Goal: Transaction & Acquisition: Purchase product/service

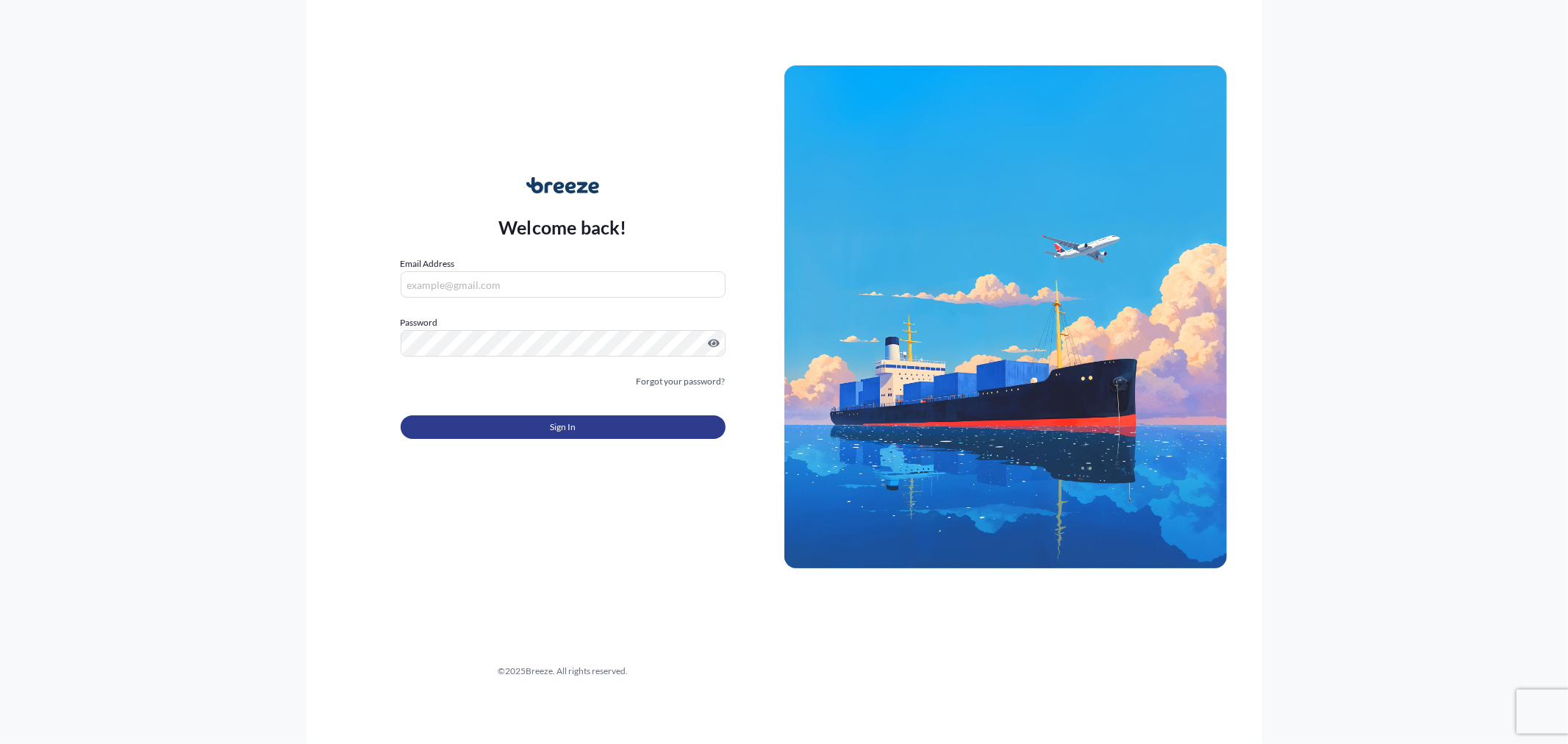
type input "[EMAIL_ADDRESS][DOMAIN_NAME]"
click at [457, 423] on button "Sign In" at bounding box center [563, 426] width 325 height 24
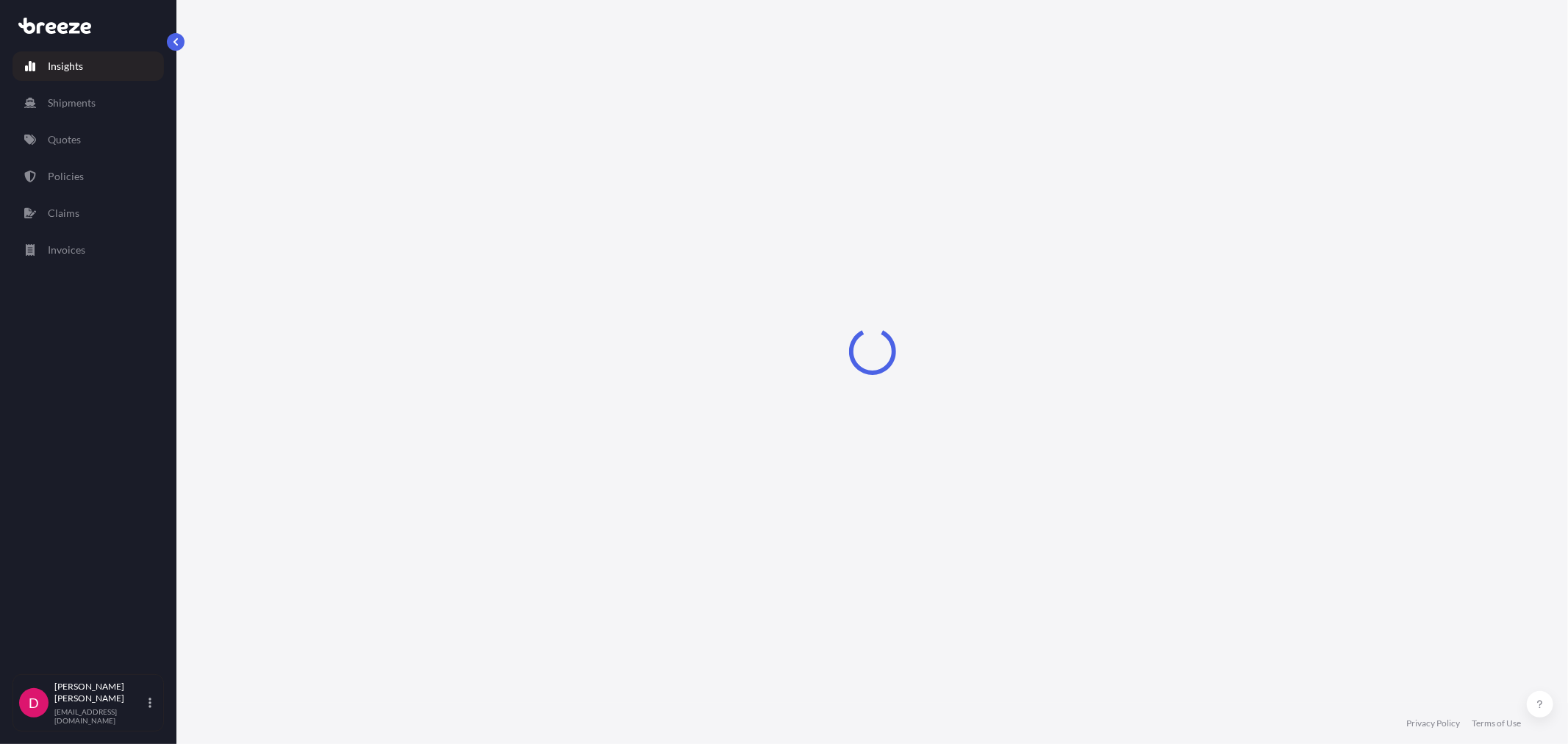
select select "2025"
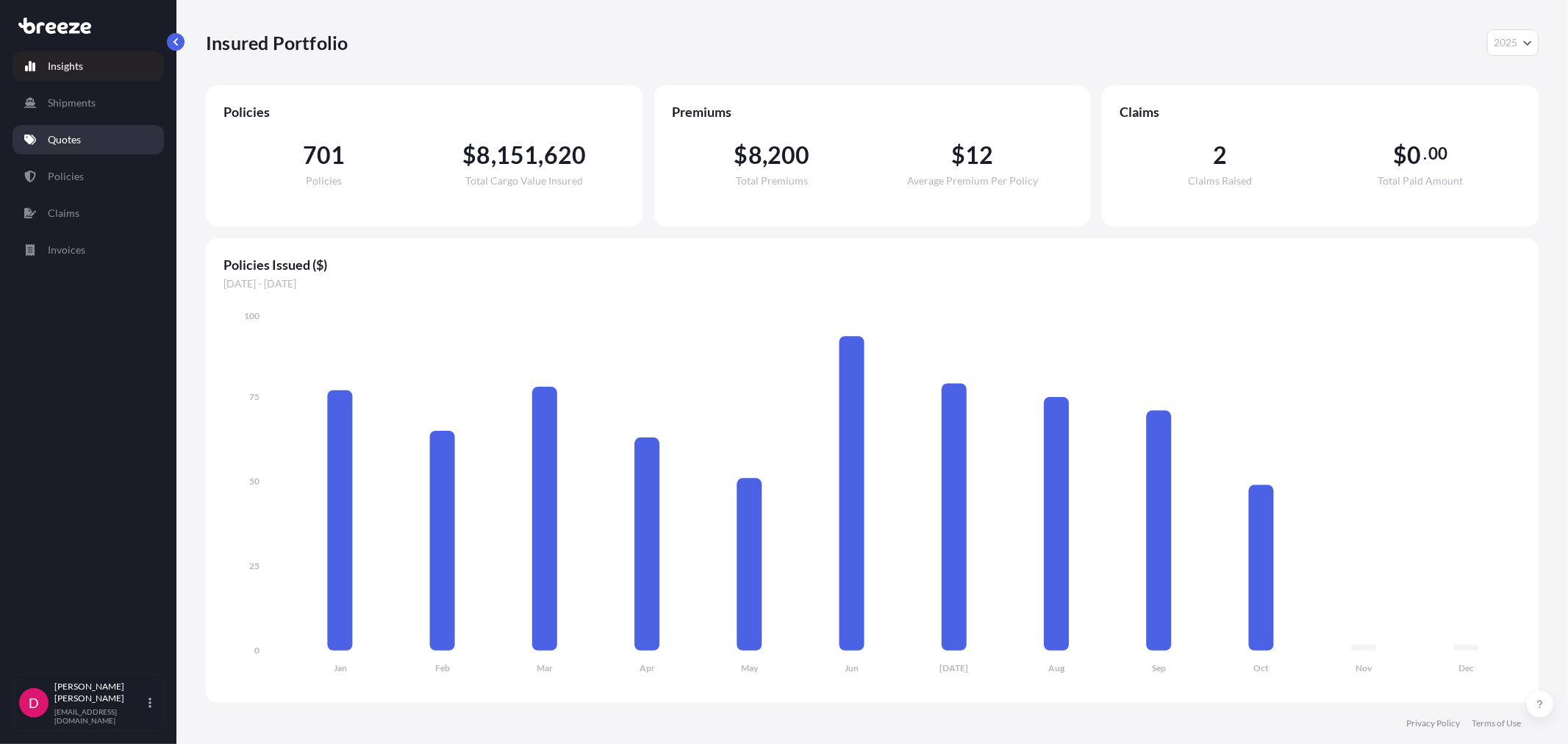
click at [88, 145] on link "Quotes" at bounding box center [88, 139] width 151 height 29
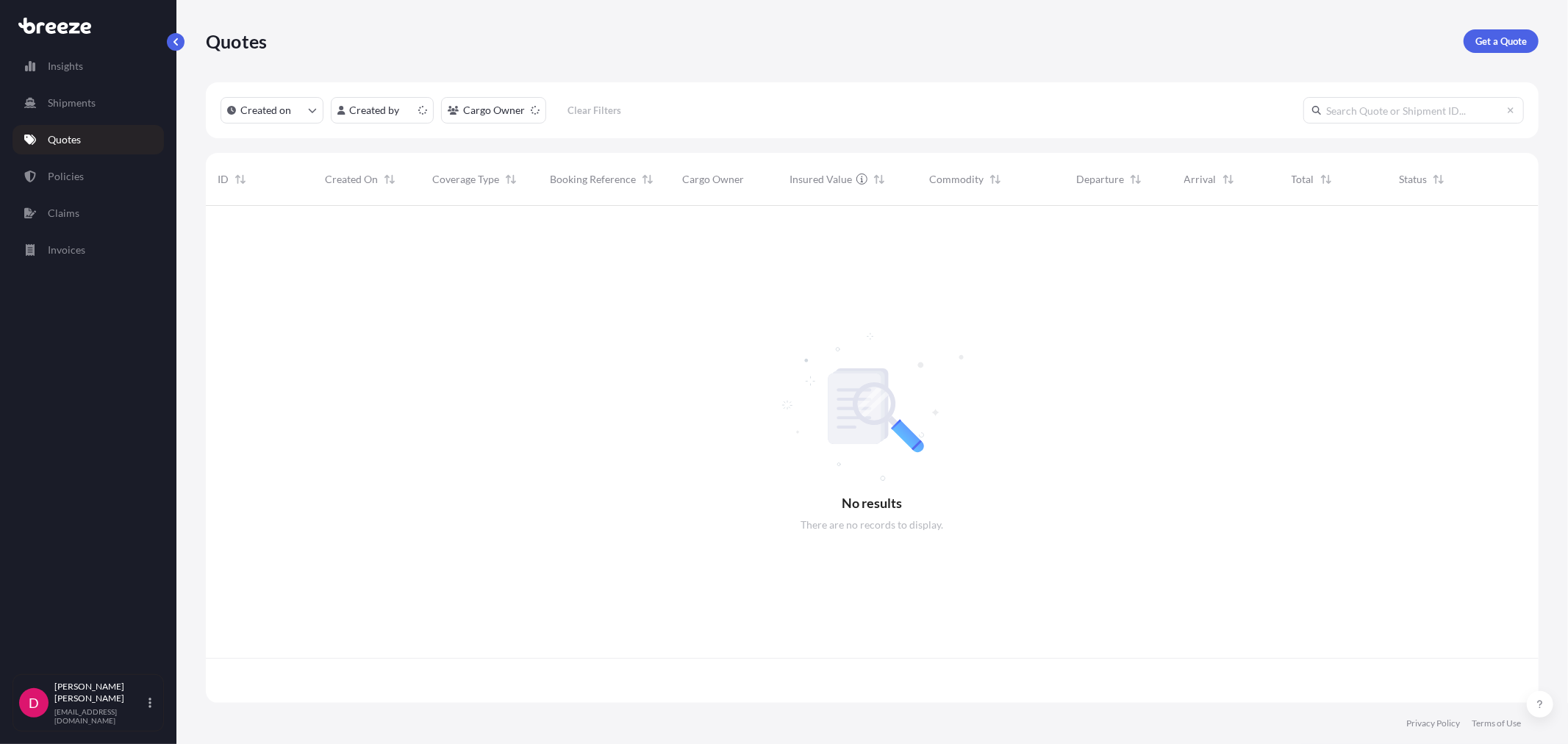
scroll to position [493, 1320]
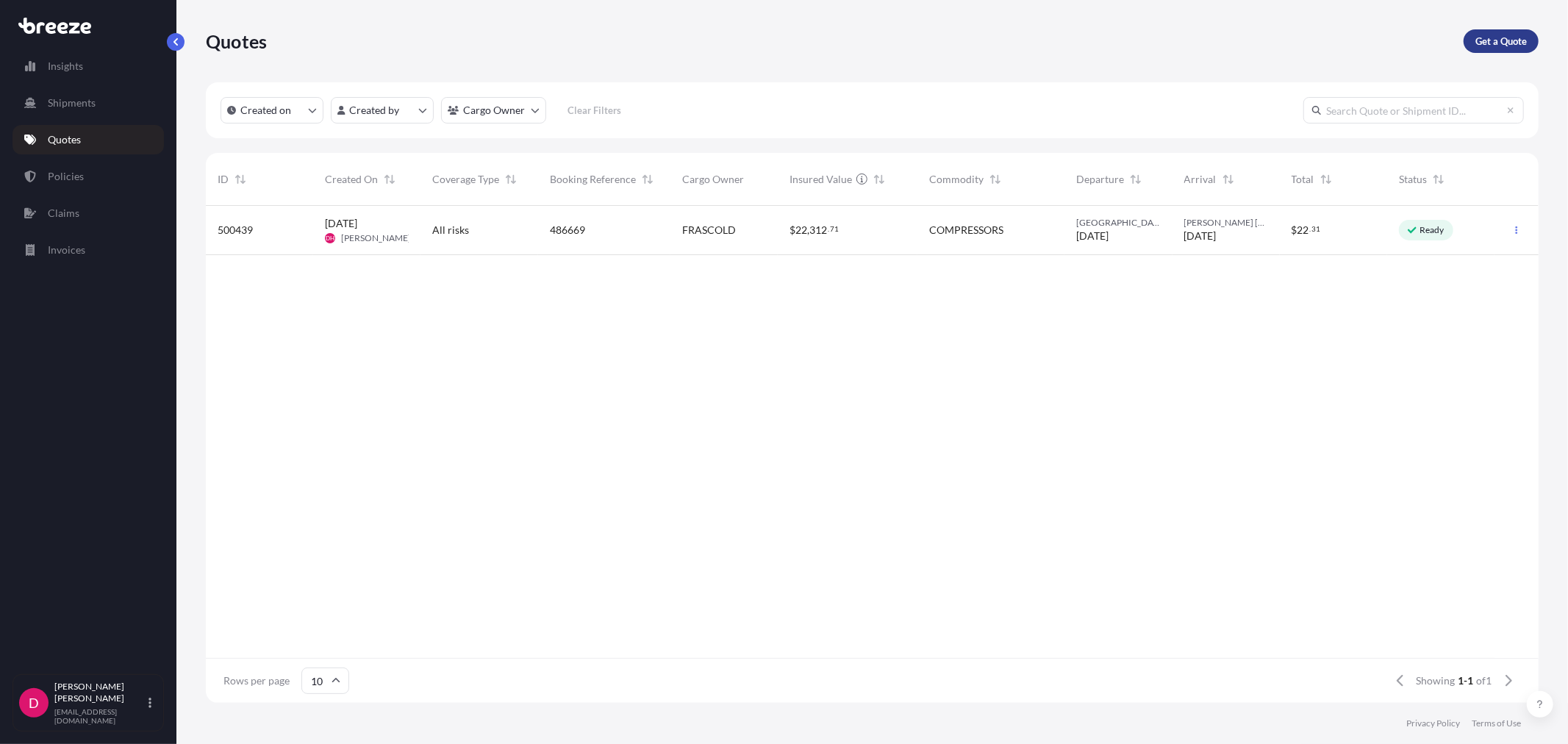
click at [1508, 42] on p "Get a Quote" at bounding box center [1501, 41] width 51 height 15
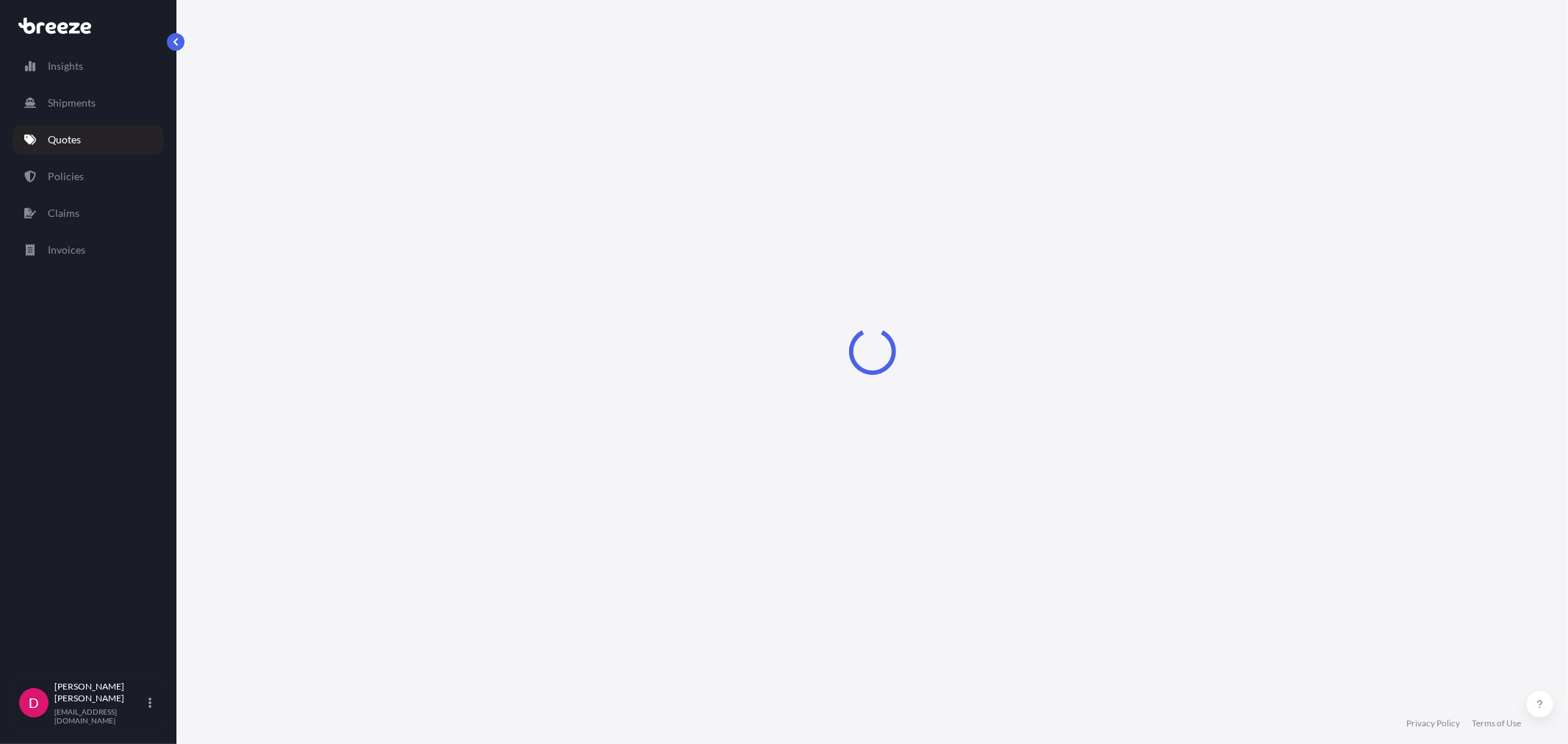
select select "Sea"
select select "1"
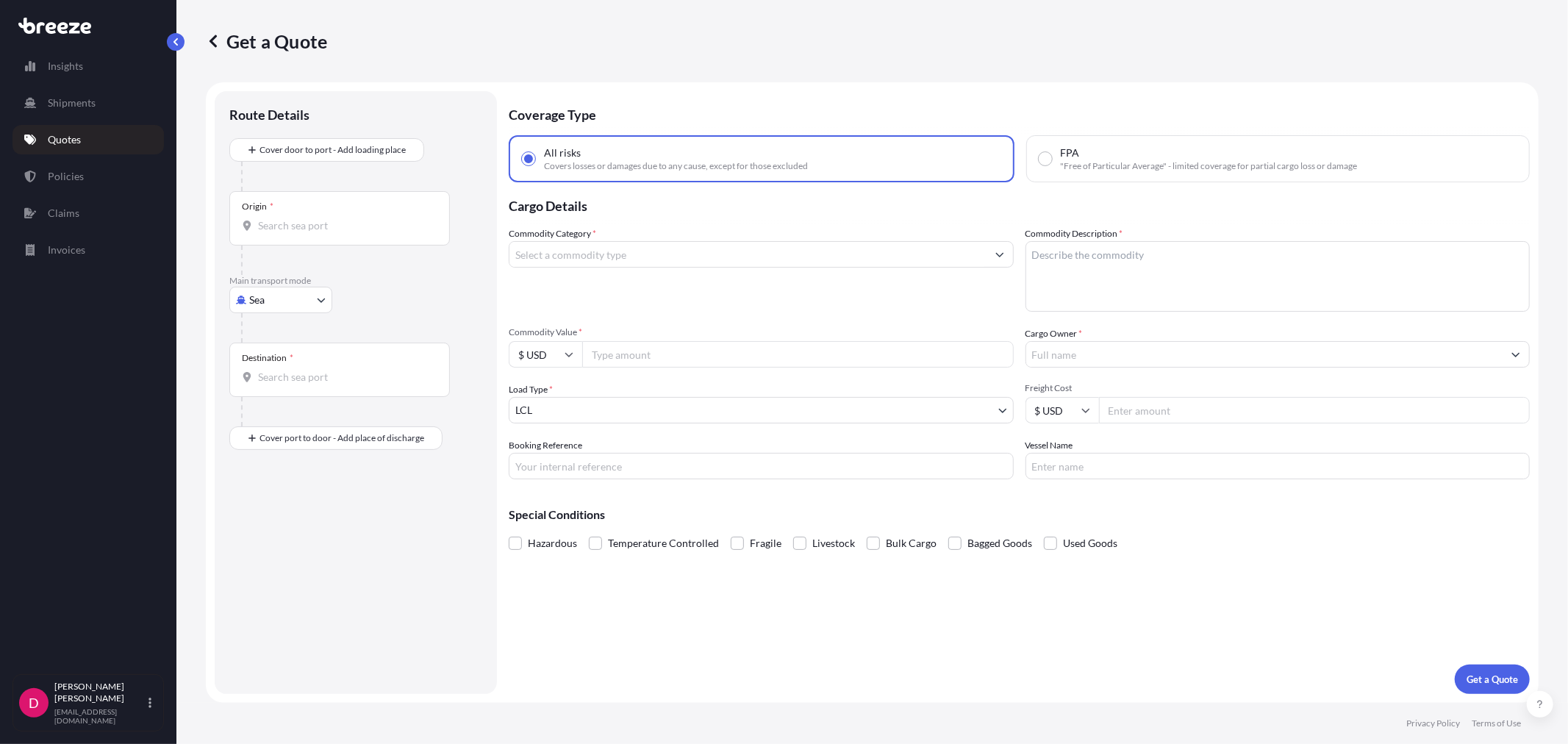
click at [294, 292] on body "Insights Shipments Quotes Policies Claims Invoices D [PERSON_NAME] [EMAIL_ADDRE…" at bounding box center [784, 372] width 1568 height 744
click at [274, 384] on span "Road" at bounding box center [269, 391] width 24 height 15
select select "Road"
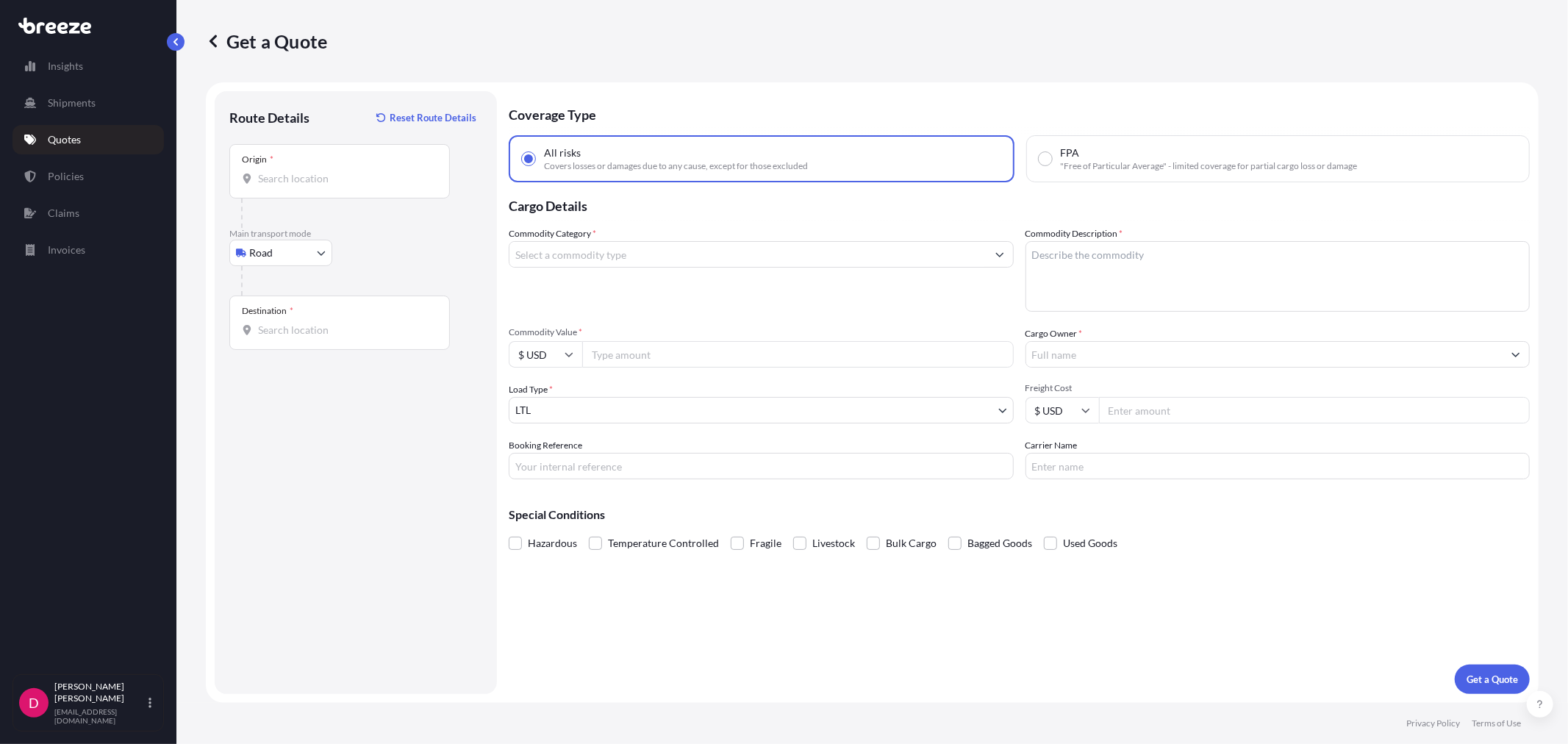
click at [317, 196] on div "Origin *" at bounding box center [339, 171] width 220 height 54
click at [317, 186] on input "Origin *" at bounding box center [345, 179] width 173 height 15
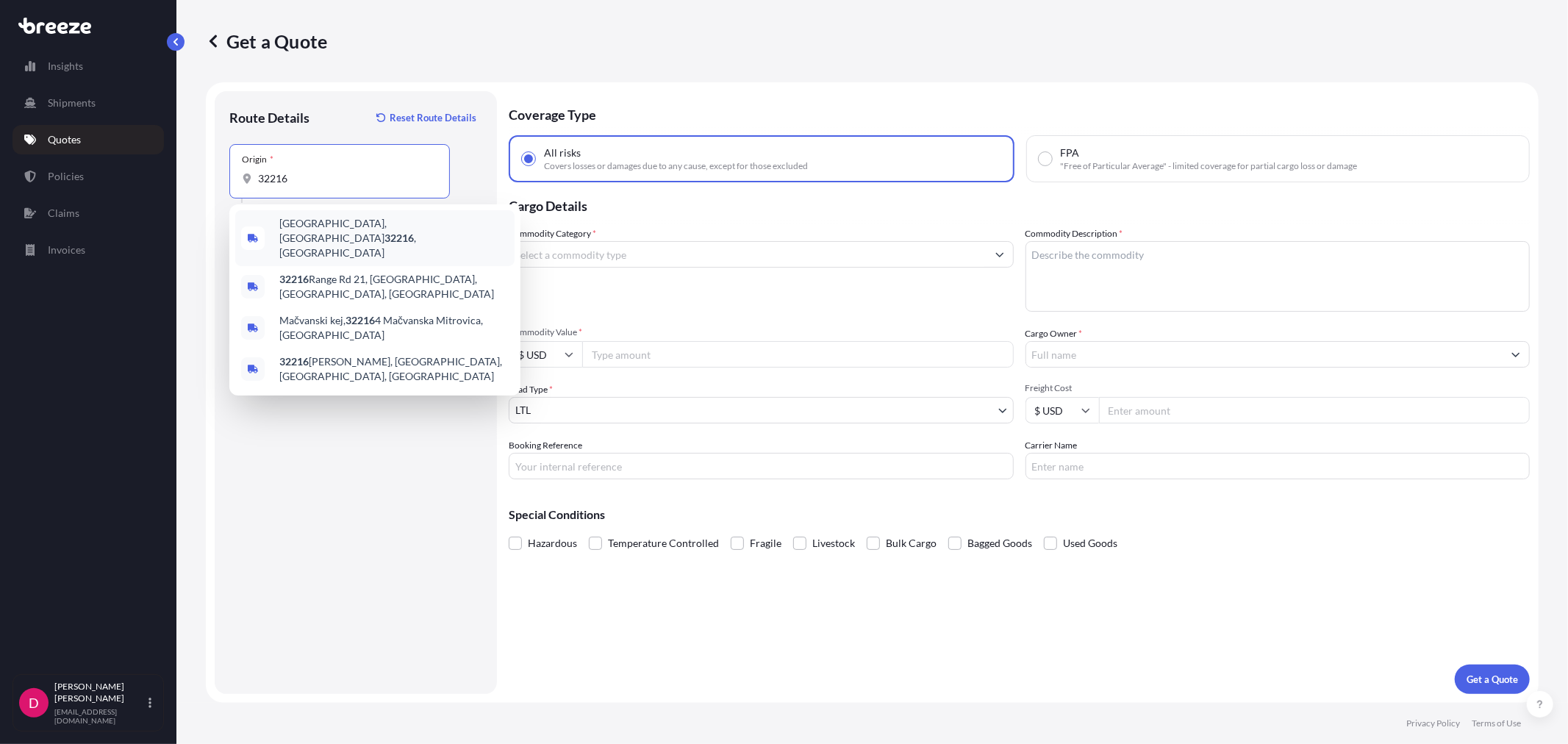
click at [327, 237] on div "[GEOGRAPHIC_DATA] , [GEOGRAPHIC_DATA]" at bounding box center [375, 238] width 280 height 56
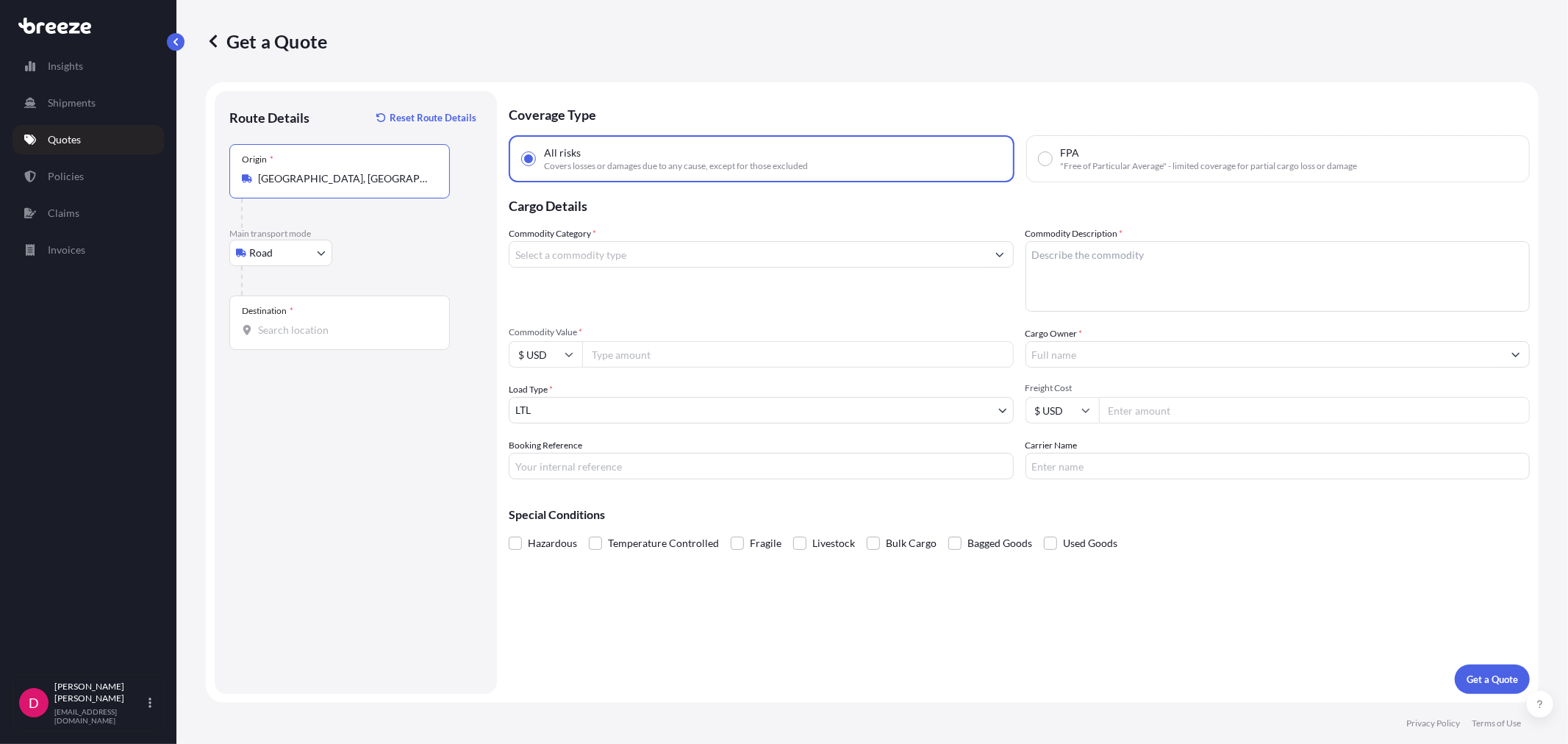
type input "[GEOGRAPHIC_DATA], [GEOGRAPHIC_DATA]"
click at [305, 326] on input "Destination *" at bounding box center [345, 330] width 173 height 15
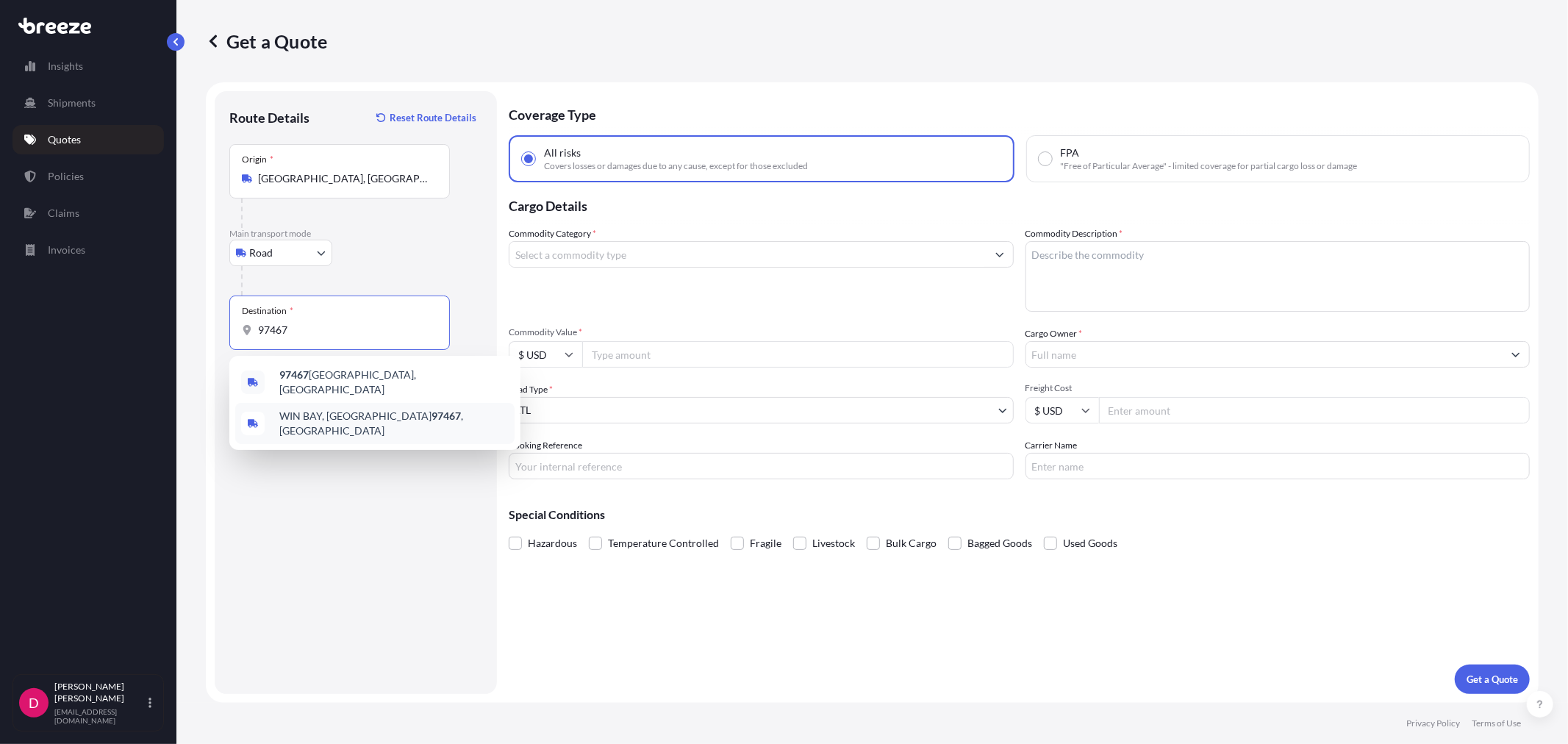
click at [326, 420] on span "[GEOGRAPHIC_DATA] , [GEOGRAPHIC_DATA]" at bounding box center [394, 423] width 229 height 29
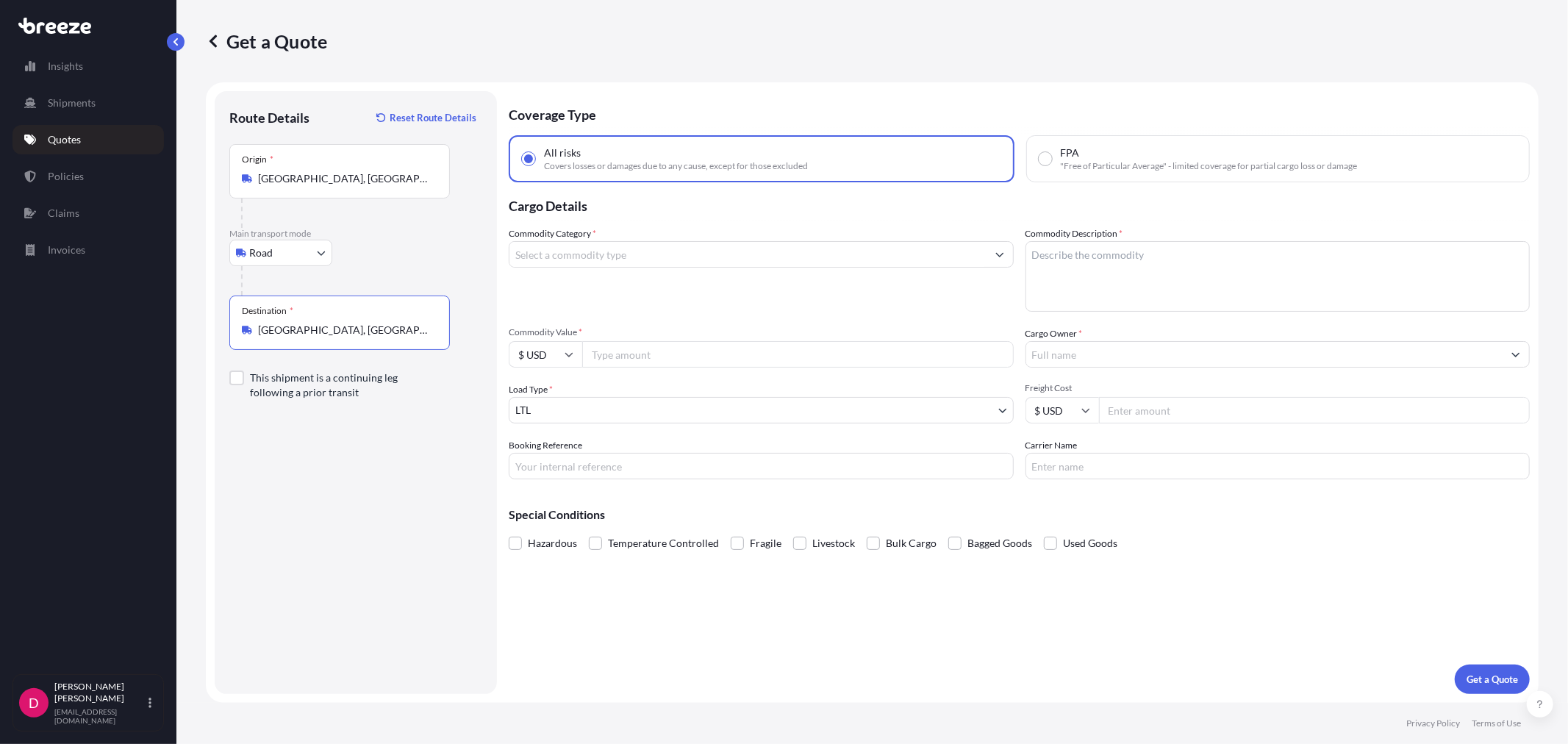
type input "[GEOGRAPHIC_DATA], [GEOGRAPHIC_DATA]"
click at [701, 341] on input "Commodity Value *" at bounding box center [798, 354] width 432 height 27
paste input "5000.00"
type input "5000.00"
click at [669, 258] on input "Commodity Category *" at bounding box center [748, 254] width 477 height 27
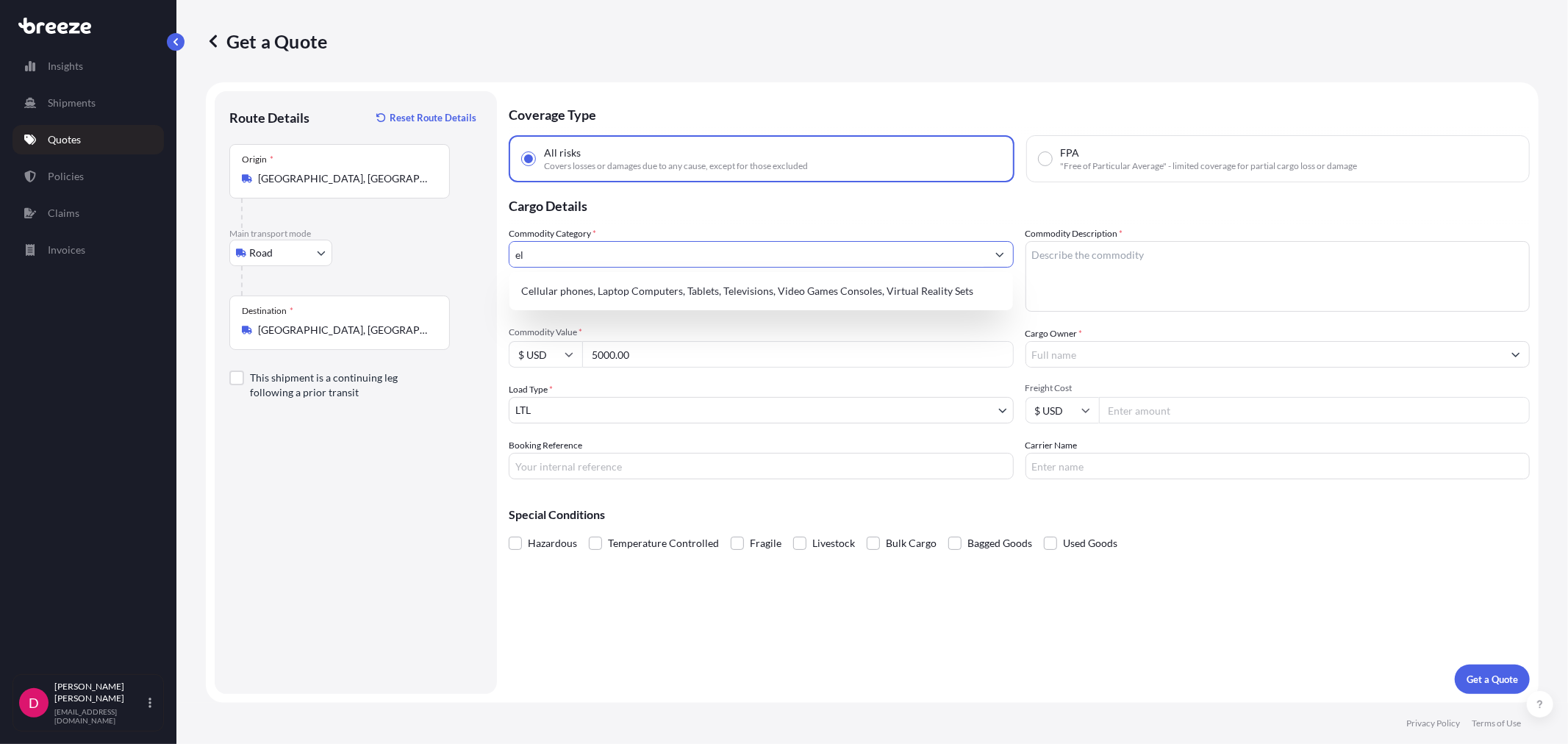
type input "e"
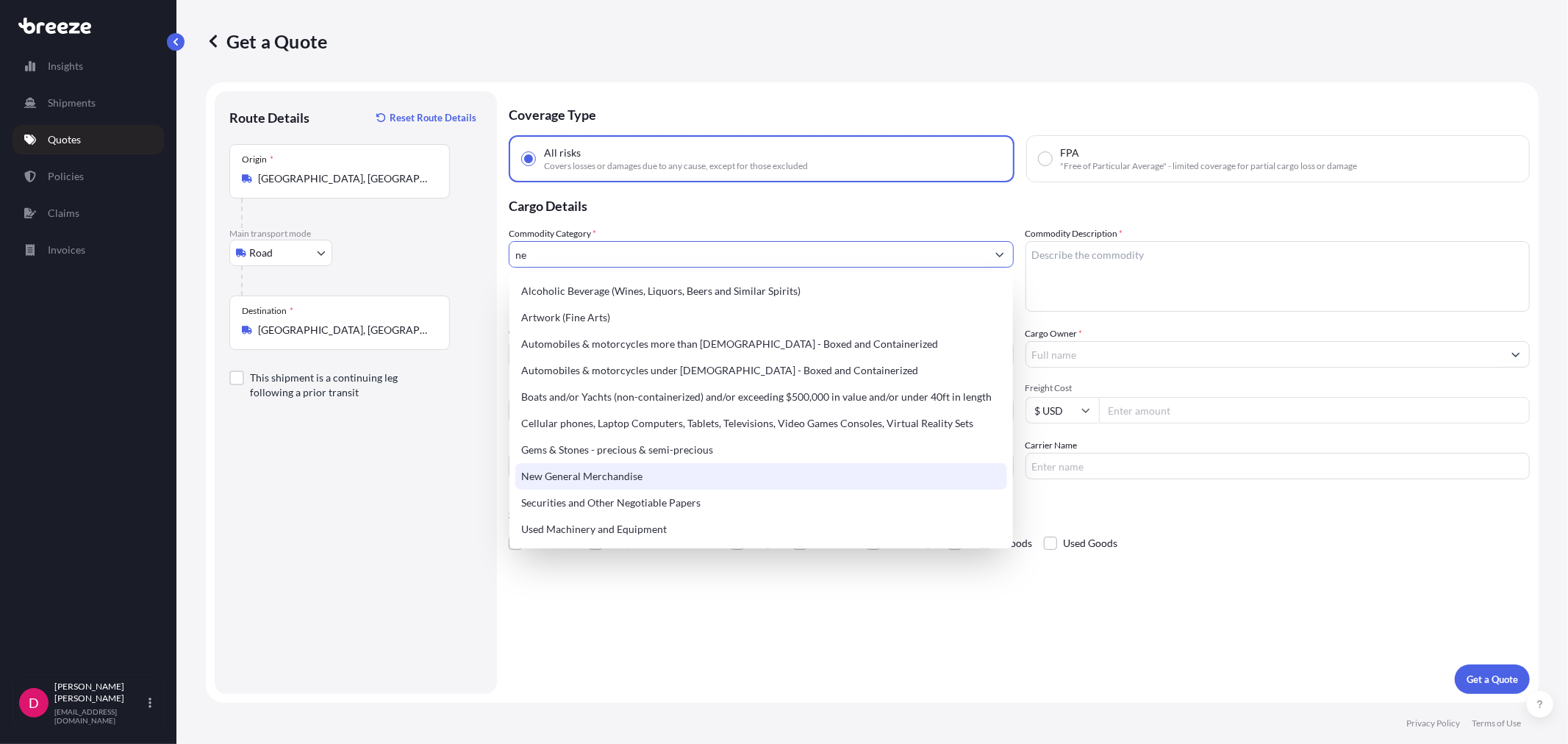
click at [638, 465] on div "New General Merchandise" at bounding box center [760, 476] width 491 height 27
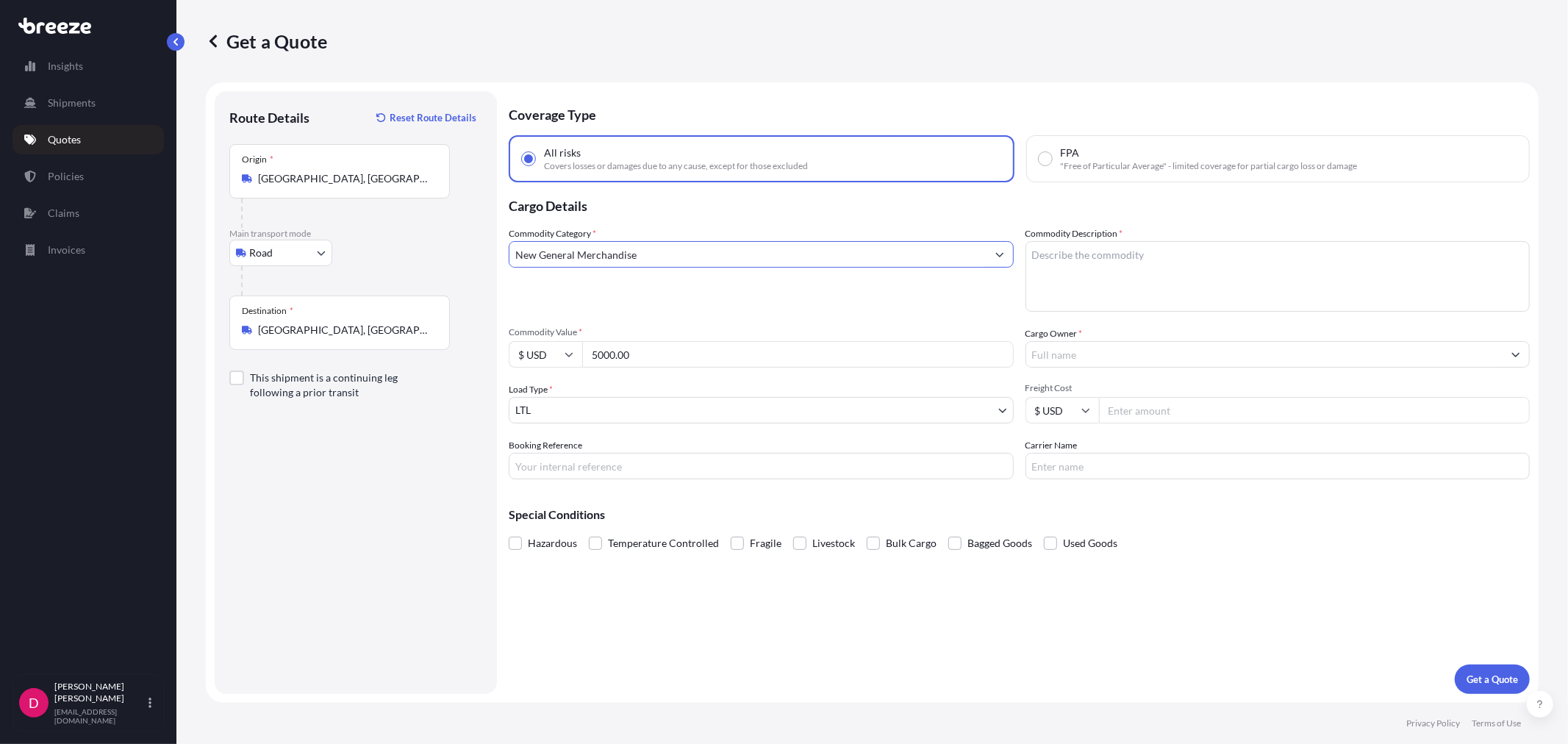
type input "New General Merchandise"
click at [1198, 288] on textarea "Commodity Description *" at bounding box center [1278, 276] width 505 height 71
type textarea "COMPRESSORS"
click at [1130, 350] on input "Cargo Owner *" at bounding box center [1264, 354] width 477 height 27
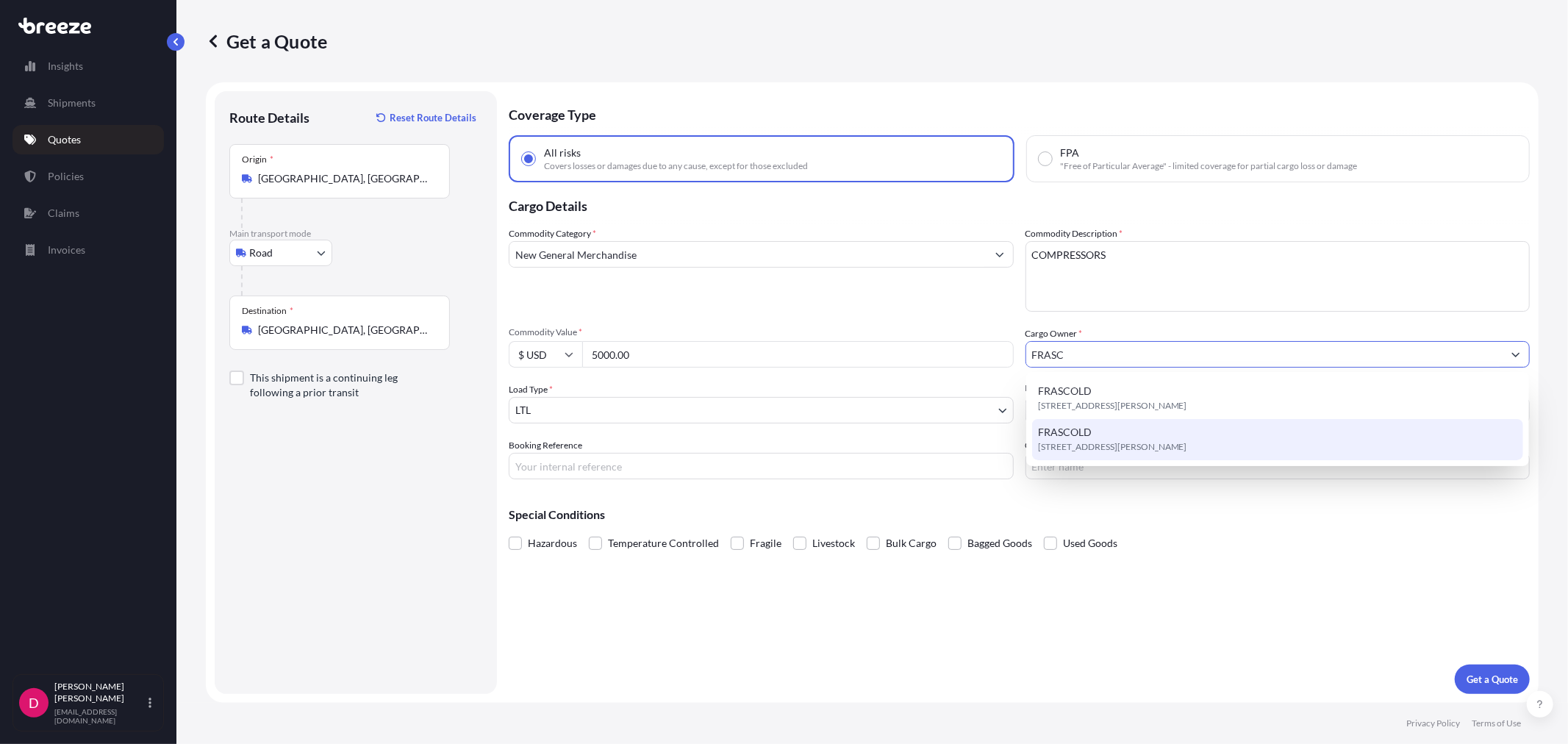
click at [1133, 432] on div "FRASCOLD [STREET_ADDRESS][PERSON_NAME]" at bounding box center [1277, 439] width 491 height 42
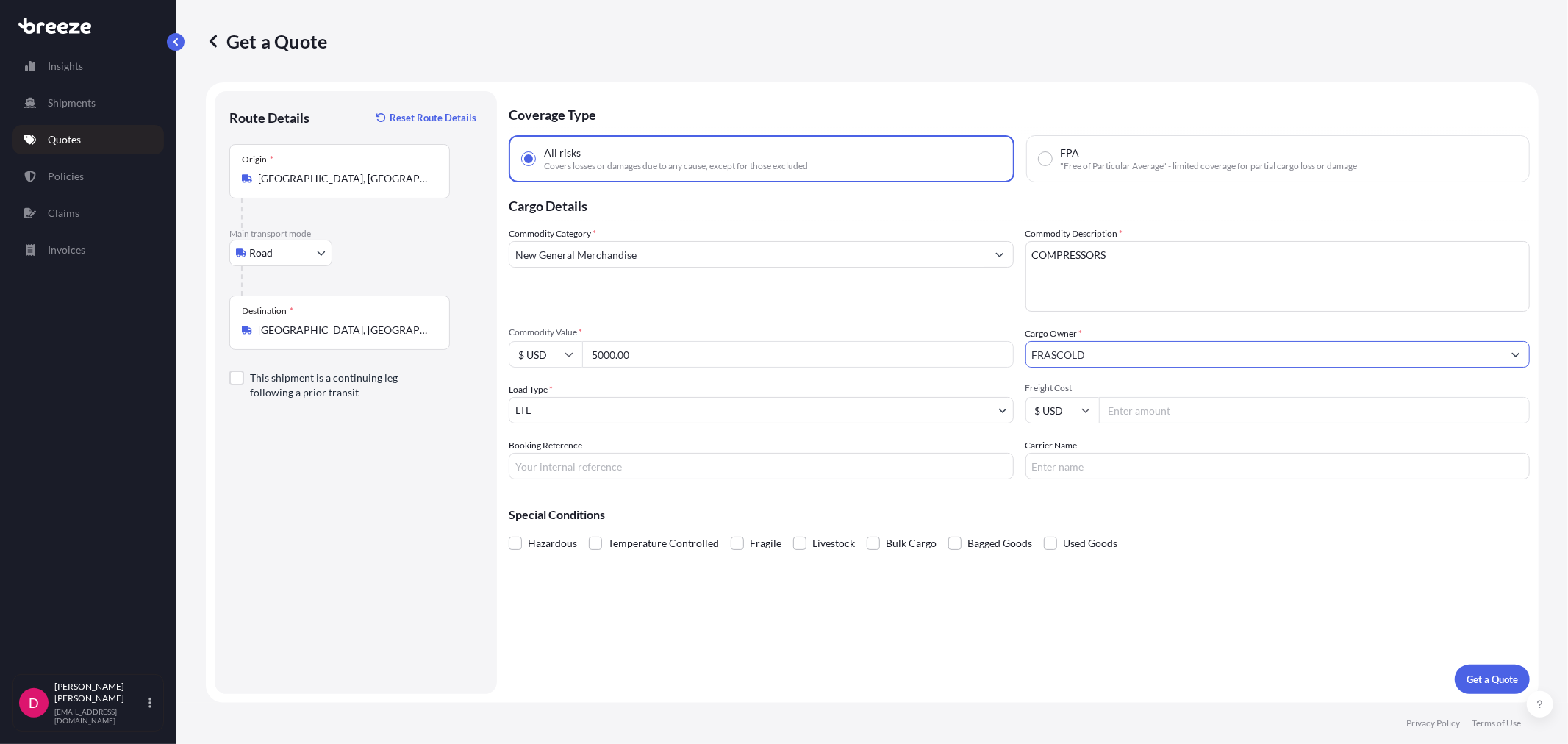
type input "FRASCOLD"
click at [575, 463] on input "Booking Reference" at bounding box center [761, 466] width 505 height 27
paste input "487674"
type input "487674"
click at [1161, 401] on input "Freight Cost" at bounding box center [1315, 410] width 432 height 27
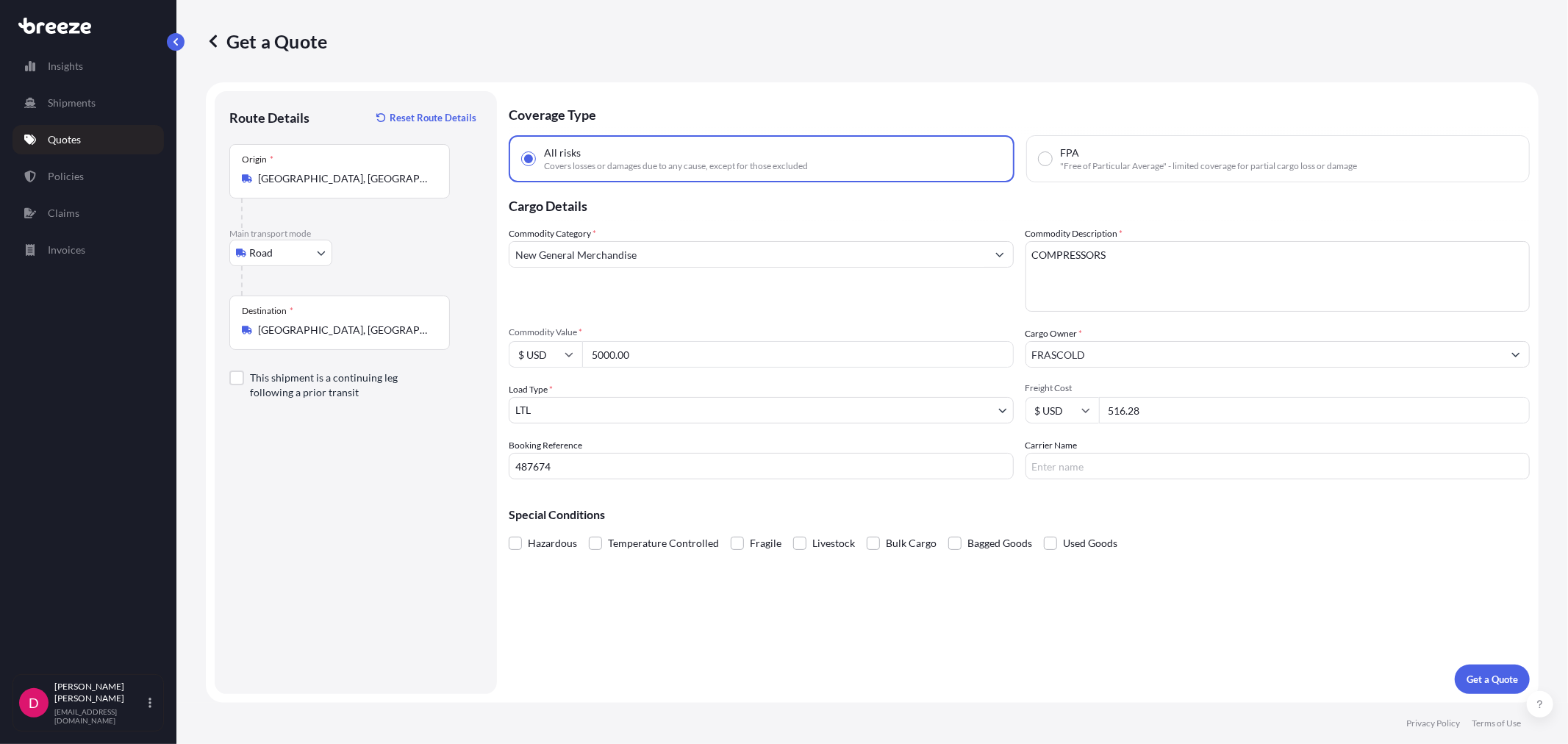
type input "516.28"
click at [1061, 473] on input "Carrier Name" at bounding box center [1278, 466] width 505 height 27
type input "FEDEX PRIORITY"
click at [1478, 674] on p "Get a Quote" at bounding box center [1492, 679] width 51 height 15
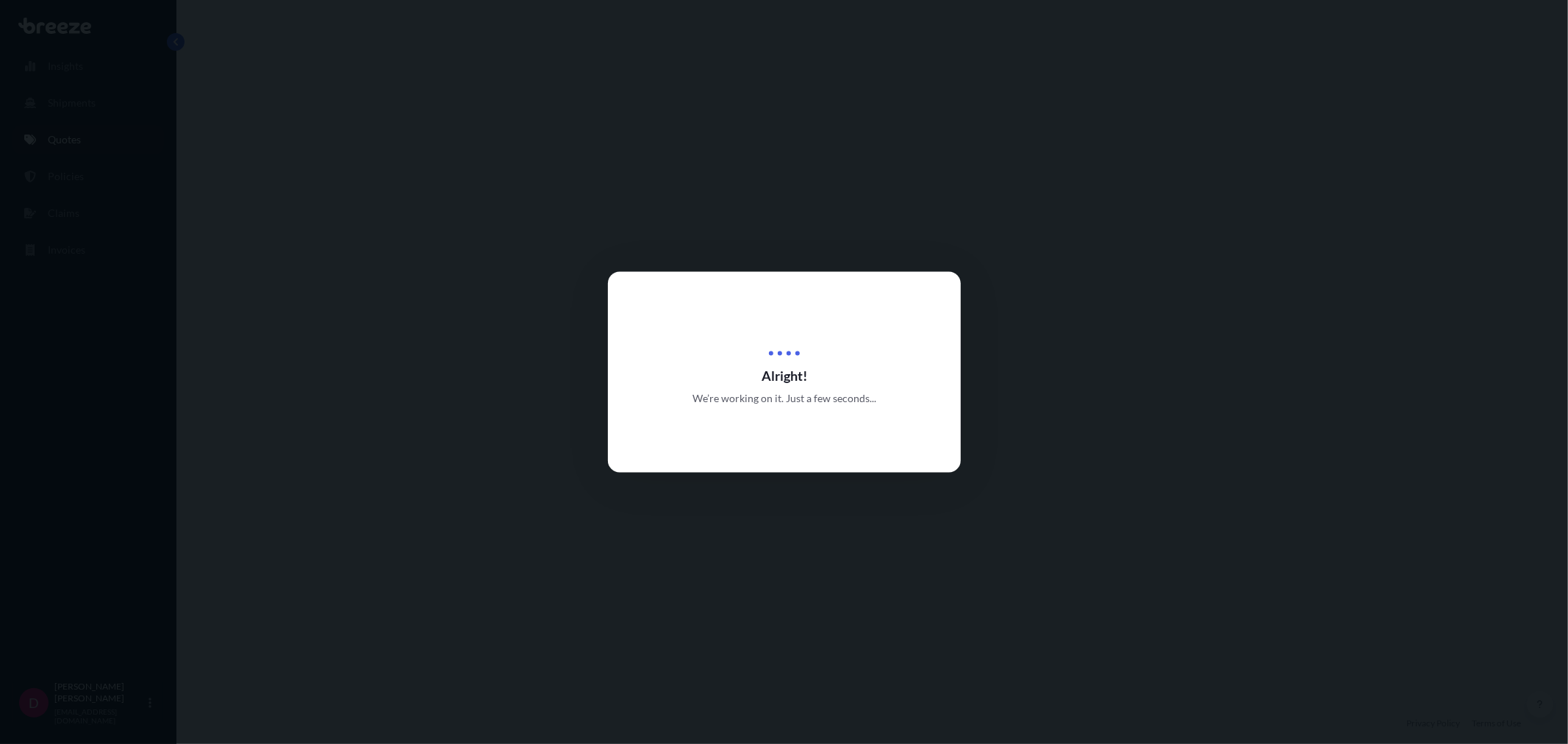
select select "Road"
select select "1"
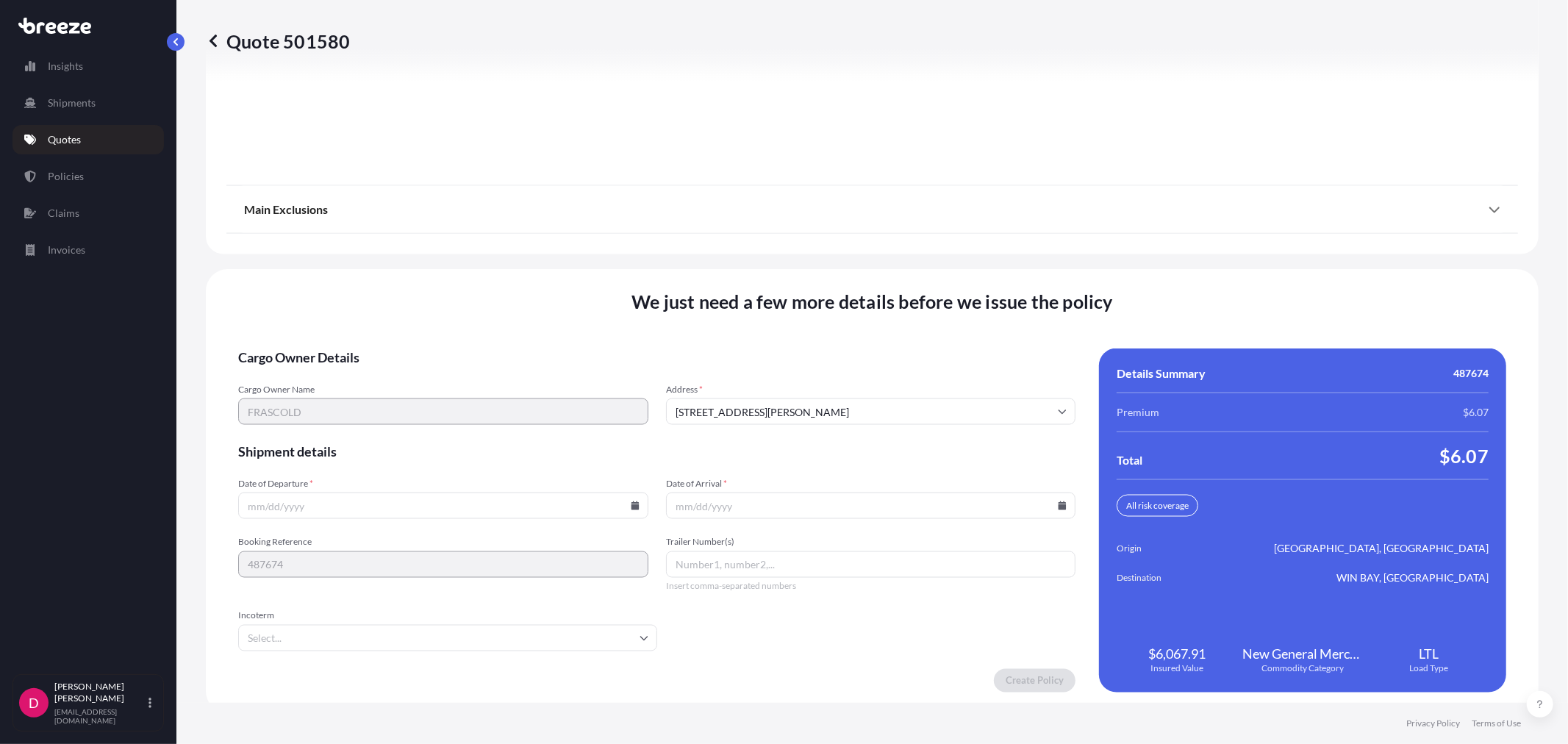
scroll to position [1819, 0]
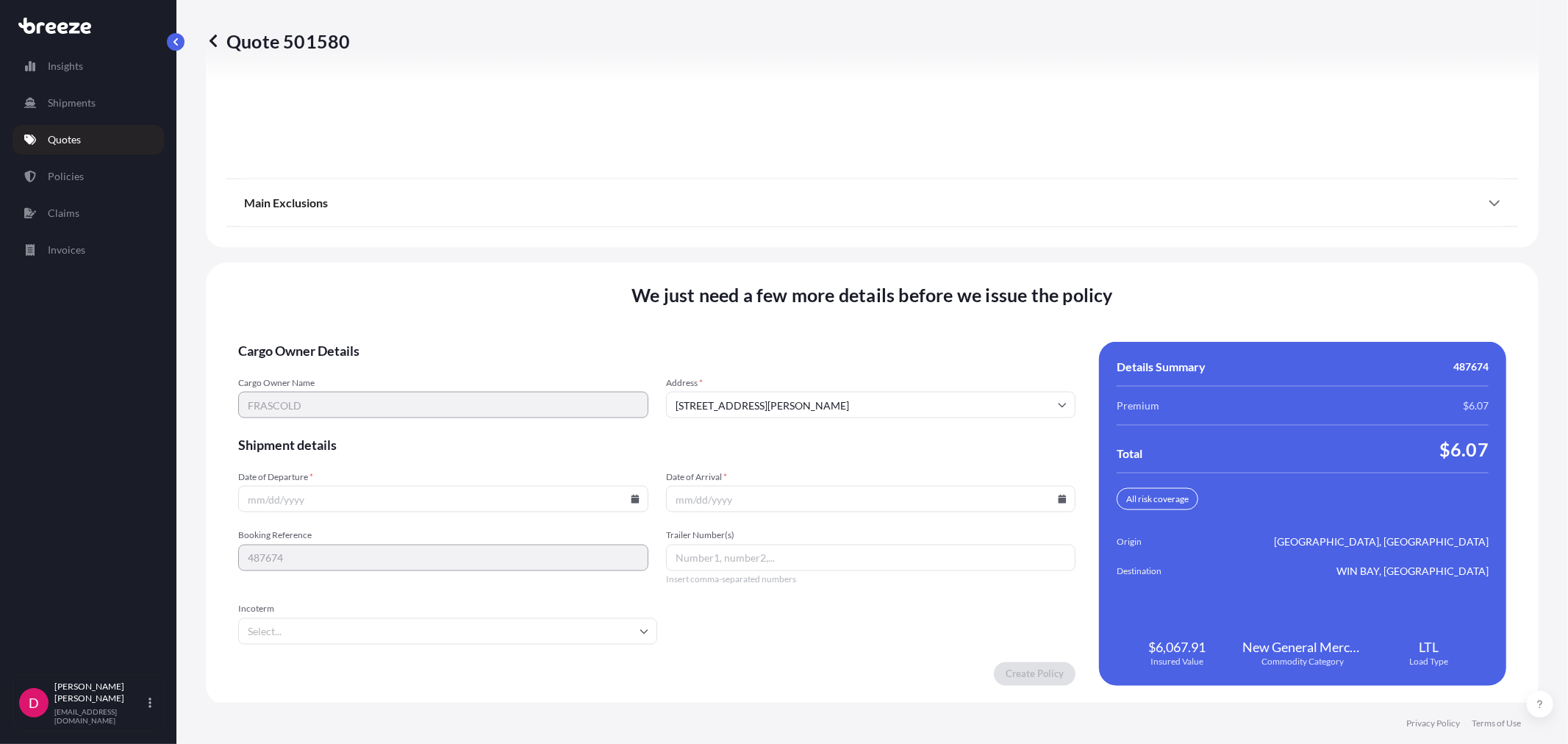
click at [632, 500] on icon at bounding box center [634, 499] width 8 height 9
click at [413, 361] on button "15" at bounding box center [407, 364] width 24 height 24
type input "[DATE]"
click at [1058, 495] on icon at bounding box center [1062, 499] width 8 height 9
click at [824, 396] on button "22" at bounding box center [829, 392] width 24 height 24
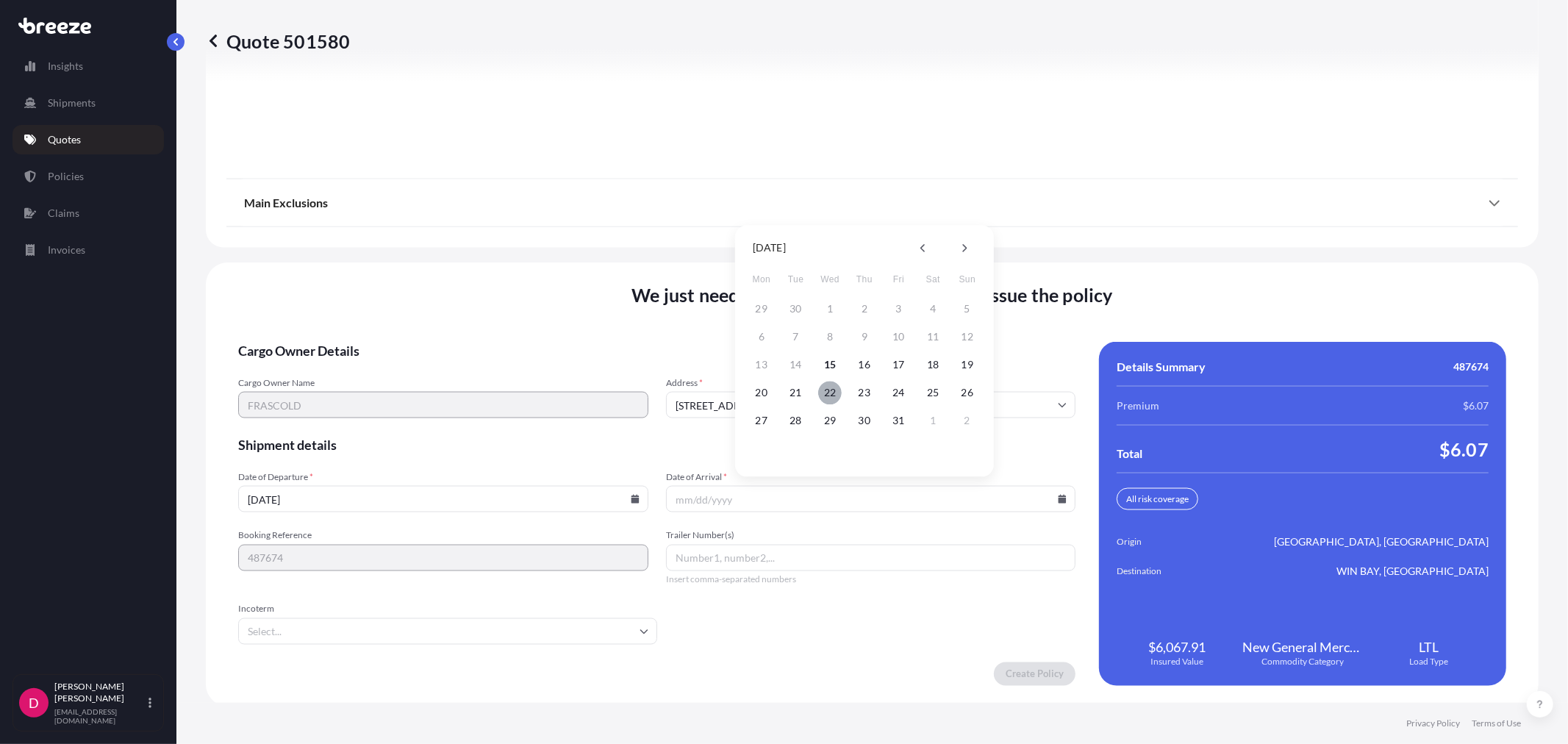
type input "[DATE]"
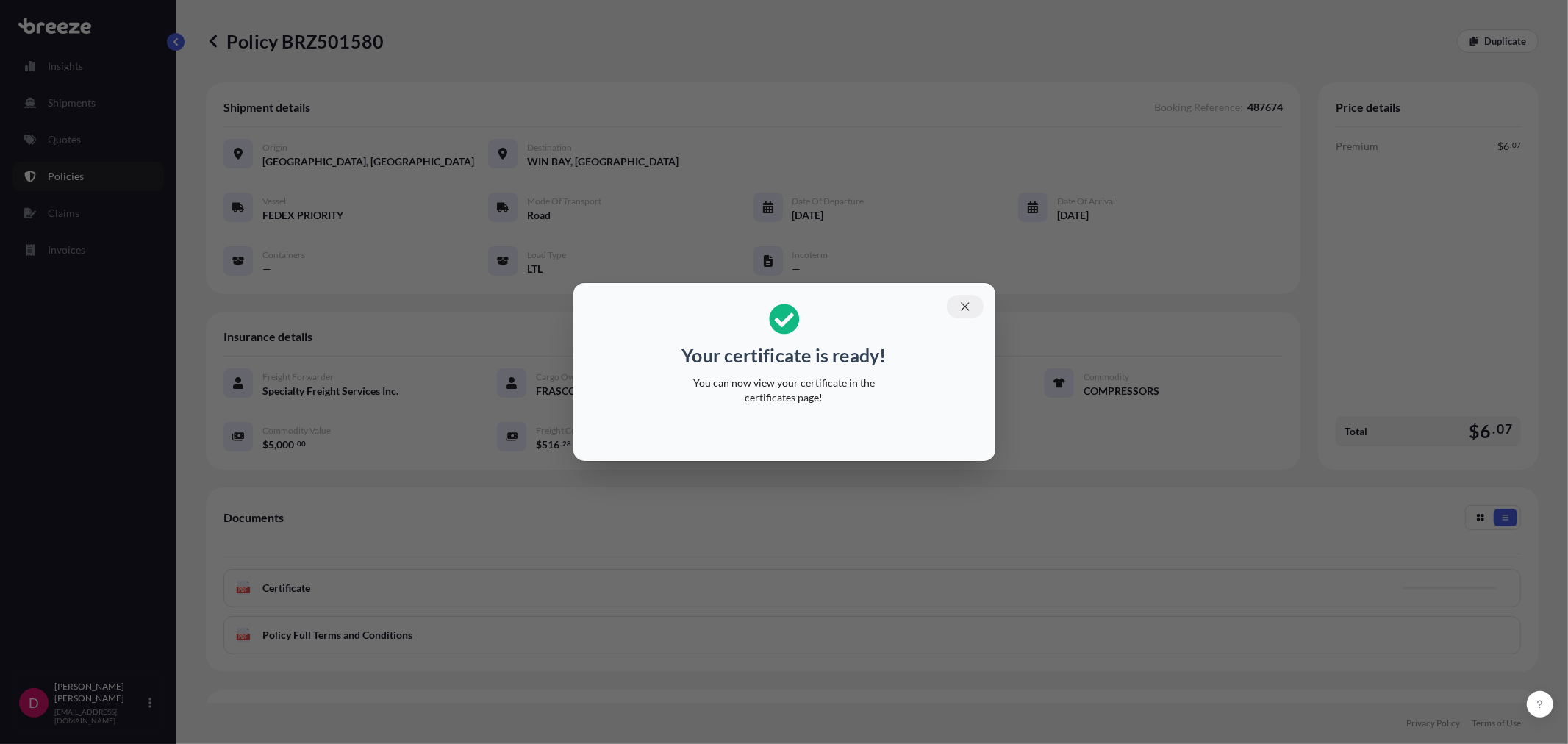
click at [957, 309] on button "button" at bounding box center [965, 306] width 37 height 24
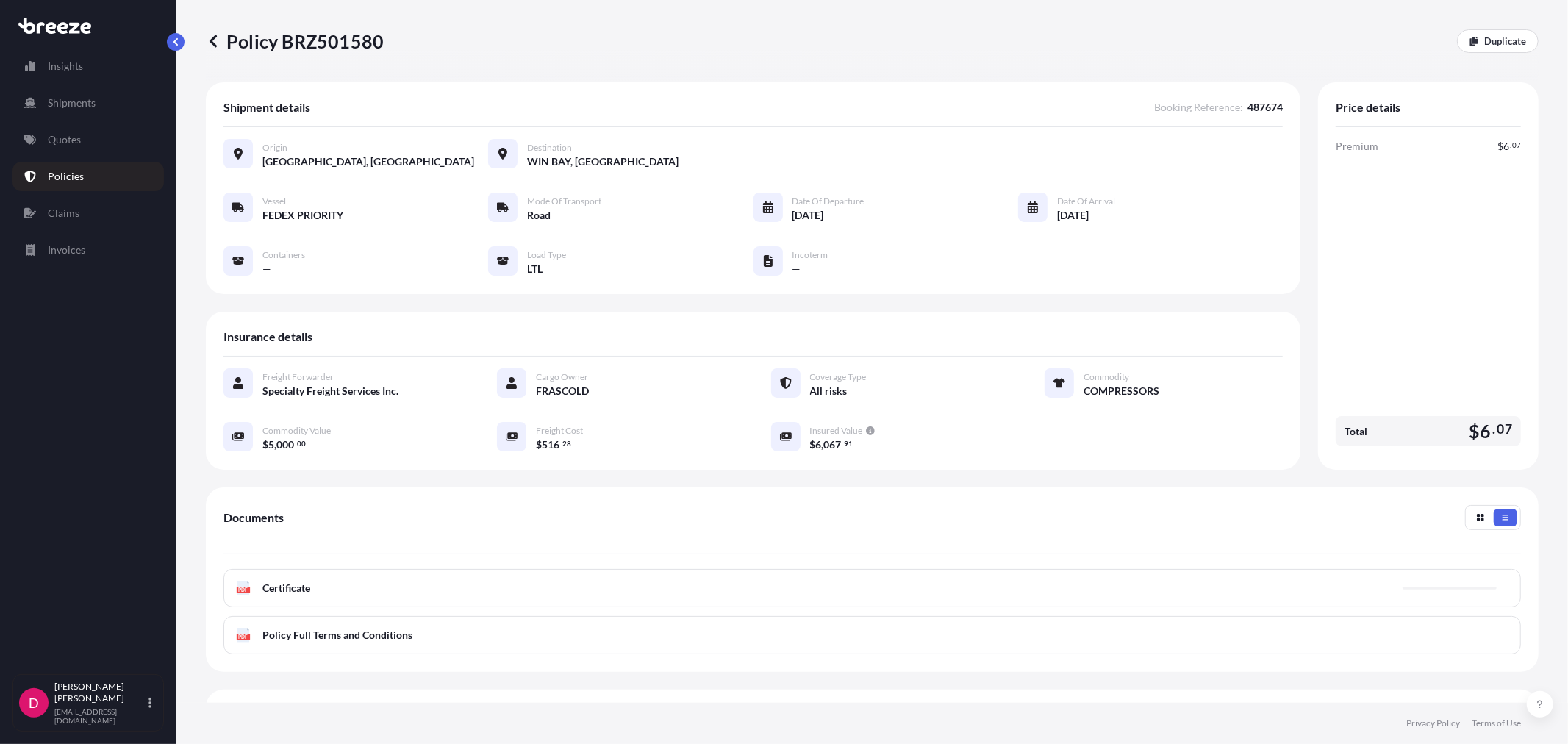
click at [342, 28] on div "Policy BRZ501580 Duplicate" at bounding box center [872, 41] width 1333 height 82
click at [341, 49] on p "Policy BRZ501580" at bounding box center [295, 41] width 178 height 24
copy p "BRZ501580"
click at [1494, 31] on link "Duplicate" at bounding box center [1497, 41] width 81 height 24
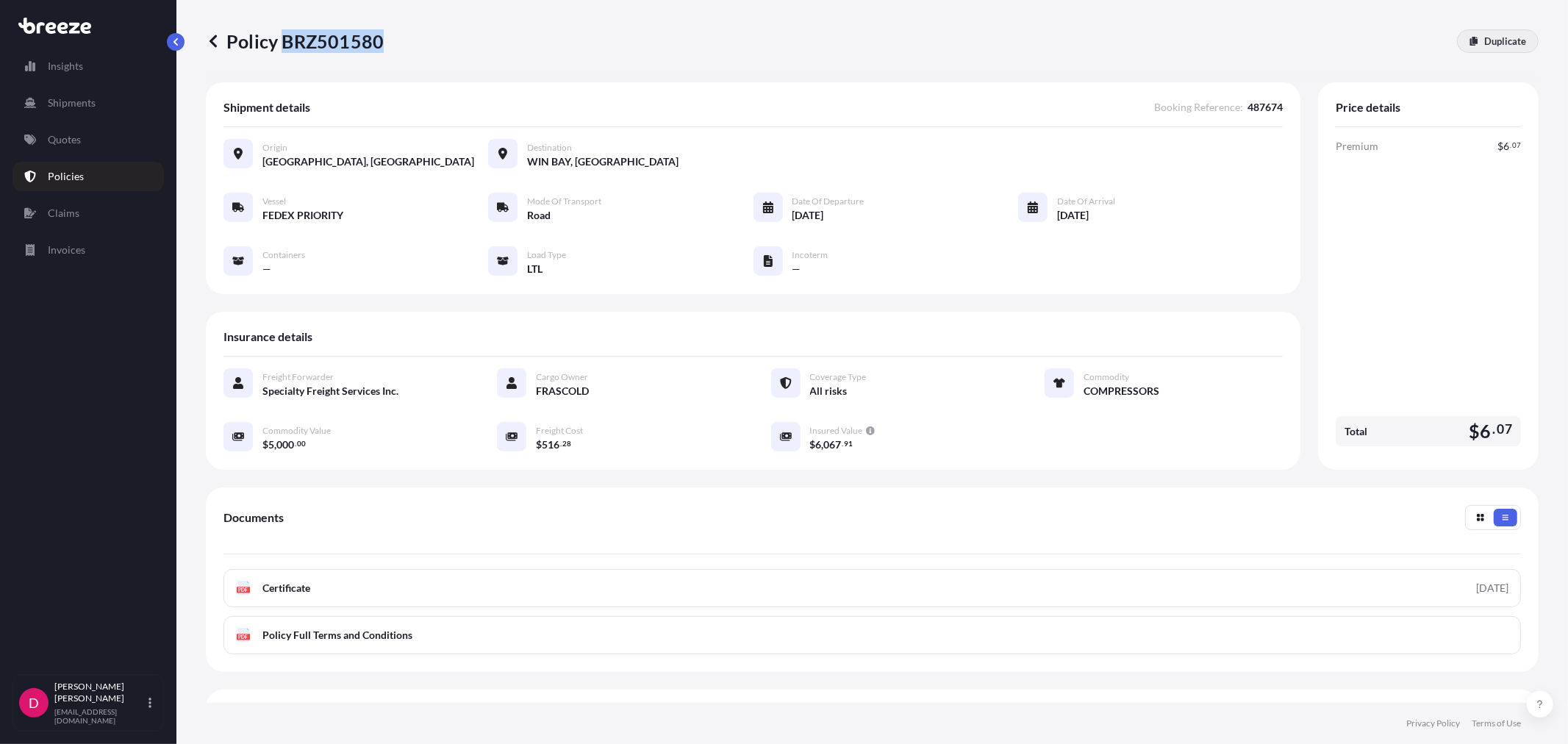
select select "Road"
select select "1"
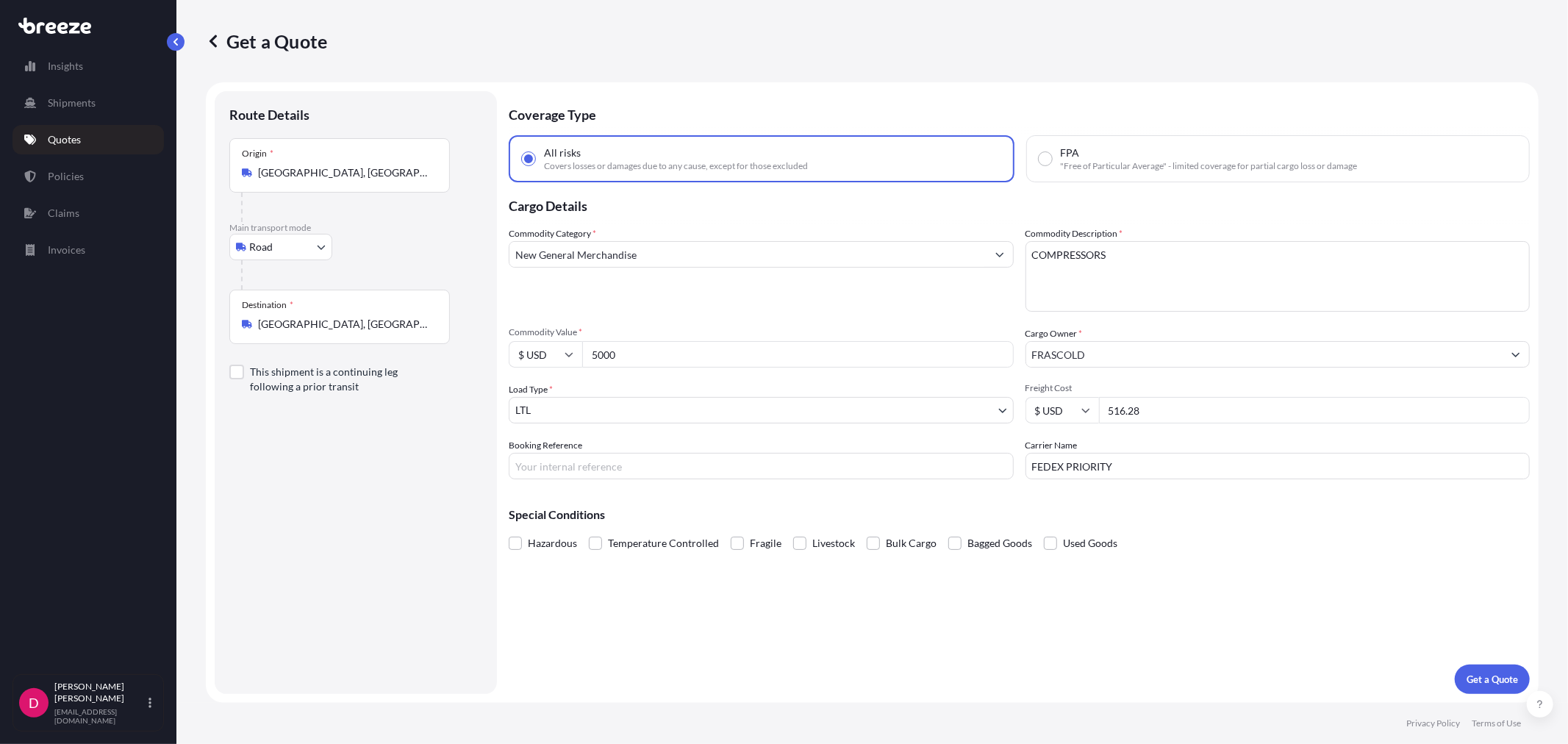
click at [350, 316] on div "Destination * [GEOGRAPHIC_DATA], [GEOGRAPHIC_DATA]" at bounding box center [339, 316] width 220 height 54
click at [350, 317] on input "[GEOGRAPHIC_DATA], [GEOGRAPHIC_DATA]" at bounding box center [345, 324] width 173 height 15
click at [350, 316] on div "Destination * [GEOGRAPHIC_DATA], [GEOGRAPHIC_DATA]" at bounding box center [339, 316] width 220 height 54
click at [350, 317] on input "[GEOGRAPHIC_DATA], [GEOGRAPHIC_DATA]" at bounding box center [345, 324] width 173 height 15
click at [350, 314] on div "Destination * [GEOGRAPHIC_DATA], [GEOGRAPHIC_DATA]" at bounding box center [339, 316] width 220 height 54
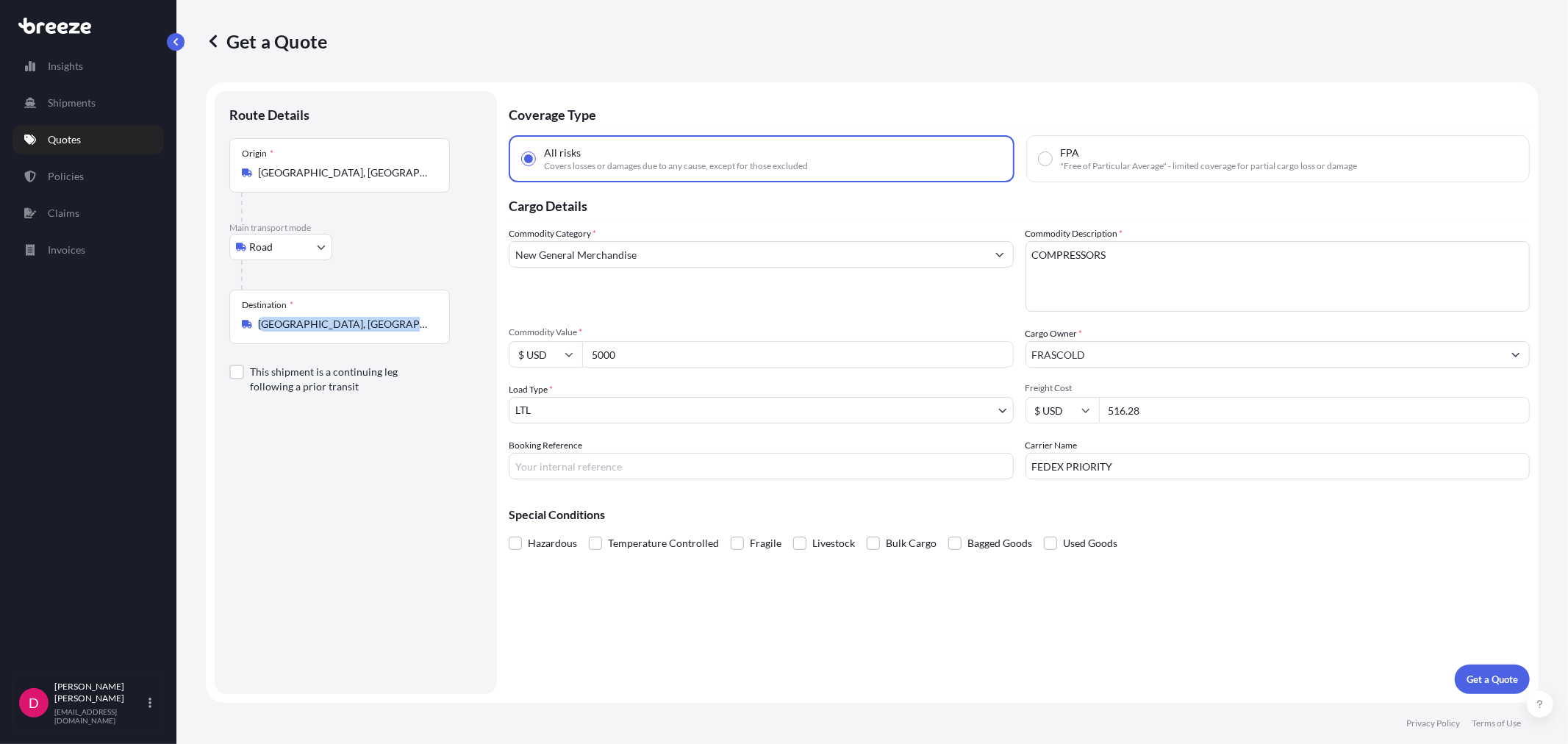
click at [350, 317] on input "[GEOGRAPHIC_DATA], [GEOGRAPHIC_DATA]" at bounding box center [345, 324] width 173 height 15
click at [350, 314] on div "Destination * [GEOGRAPHIC_DATA], [GEOGRAPHIC_DATA]" at bounding box center [339, 316] width 220 height 54
click at [350, 317] on input "[GEOGRAPHIC_DATA], [GEOGRAPHIC_DATA]" at bounding box center [345, 324] width 173 height 15
click at [410, 334] on div "Destination * [GEOGRAPHIC_DATA], [GEOGRAPHIC_DATA]" at bounding box center [339, 316] width 220 height 54
click at [410, 332] on input "[GEOGRAPHIC_DATA], [GEOGRAPHIC_DATA]" at bounding box center [345, 324] width 173 height 15
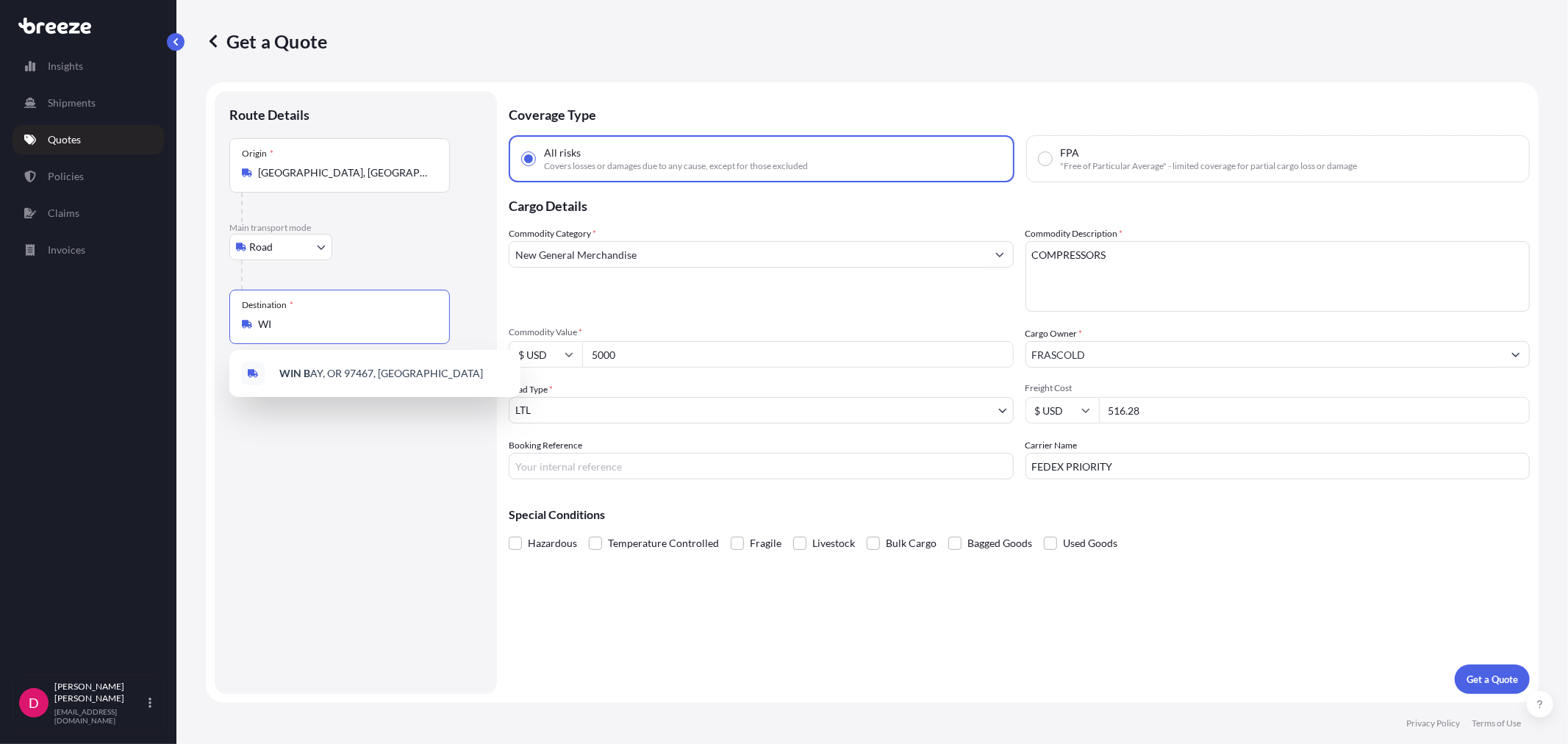
type input "W"
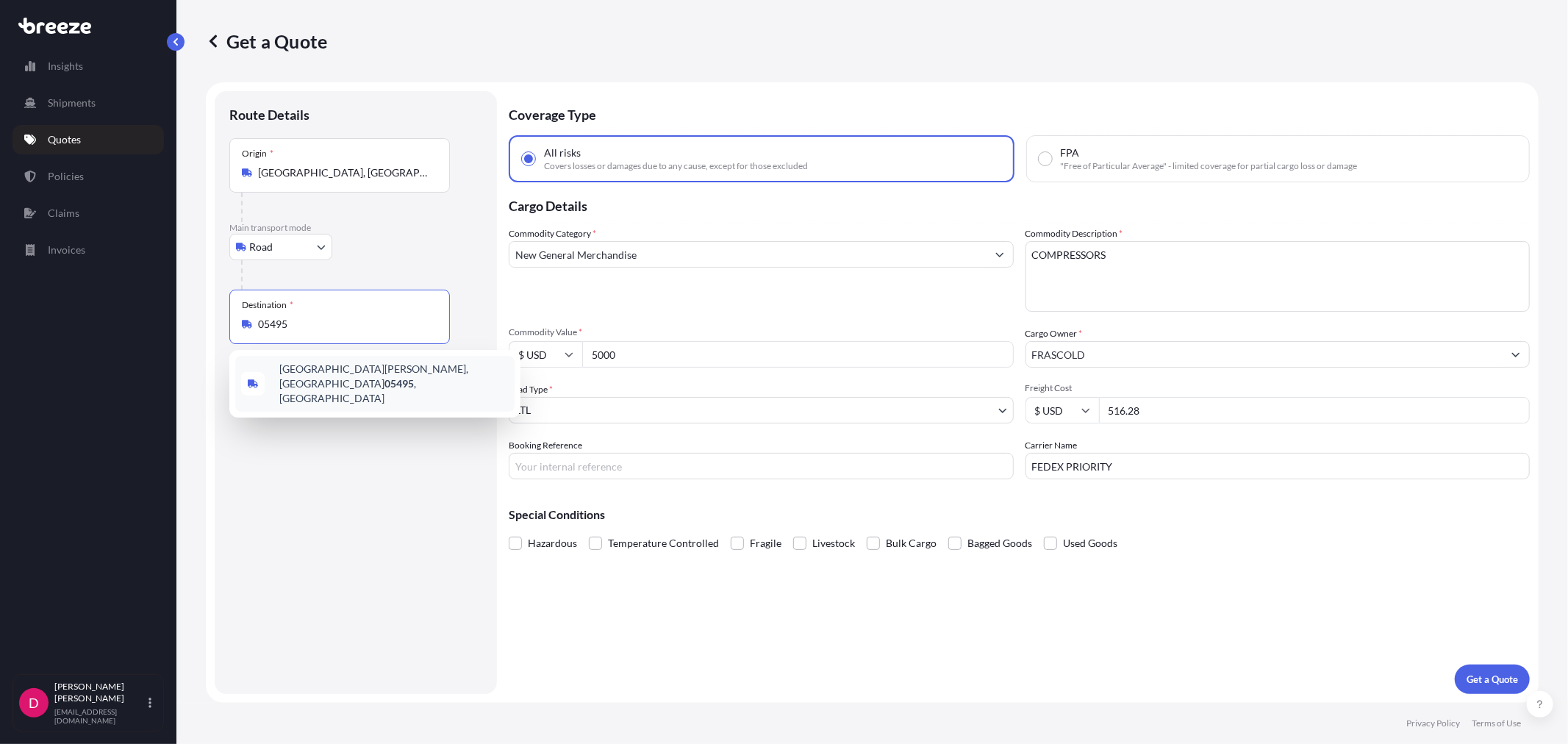
click at [370, 384] on div "[GEOGRAPHIC_DATA][PERSON_NAME] , [GEOGRAPHIC_DATA]" at bounding box center [375, 383] width 280 height 56
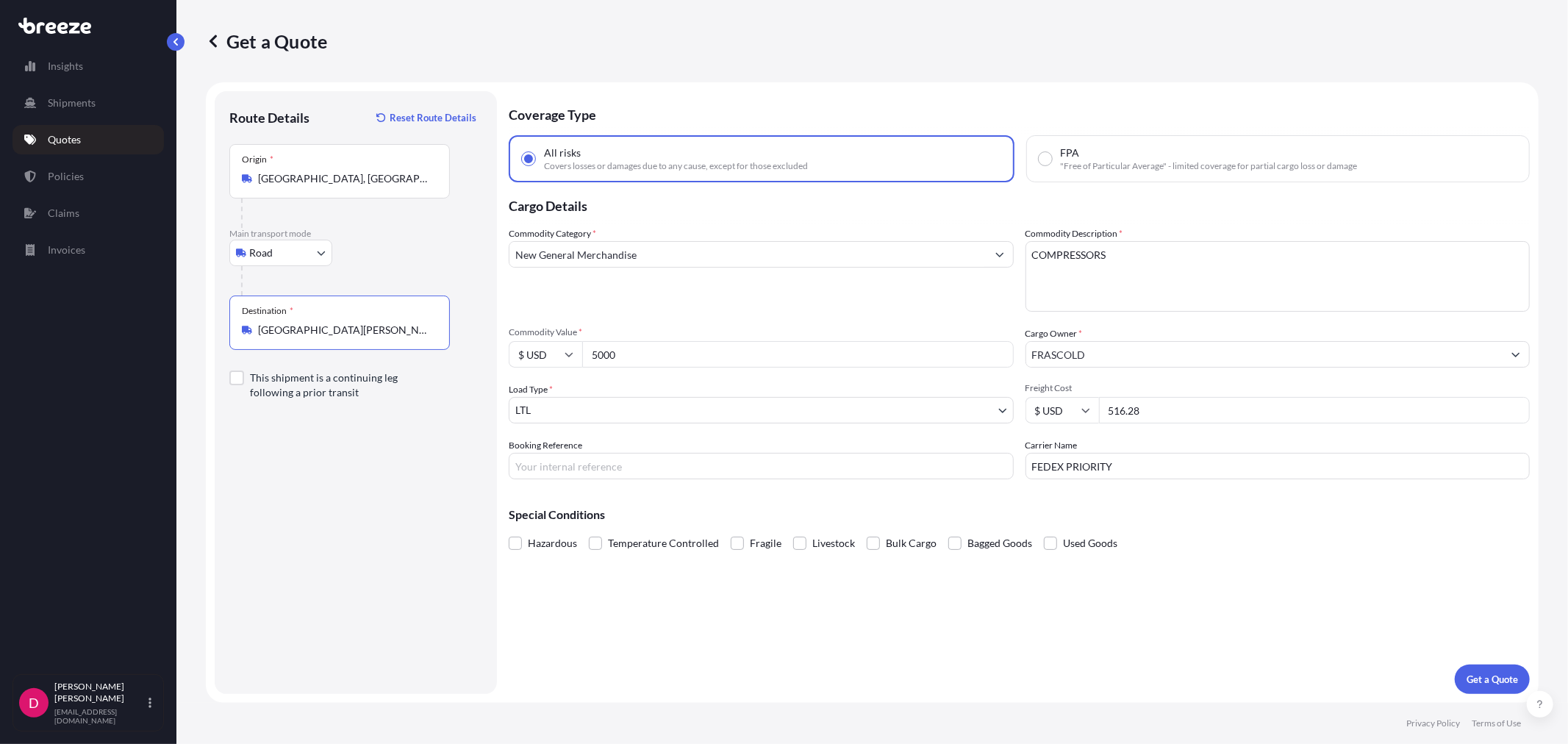
type input "[GEOGRAPHIC_DATA][PERSON_NAME], [GEOGRAPHIC_DATA]"
click at [596, 349] on input "5000" at bounding box center [798, 354] width 432 height 27
type input "7000.00"
click at [545, 457] on input "Booking Reference" at bounding box center [761, 466] width 505 height 27
paste input "487784"
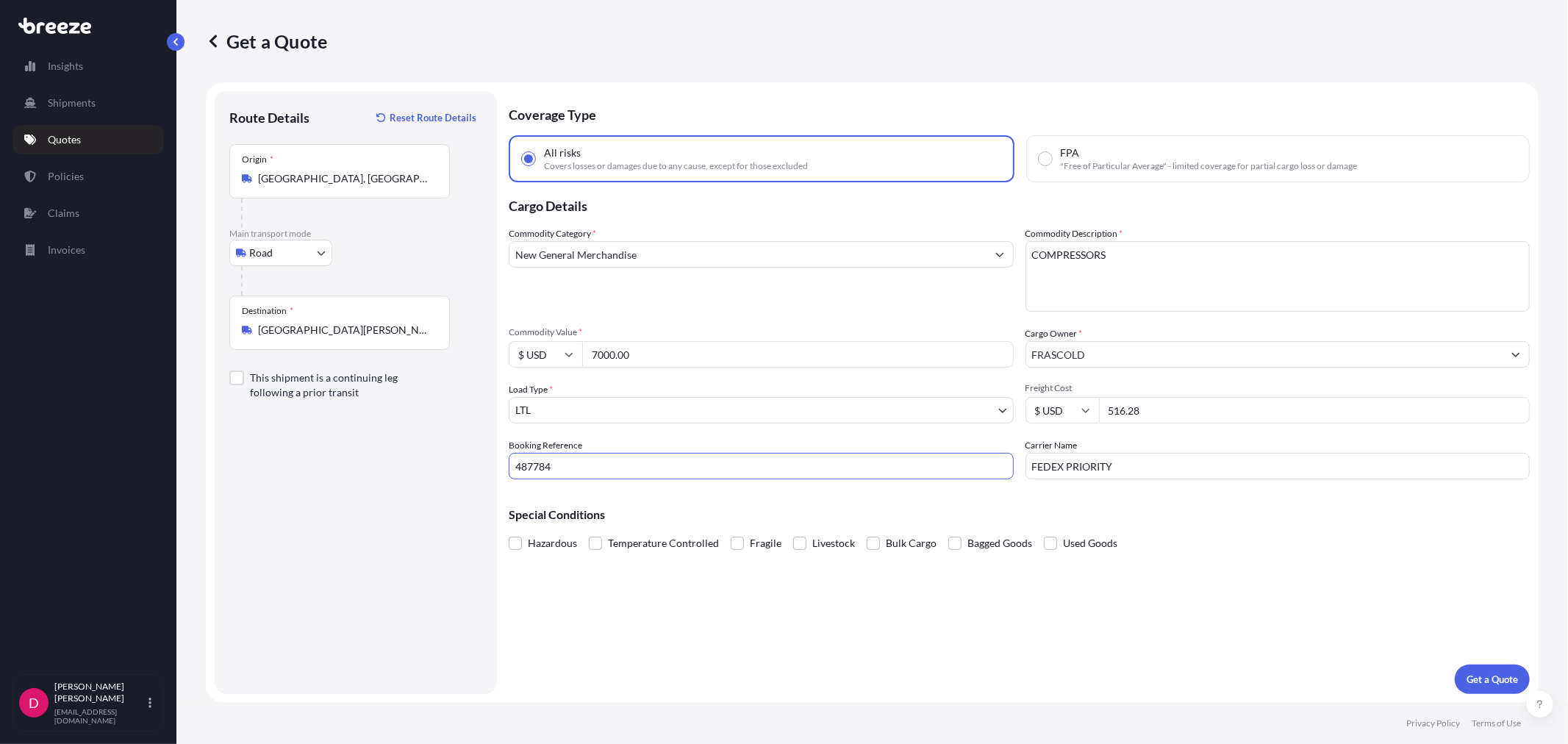
type input "487784"
drag, startPoint x: 1188, startPoint y: 404, endPoint x: 1105, endPoint y: 400, distance: 83.1
click at [1105, 400] on input "516.28" at bounding box center [1315, 410] width 432 height 27
type input "241.29"
click at [1477, 677] on p "Get a Quote" at bounding box center [1492, 679] width 51 height 15
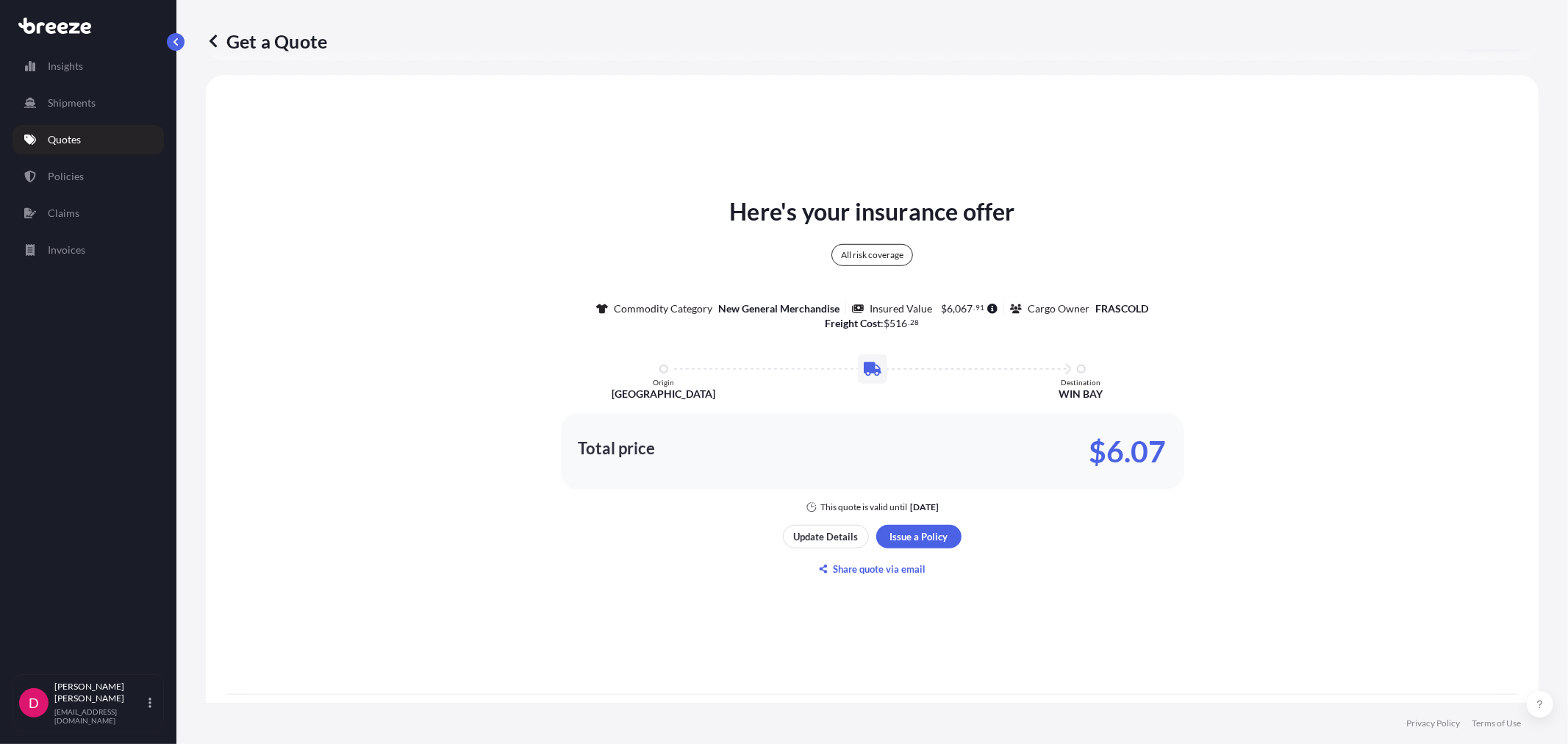
scroll to position [725, 0]
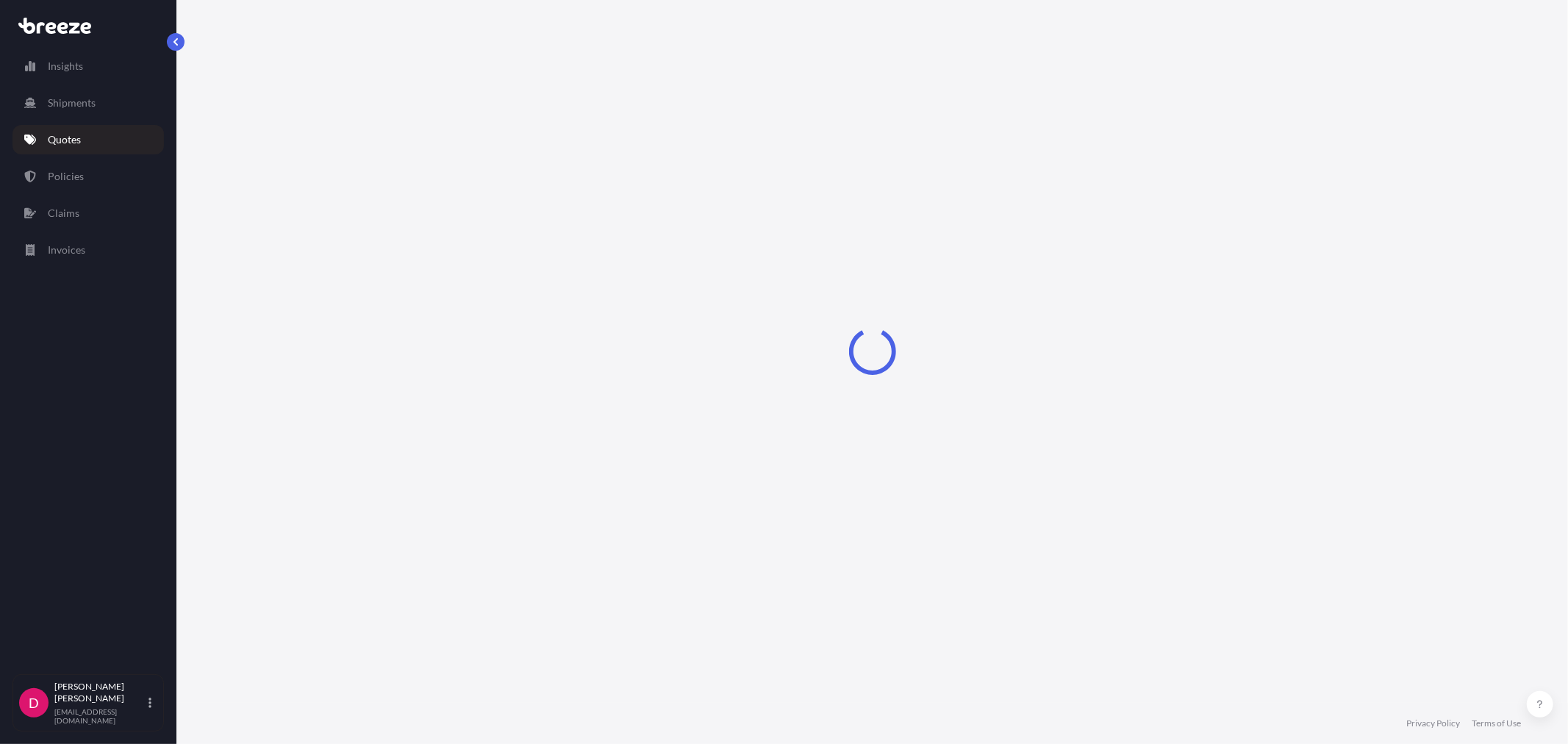
select select "Road"
select select "1"
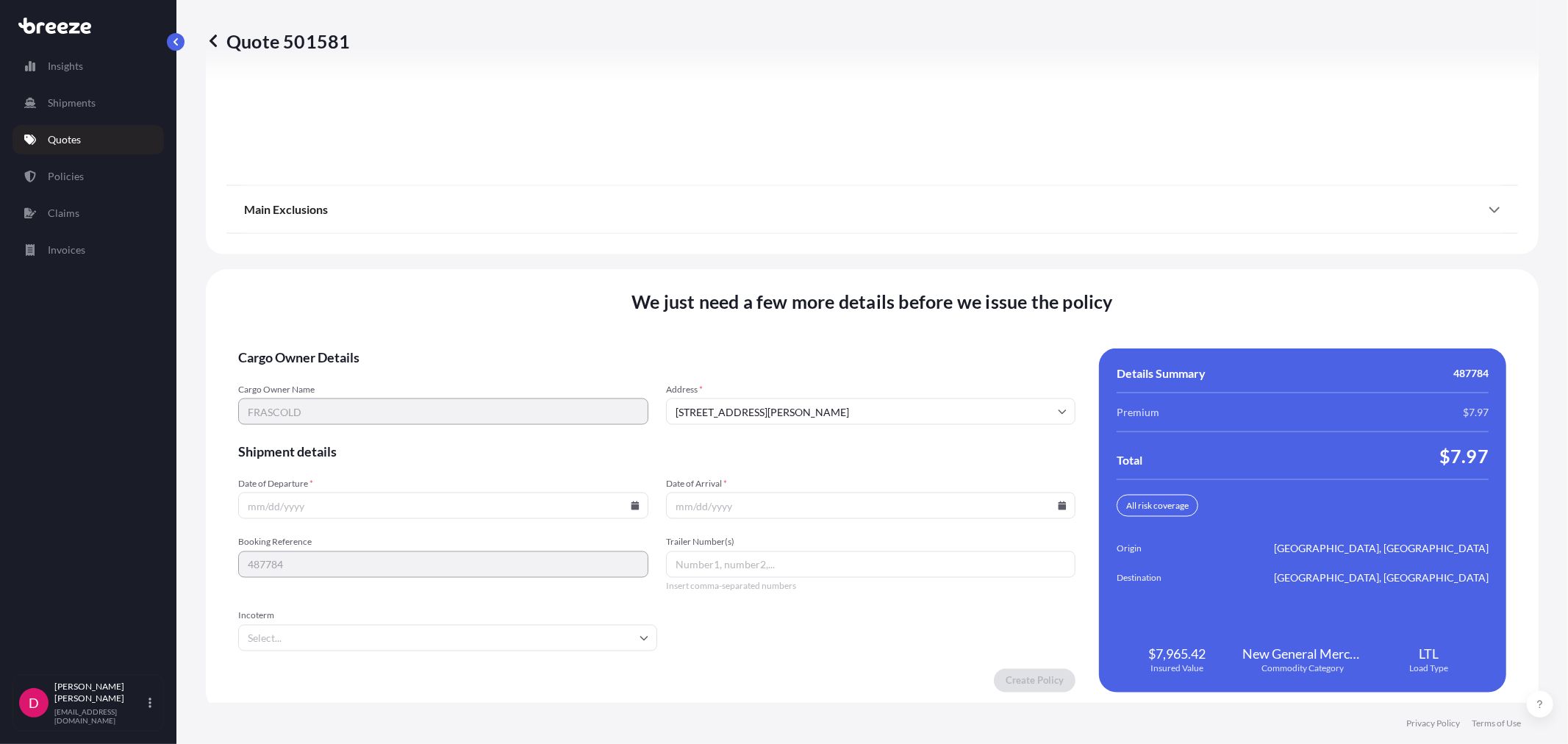
scroll to position [1819, 0]
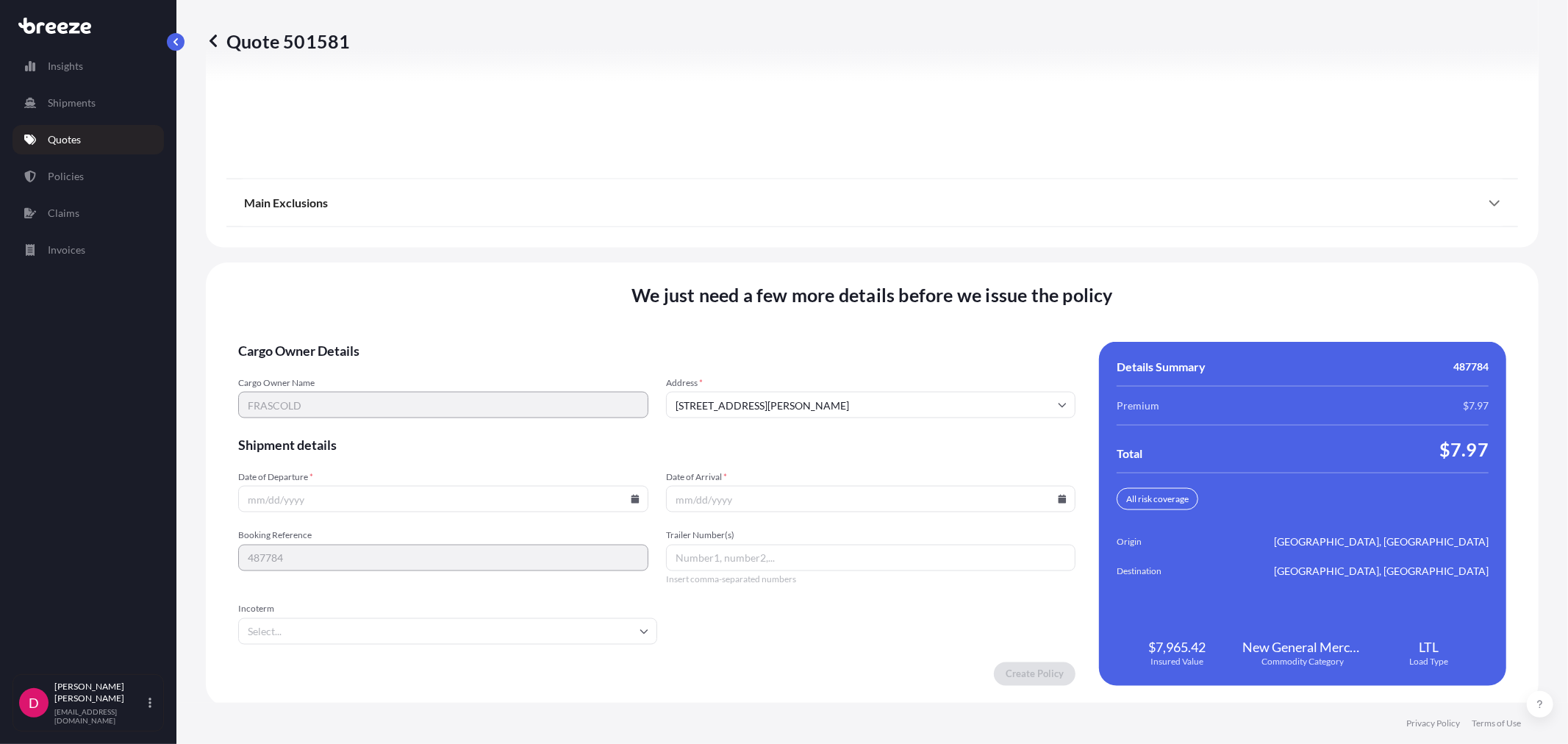
click at [631, 497] on icon at bounding box center [634, 499] width 8 height 9
click at [406, 371] on button "15" at bounding box center [407, 364] width 24 height 24
type input "[DATE]"
click at [1057, 496] on icon at bounding box center [1062, 499] width 9 height 9
click at [825, 393] on button "22" at bounding box center [829, 392] width 24 height 24
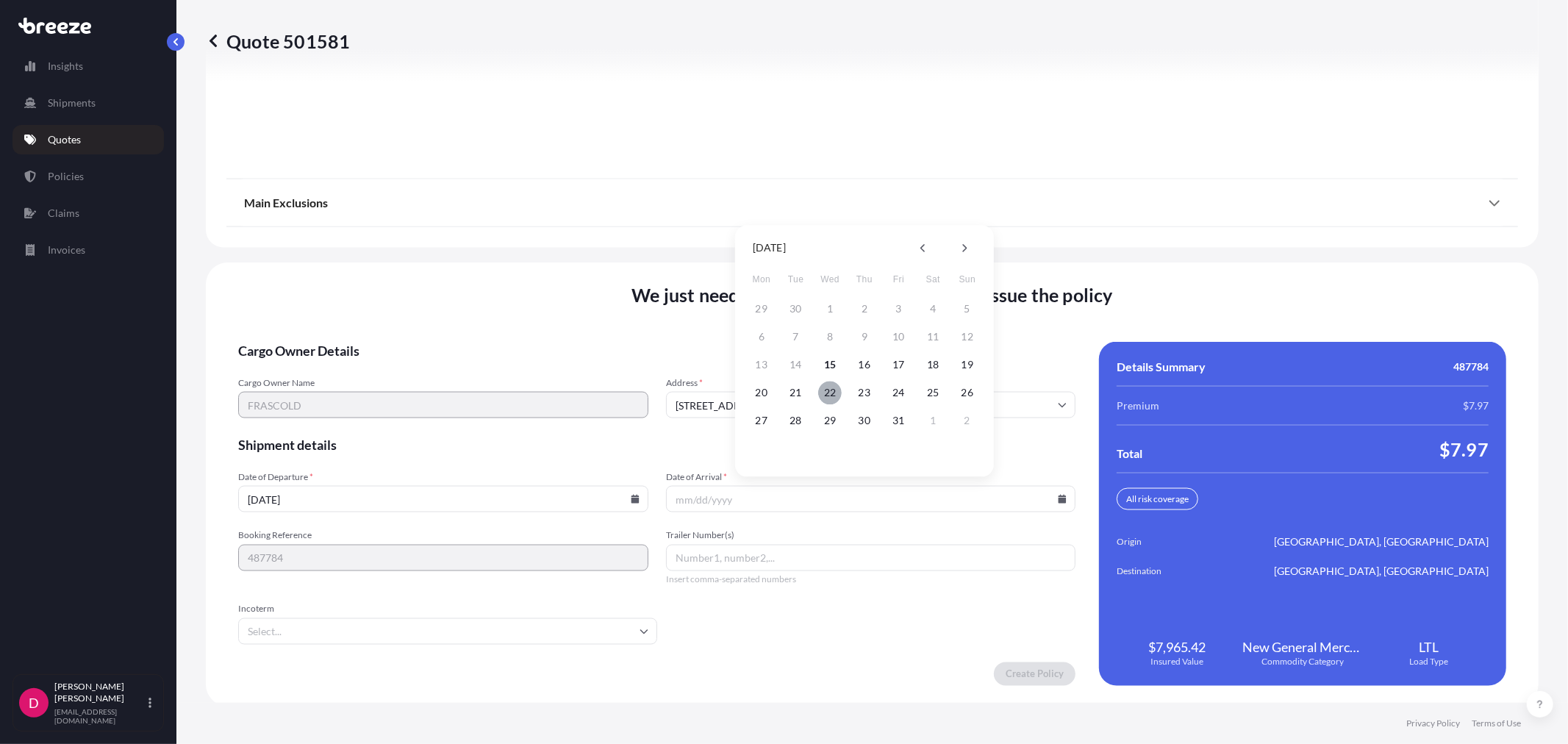
type input "[DATE]"
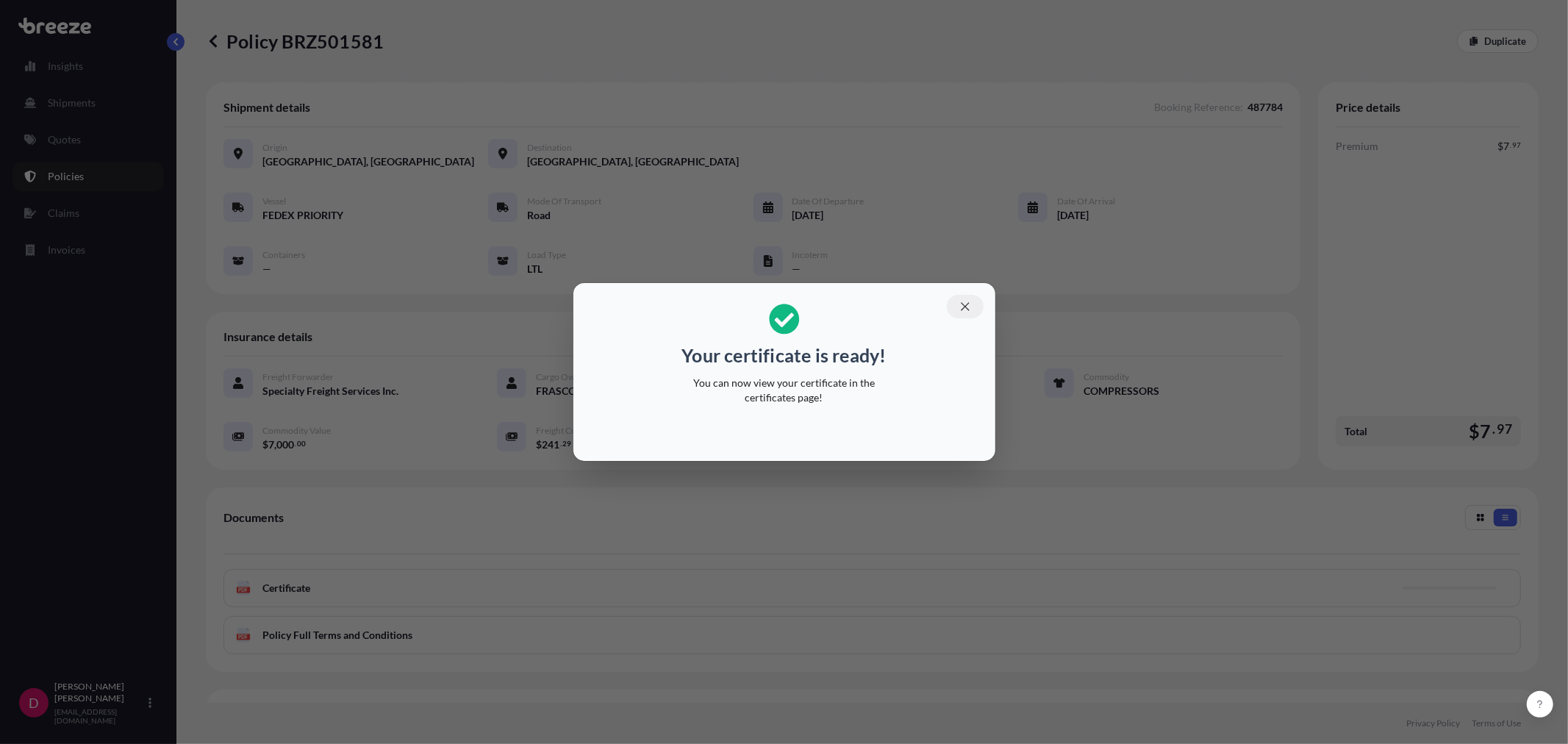
click at [957, 313] on button "button" at bounding box center [965, 306] width 37 height 24
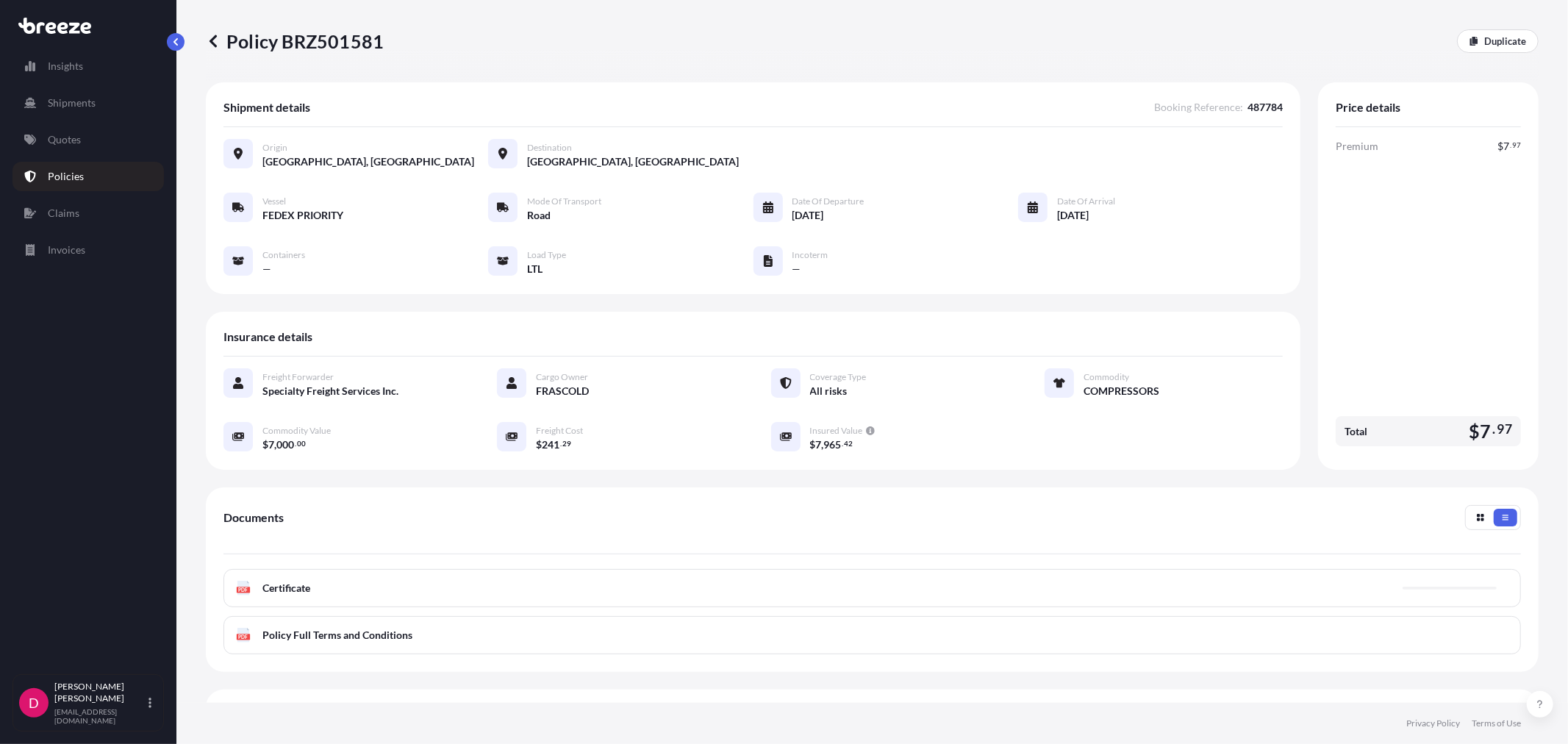
click at [341, 37] on p "Policy BRZ501581" at bounding box center [295, 41] width 178 height 24
click at [341, 35] on p "Policy BRZ501581" at bounding box center [295, 41] width 178 height 24
copy p "BRZ501581"
click at [65, 144] on p "Quotes" at bounding box center [64, 139] width 33 height 15
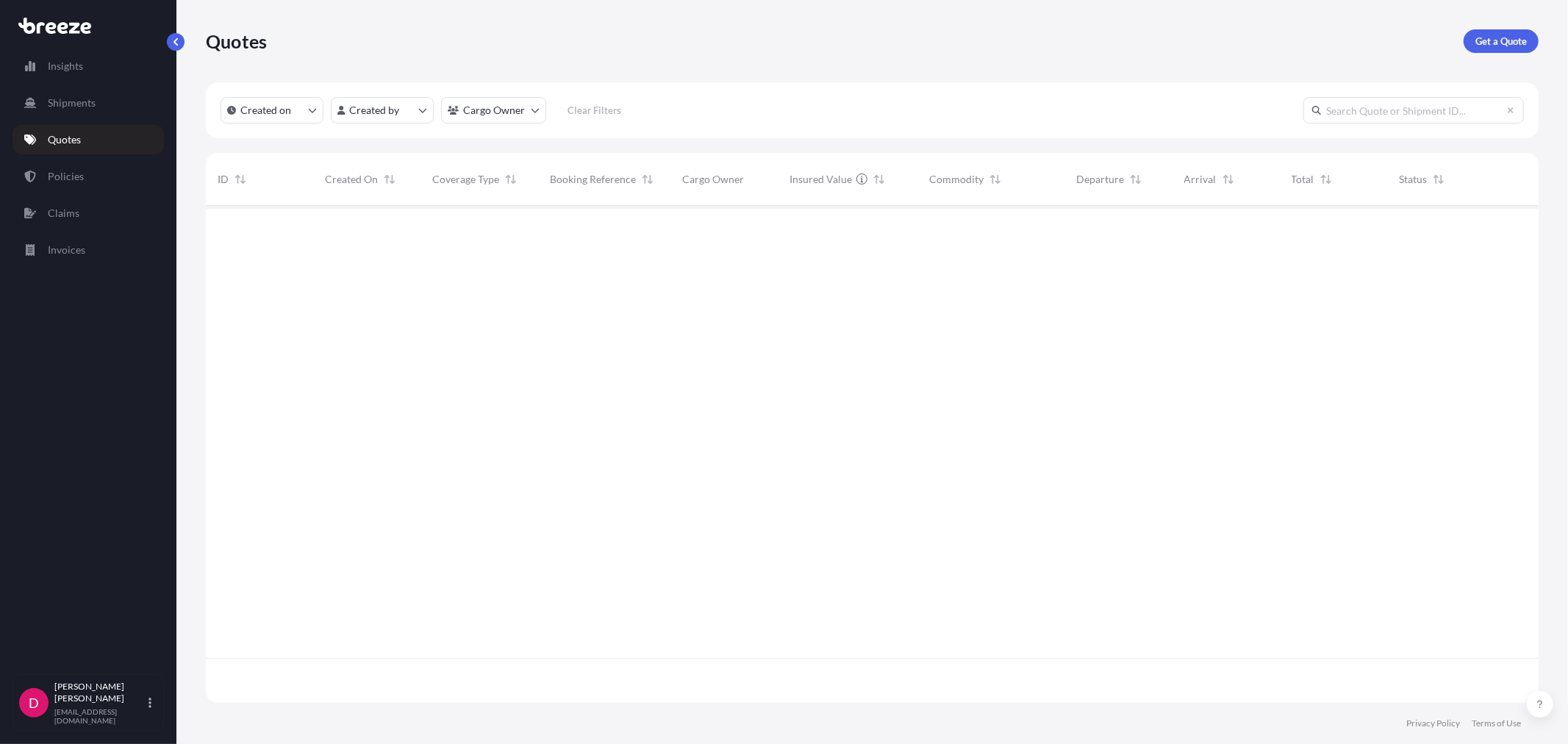
scroll to position [493, 1320]
click at [1527, 35] on link "Get a Quote" at bounding box center [1501, 41] width 75 height 24
select select "Sea"
select select "1"
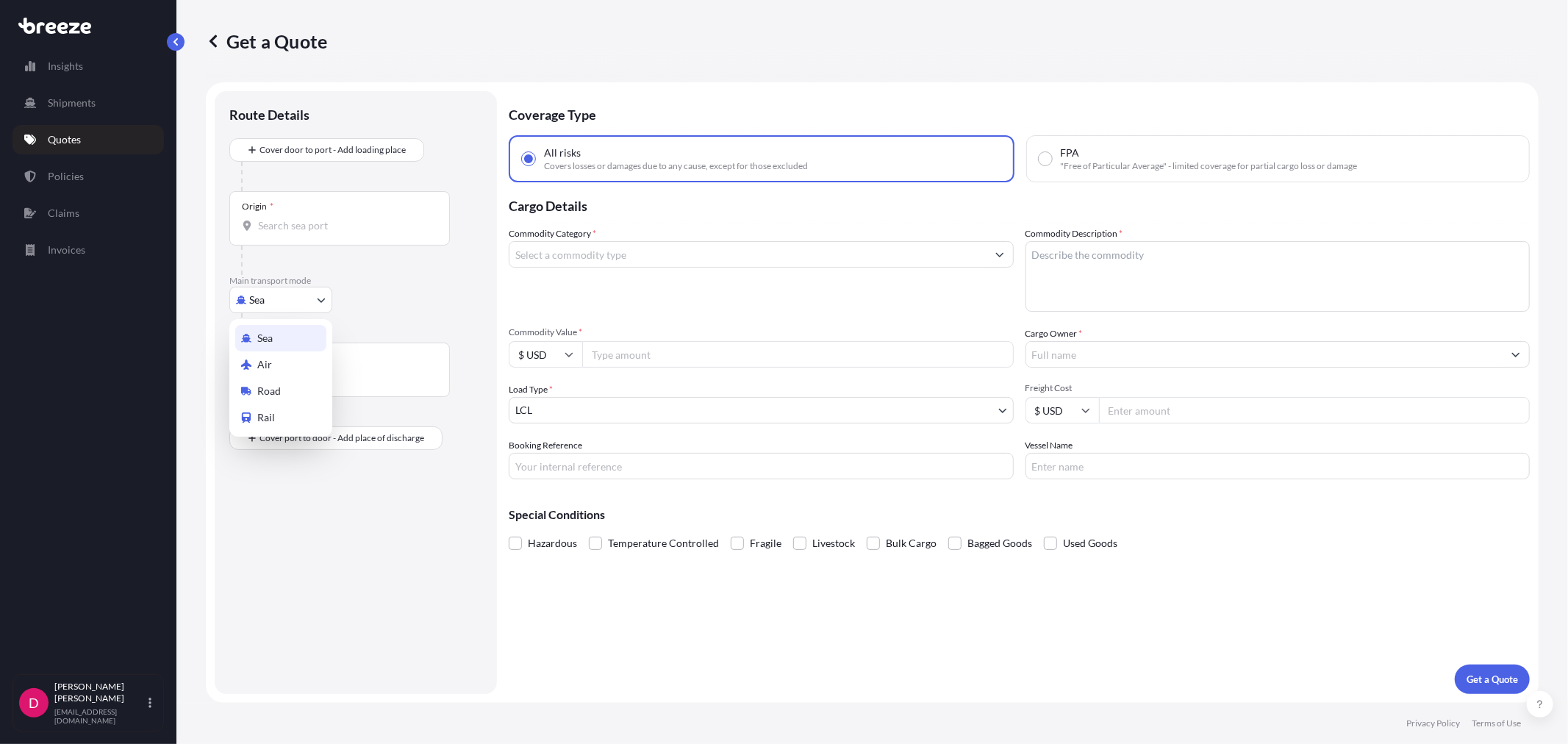
click at [281, 295] on body "Insights Shipments Quotes Policies Claims Invoices D [PERSON_NAME] [EMAIL_ADDRE…" at bounding box center [784, 372] width 1568 height 744
click at [252, 393] on div "Road" at bounding box center [281, 391] width 91 height 27
select select "Road"
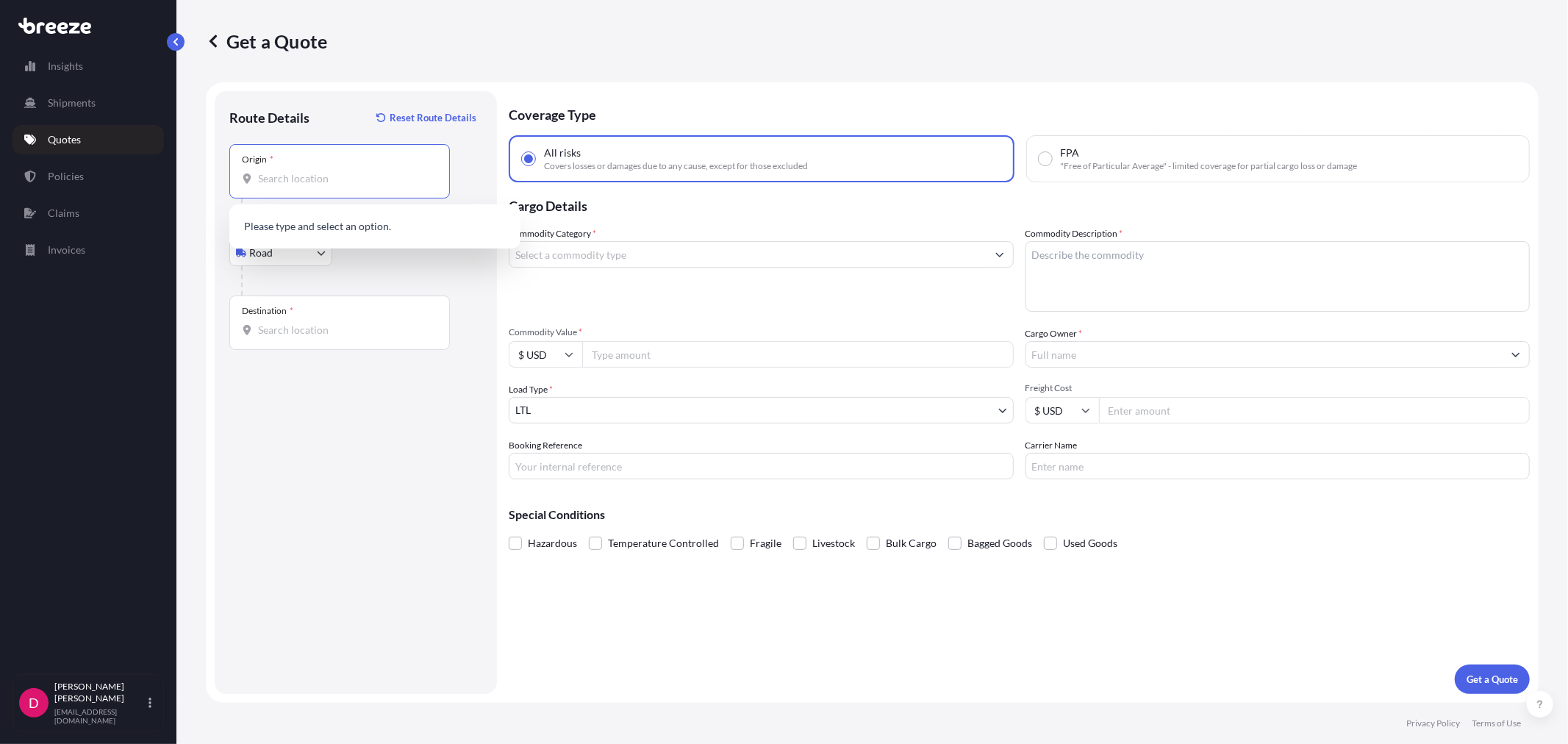
click at [302, 179] on input "Origin *" at bounding box center [345, 179] width 173 height 15
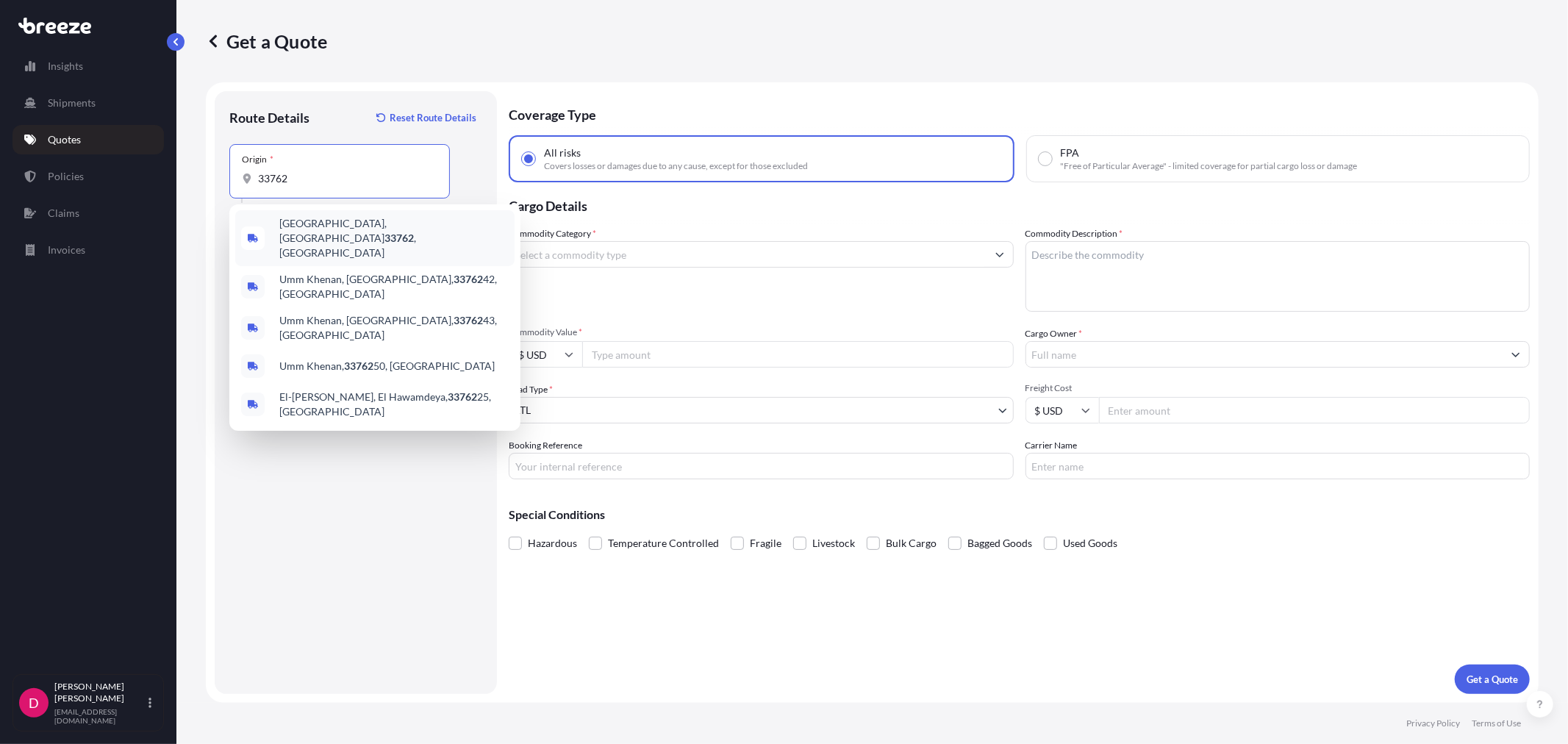
click at [306, 215] on div "[GEOGRAPHIC_DATA] , [GEOGRAPHIC_DATA]" at bounding box center [375, 238] width 280 height 56
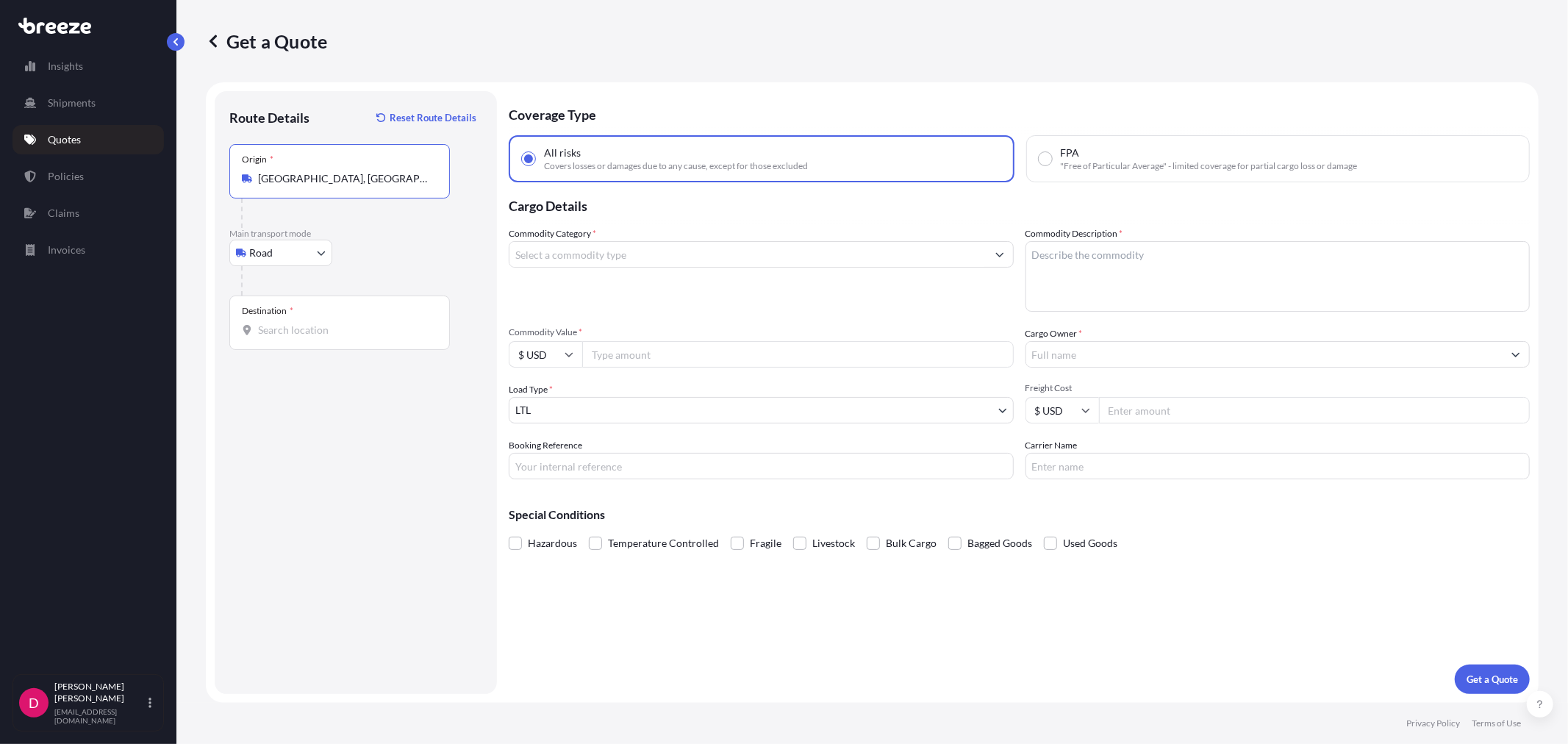
type input "[GEOGRAPHIC_DATA], [GEOGRAPHIC_DATA]"
click at [665, 259] on input "Commodity Category *" at bounding box center [748, 254] width 477 height 27
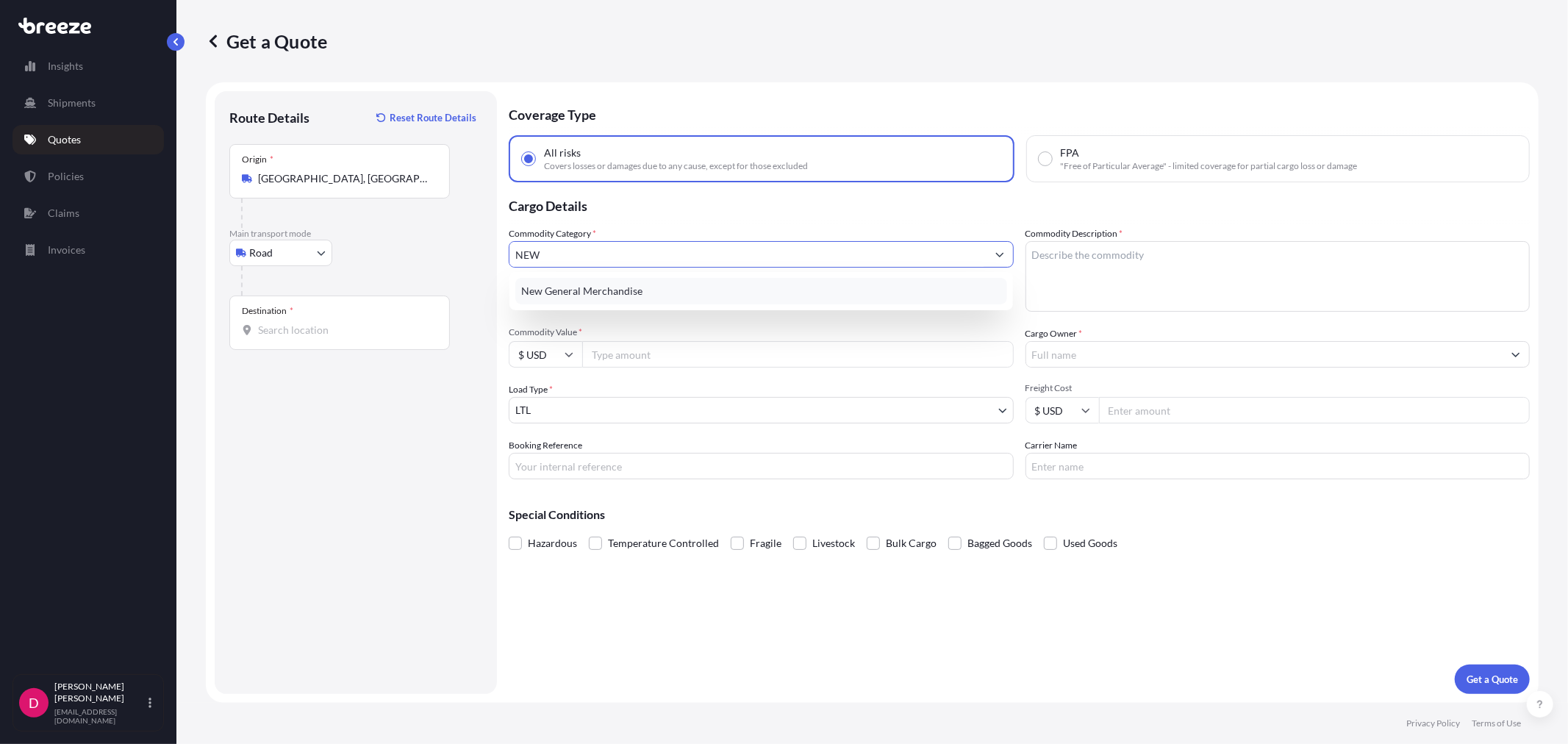
click at [614, 287] on div "New General Merchandise" at bounding box center [760, 291] width 491 height 27
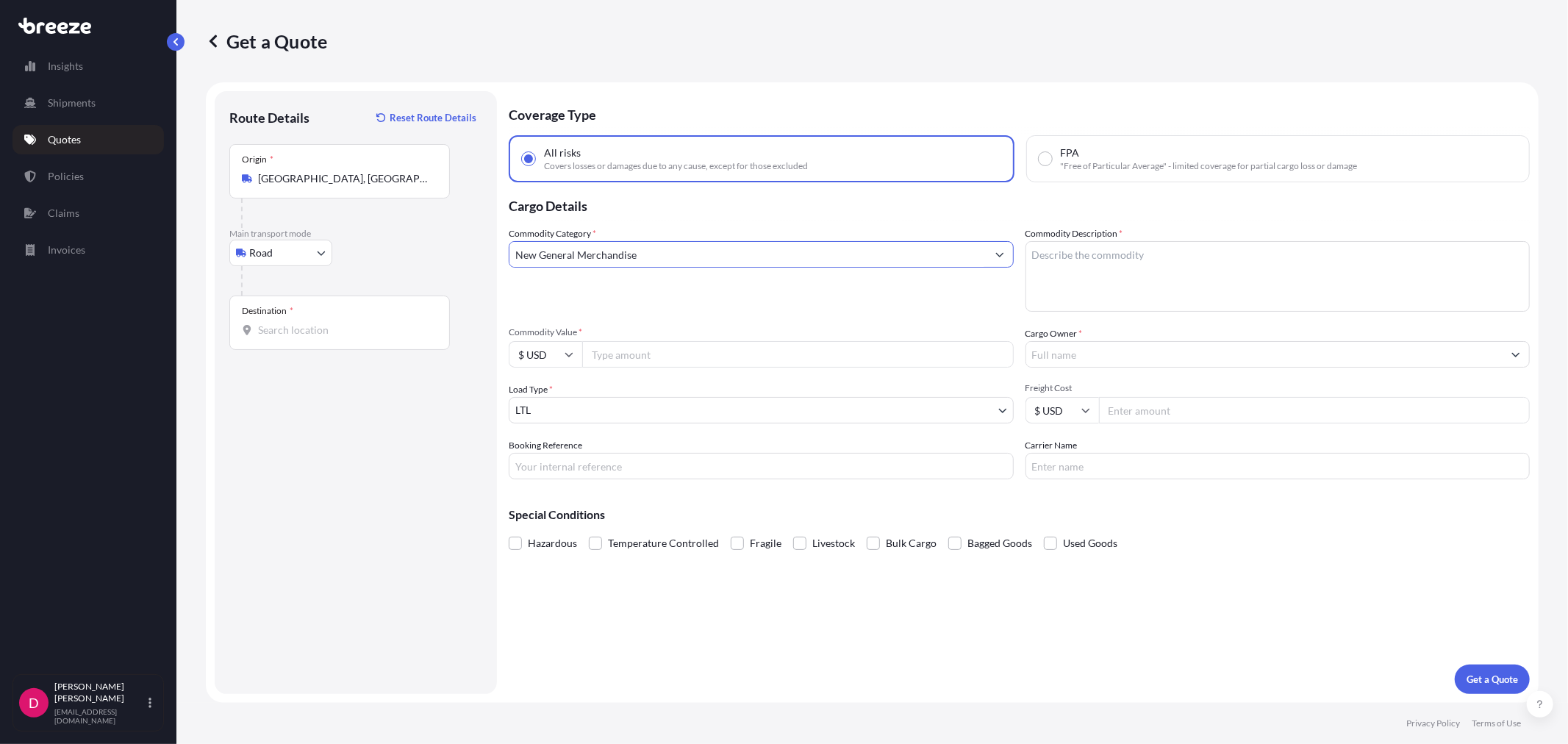
type input "New General Merchandise"
click at [1107, 284] on textarea "Commodity Description *" at bounding box center [1278, 276] width 505 height 71
type textarea "MEDICAL DEVICES"
click at [678, 360] on input "Commodity Value *" at bounding box center [798, 354] width 432 height 27
paste input "3661.80"
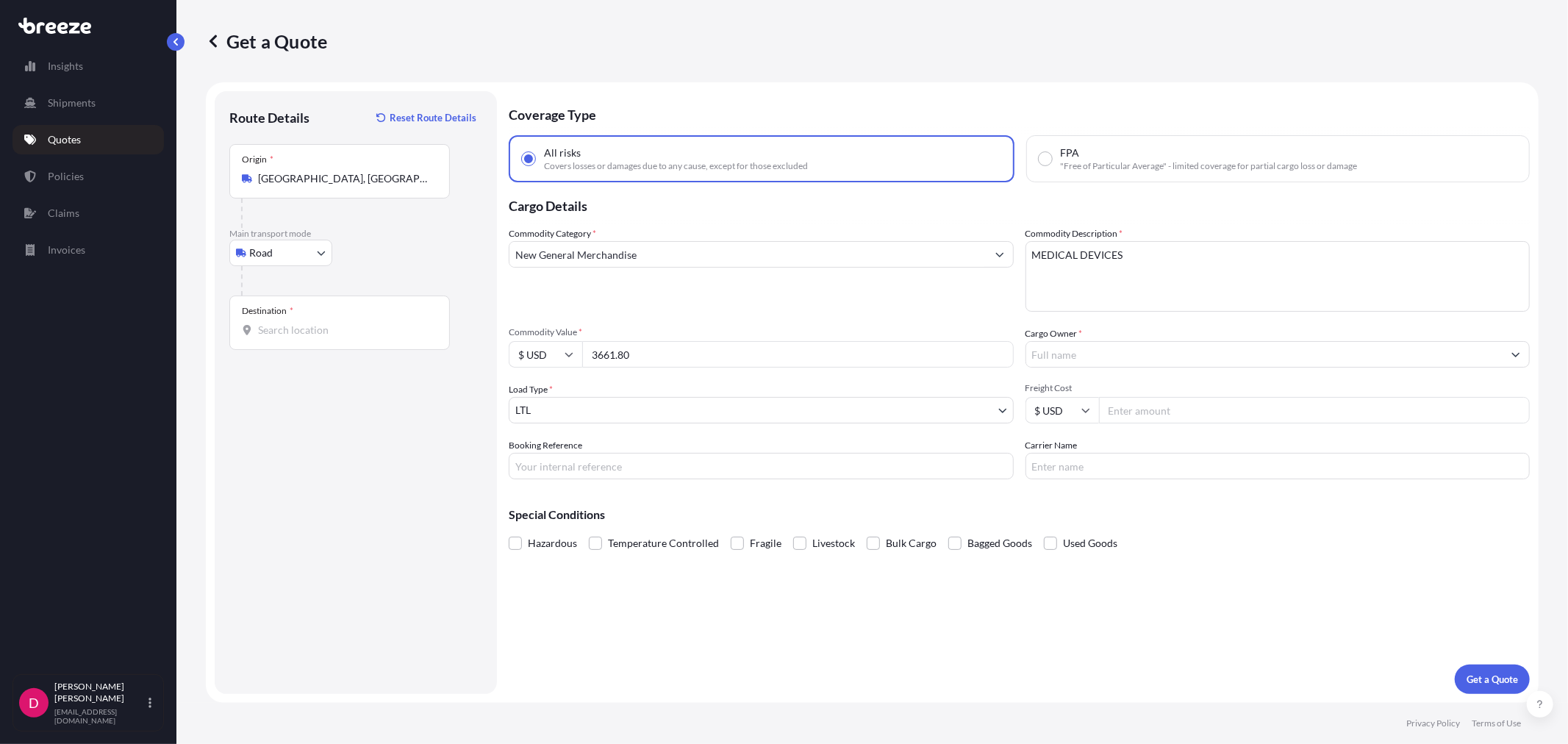
type input "3661.80"
click at [1094, 350] on input "Cargo Owner *" at bounding box center [1264, 354] width 477 height 27
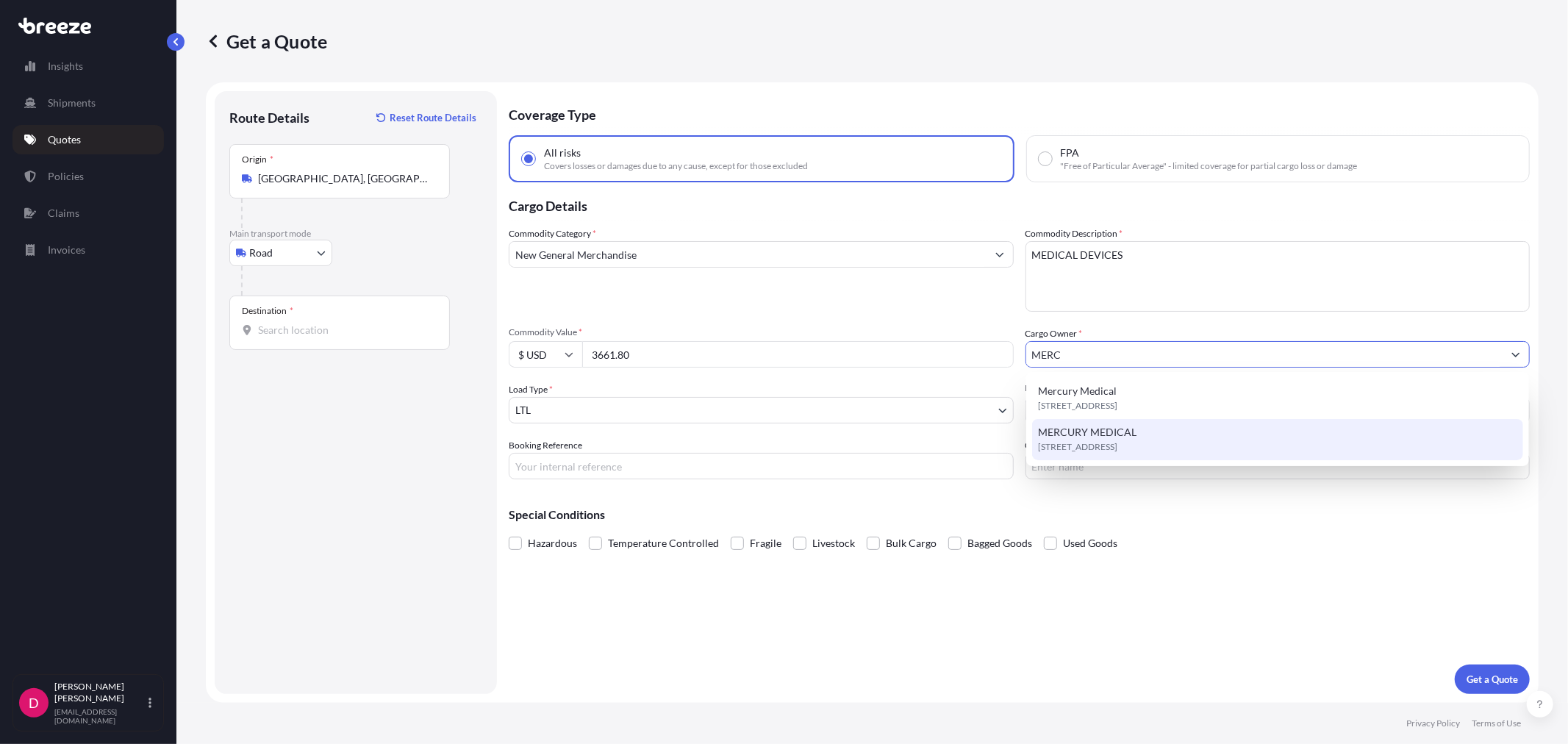
click at [1125, 425] on span "MERCURY MEDICAL" at bounding box center [1087, 432] width 98 height 15
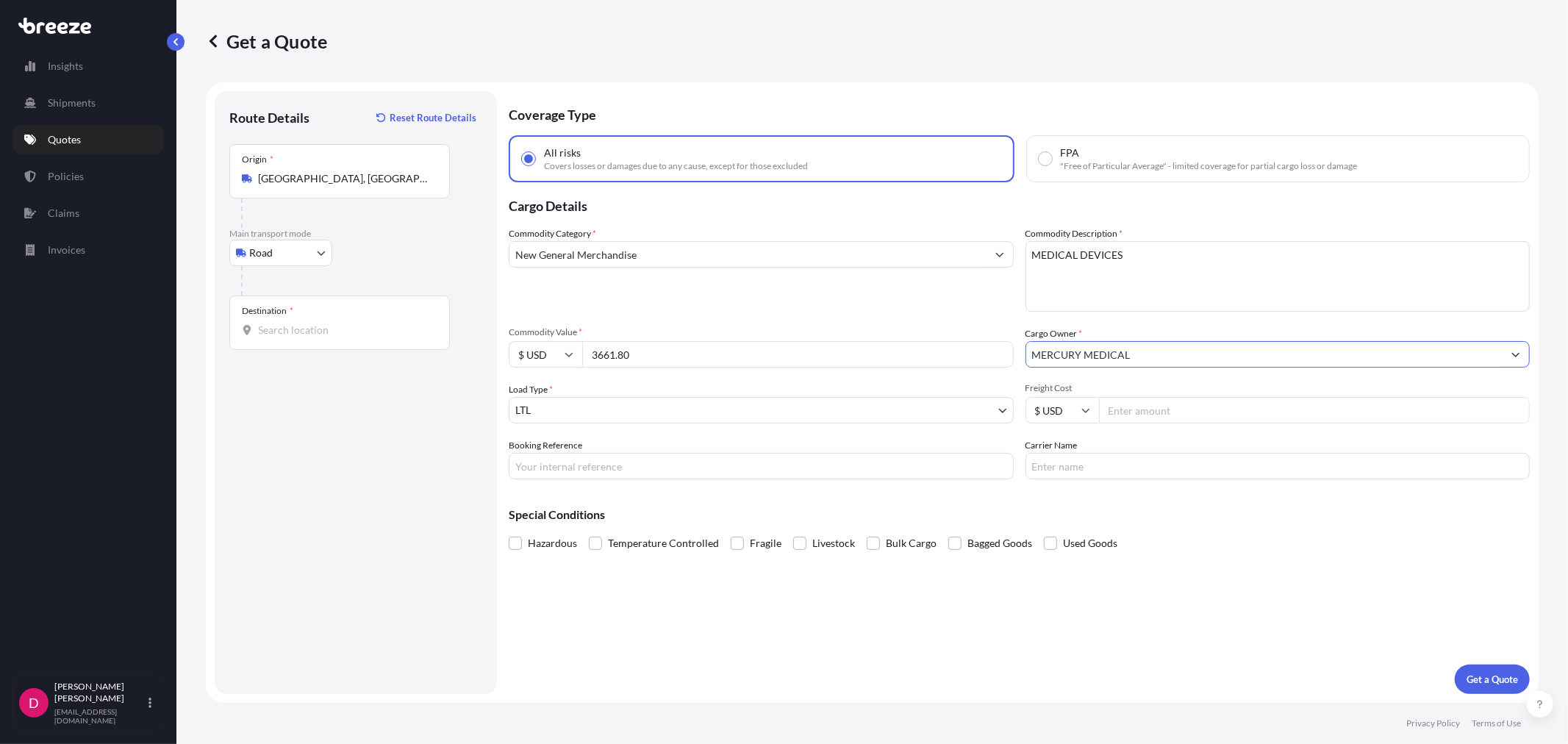
type input "MERCURY MEDICAL"
click at [625, 475] on input "Booking Reference" at bounding box center [761, 466] width 505 height 27
paste input "487771"
type input "487771"
click at [1164, 404] on input "Freight Cost" at bounding box center [1315, 410] width 432 height 27
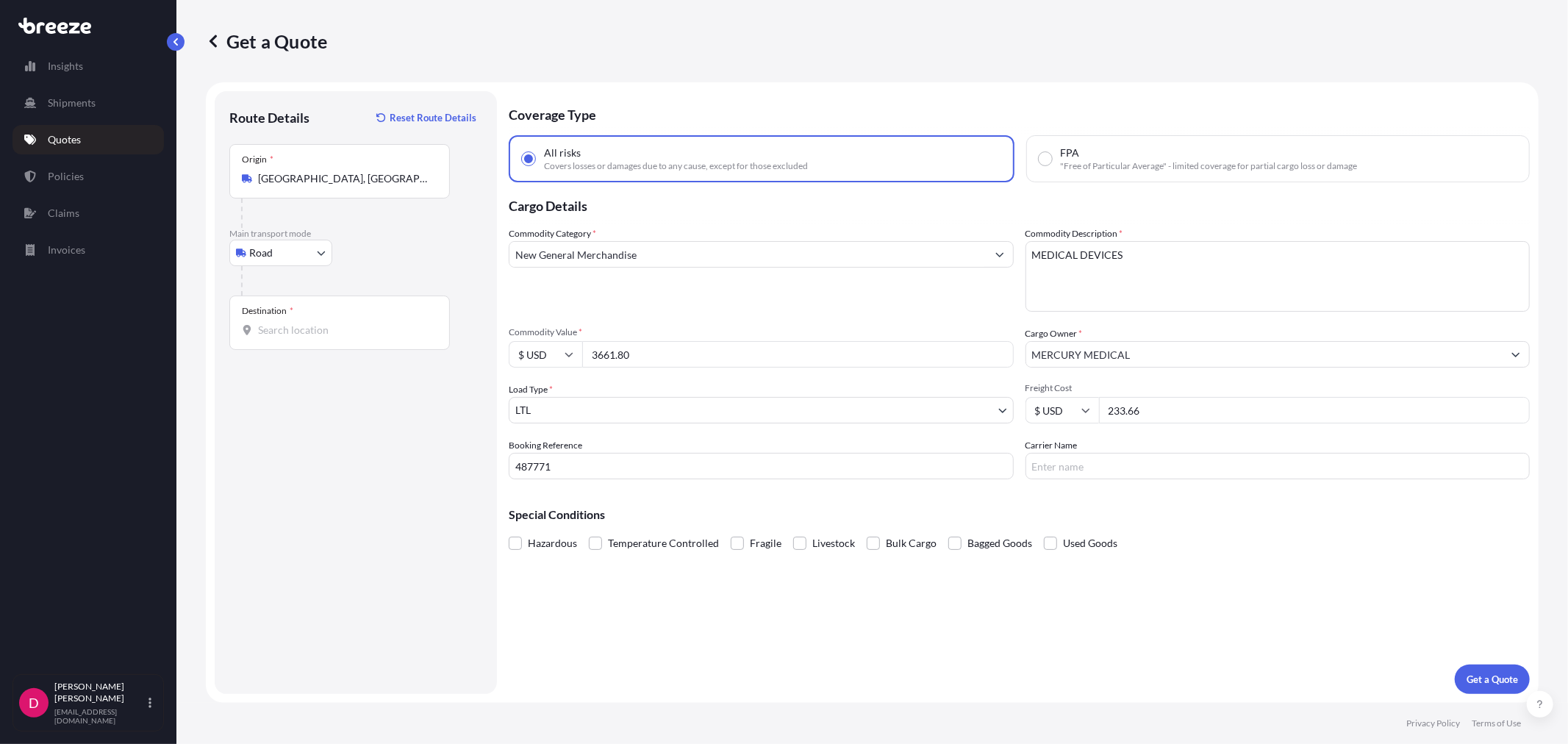
type input "233.66"
click at [1117, 468] on input "Carrier Name" at bounding box center [1278, 466] width 505 height 27
type input "SOUTHEASTERN"
click at [1495, 674] on p "Get a Quote" at bounding box center [1492, 679] width 51 height 15
click at [291, 338] on div "Destination *" at bounding box center [339, 322] width 220 height 54
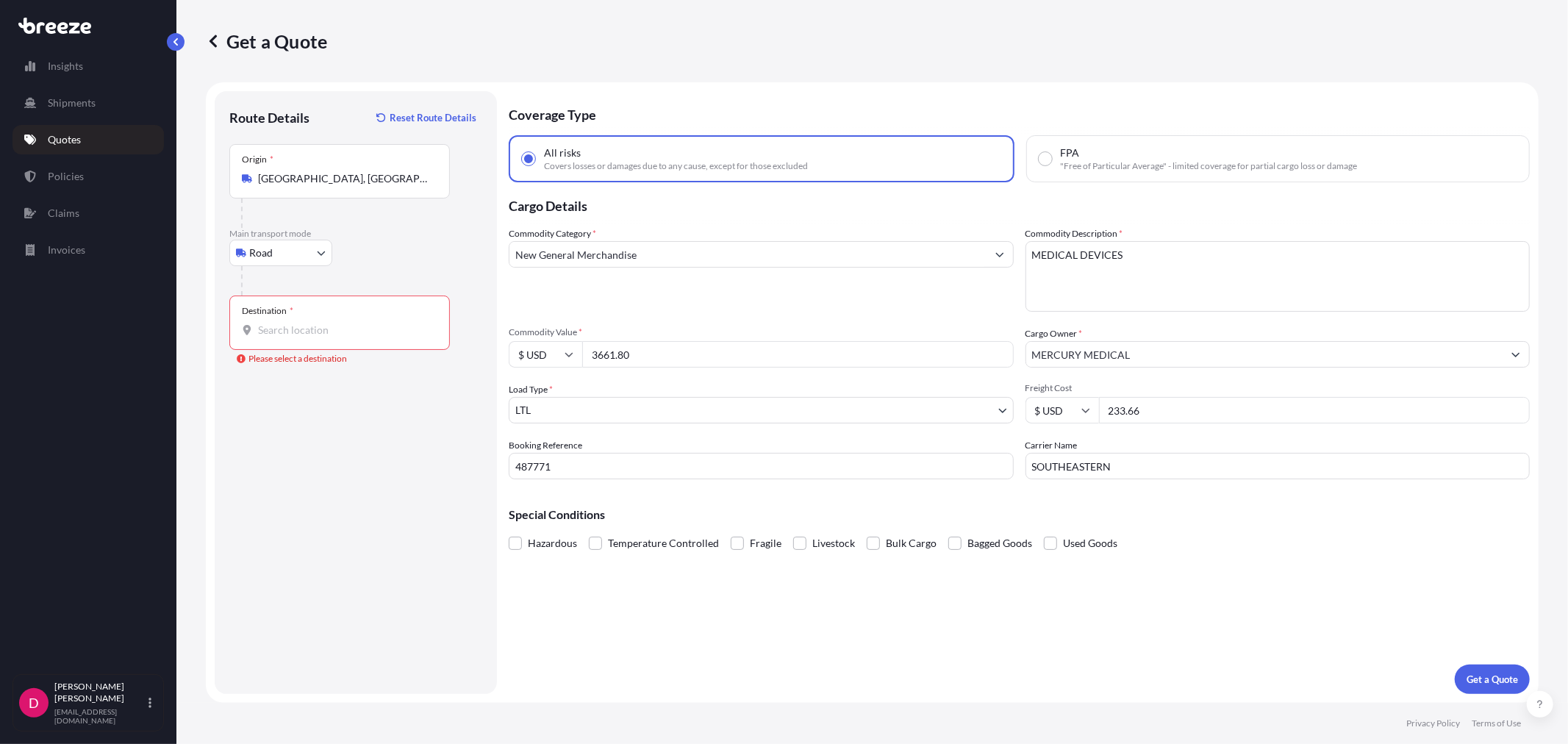
click at [291, 337] on input "Destination * Please select a destination" at bounding box center [345, 330] width 173 height 15
click at [272, 334] on input "Destination * Please select a destination" at bounding box center [345, 330] width 173 height 15
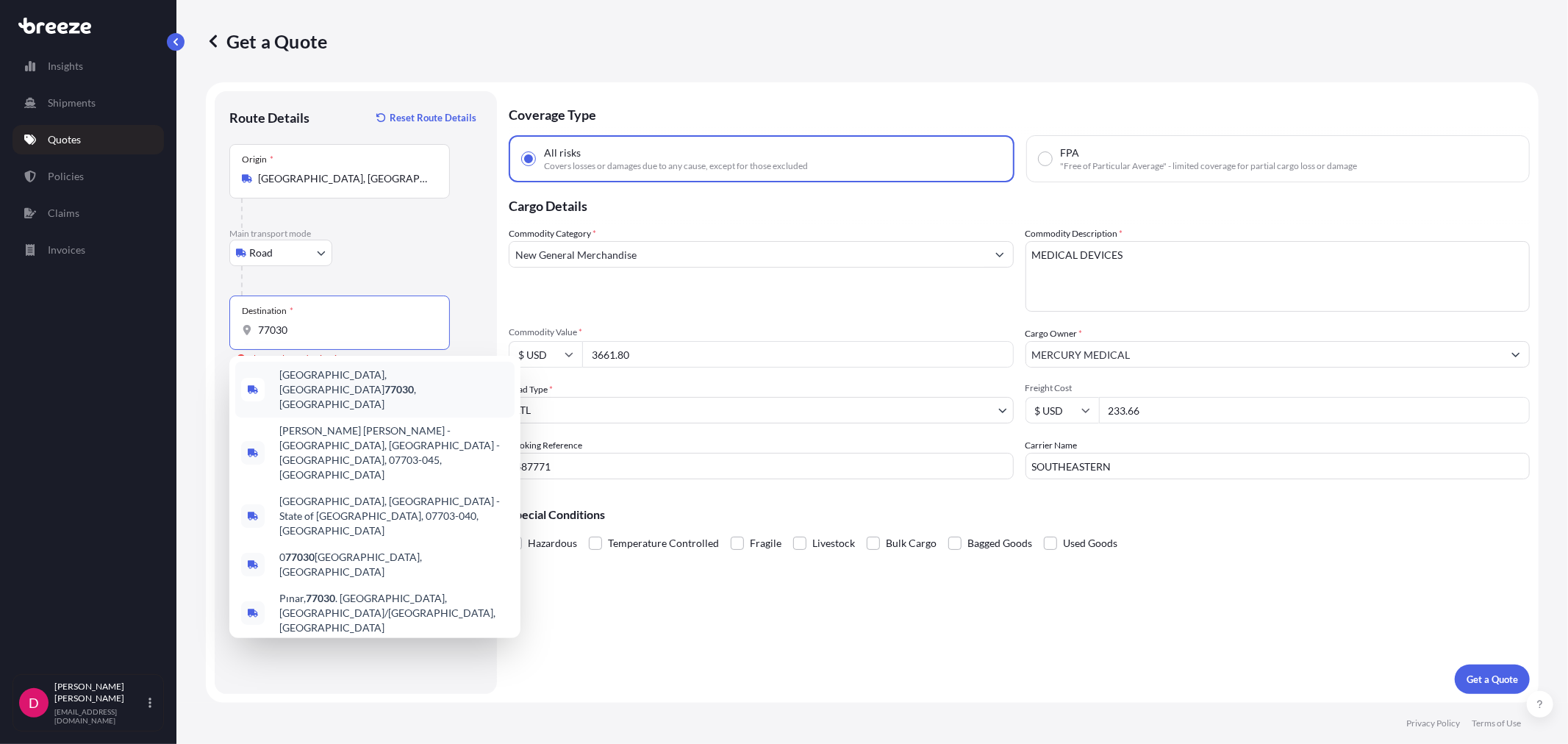
click at [303, 380] on span "[GEOGRAPHIC_DATA] , [GEOGRAPHIC_DATA]" at bounding box center [394, 389] width 229 height 44
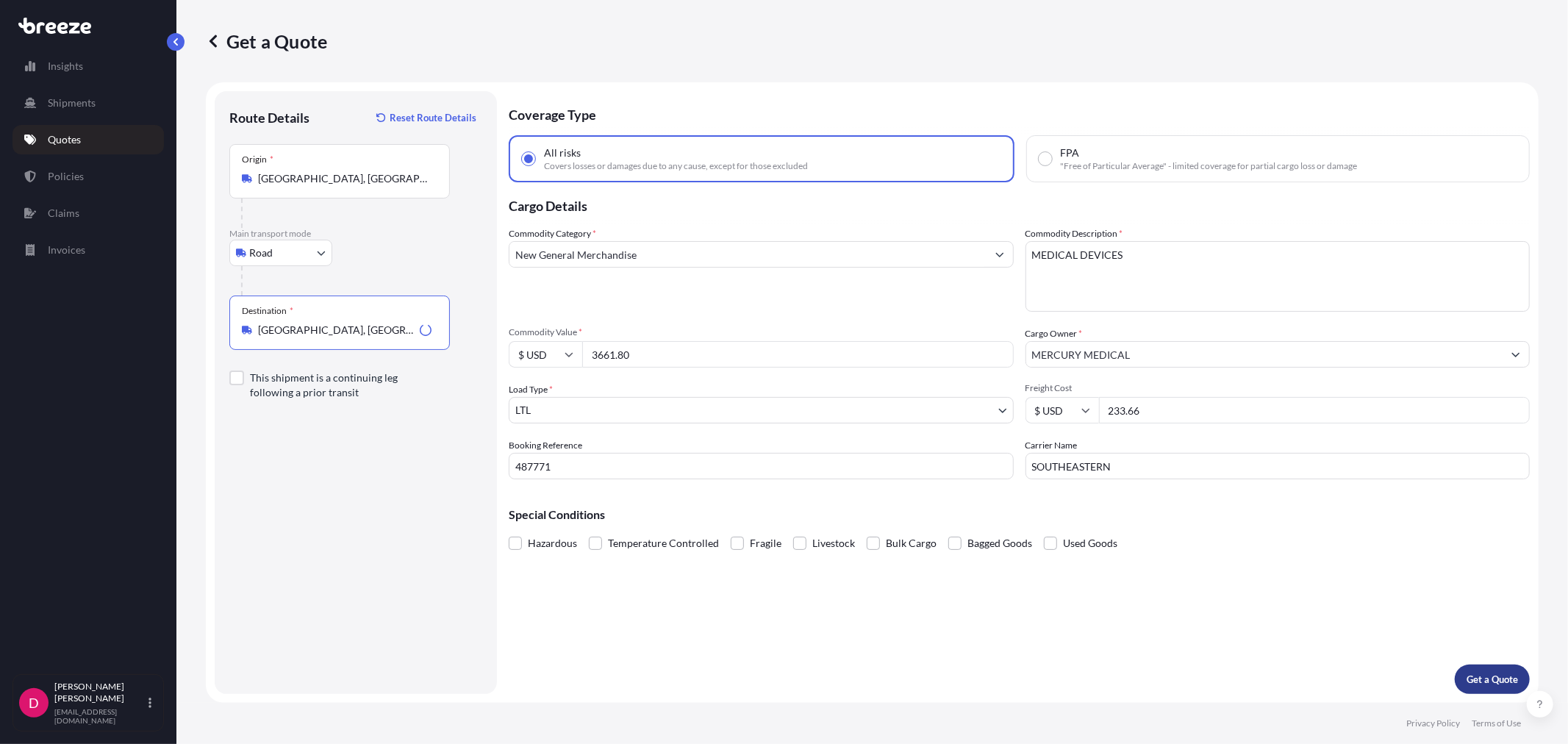
type input "[GEOGRAPHIC_DATA], [GEOGRAPHIC_DATA]"
click at [1502, 674] on p "Get a Quote" at bounding box center [1492, 679] width 51 height 15
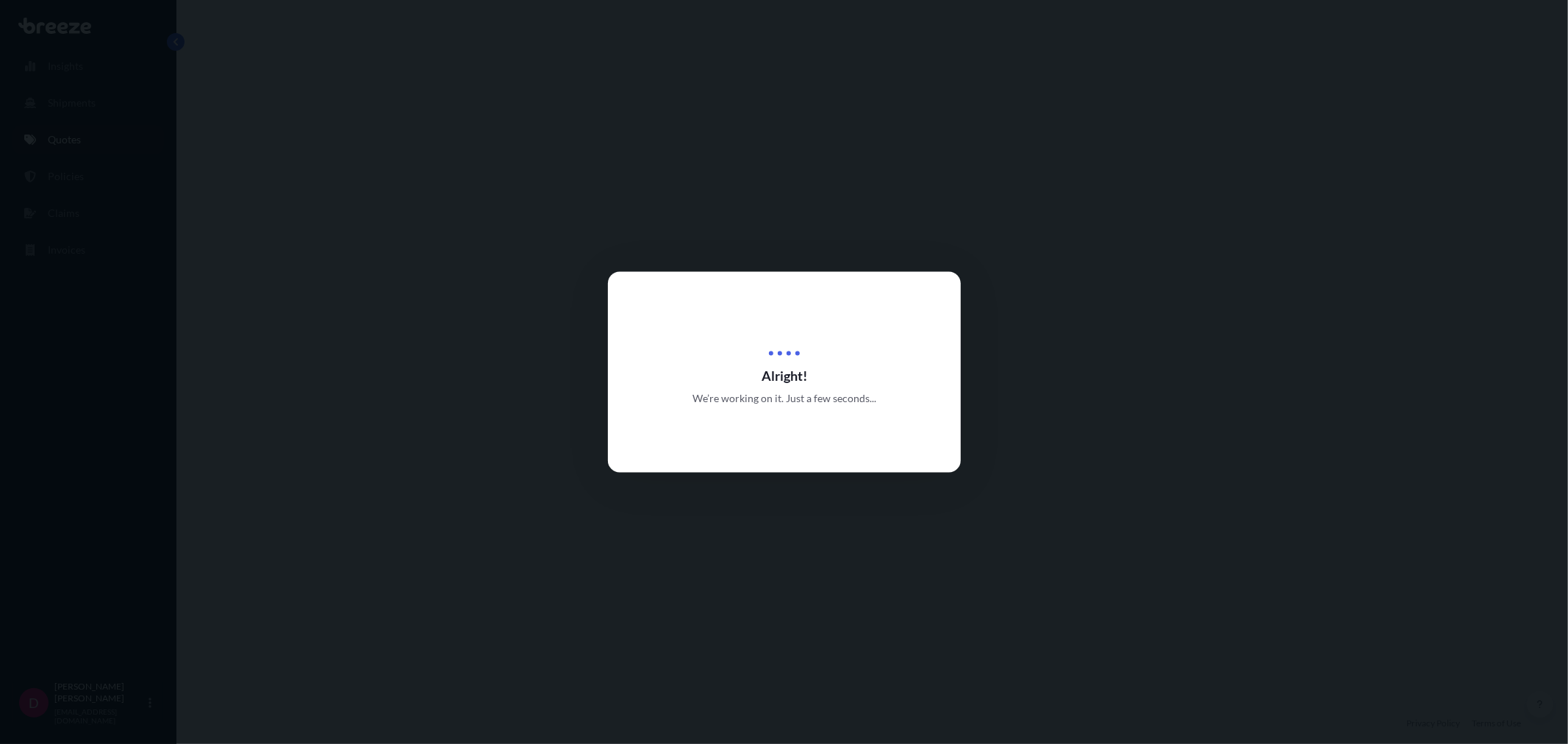
select select "Road"
select select "1"
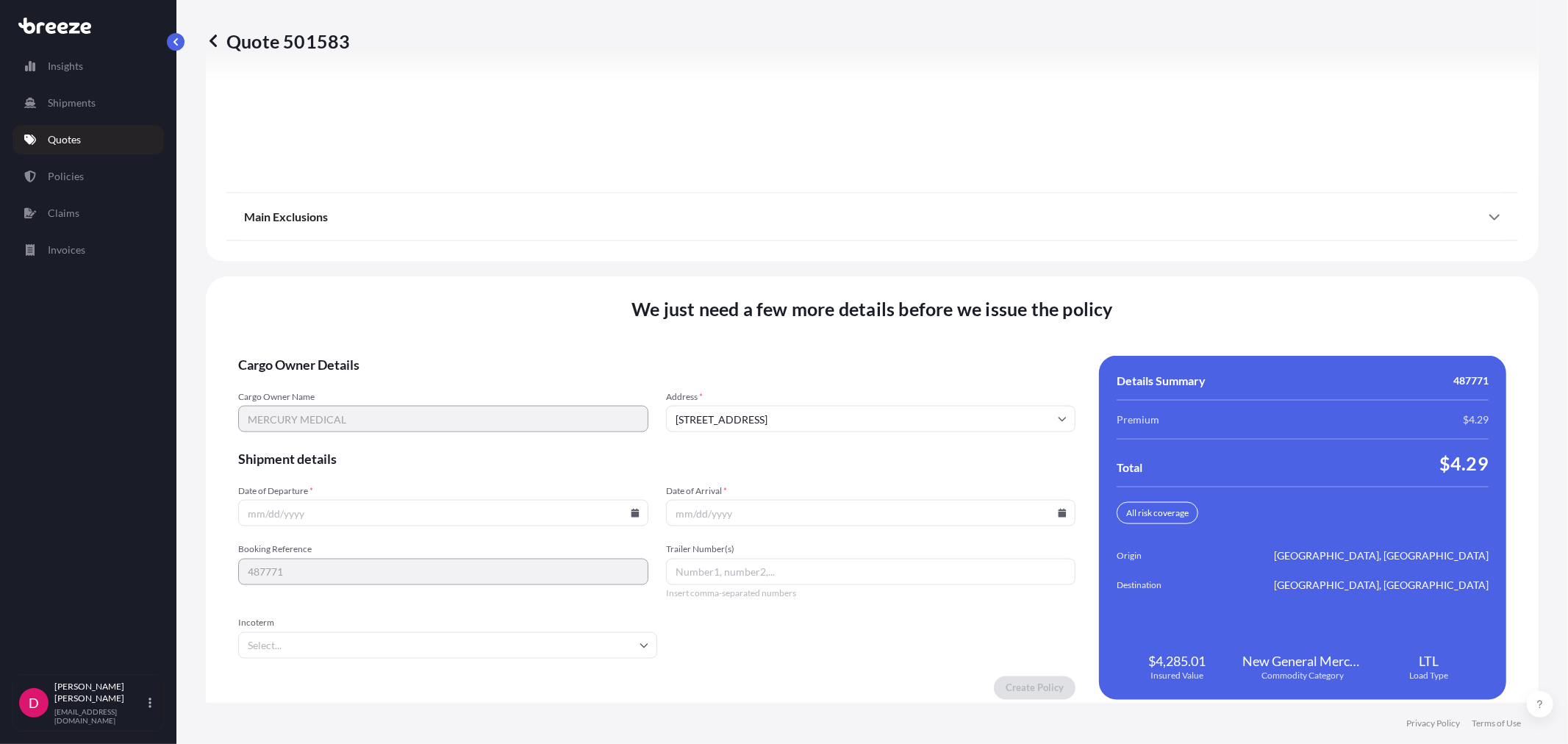
scroll to position [1819, 0]
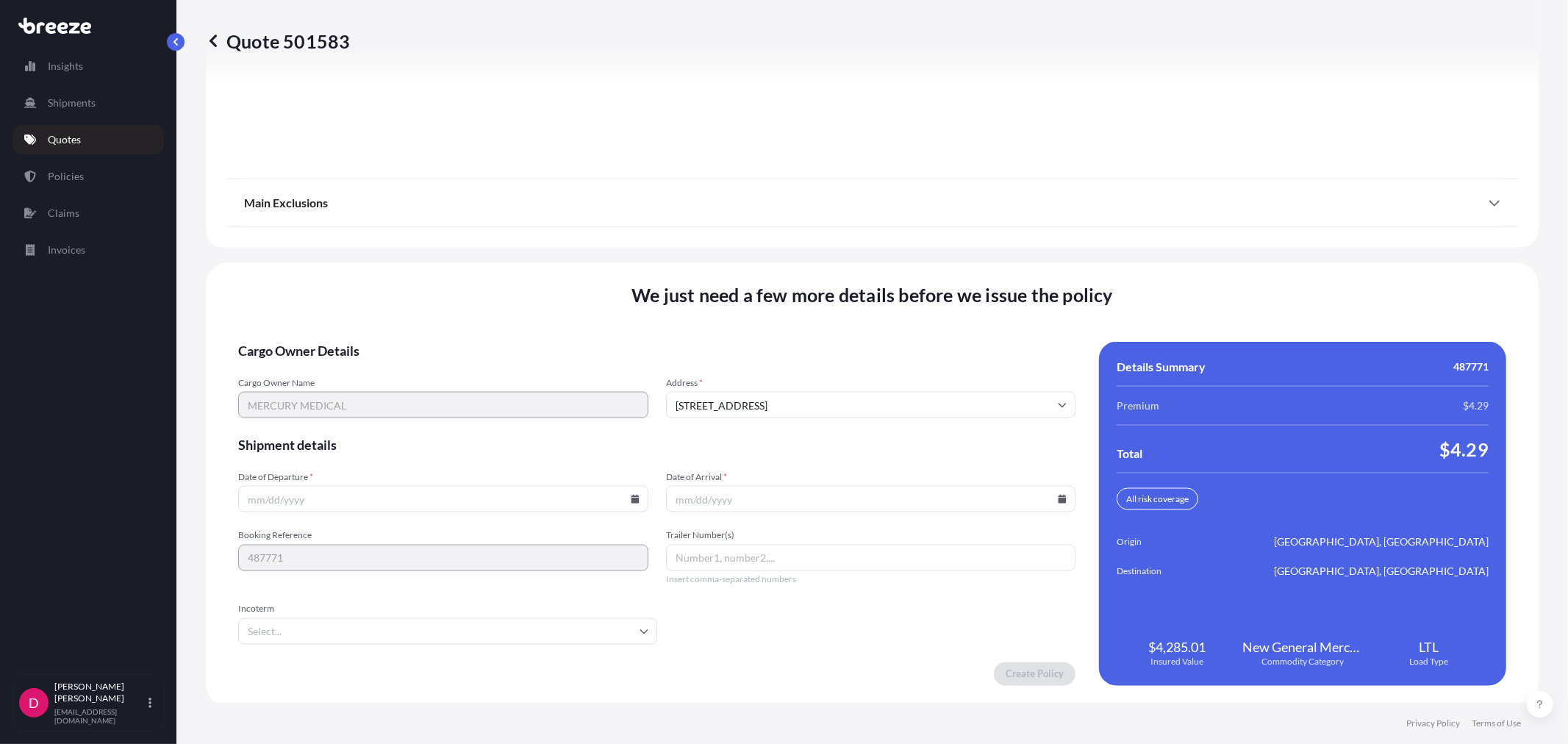
click at [633, 489] on div at bounding box center [442, 499] width 410 height 27
click at [631, 495] on icon at bounding box center [634, 499] width 8 height 9
click at [410, 371] on button "15" at bounding box center [407, 364] width 24 height 24
type input "[DATE]"
click at [1058, 495] on icon at bounding box center [1062, 499] width 8 height 9
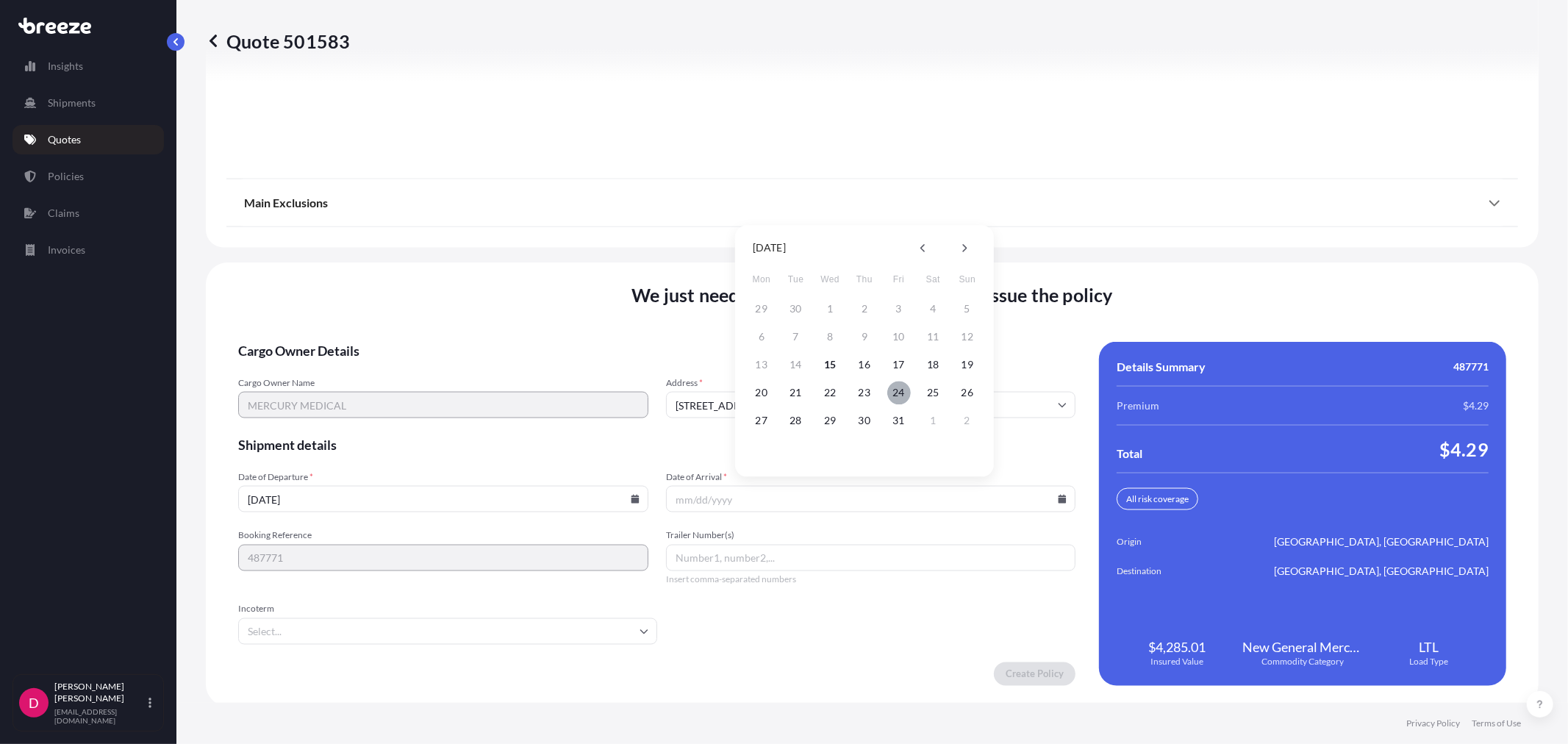
click at [899, 393] on button "24" at bounding box center [898, 392] width 24 height 24
type input "[DATE]"
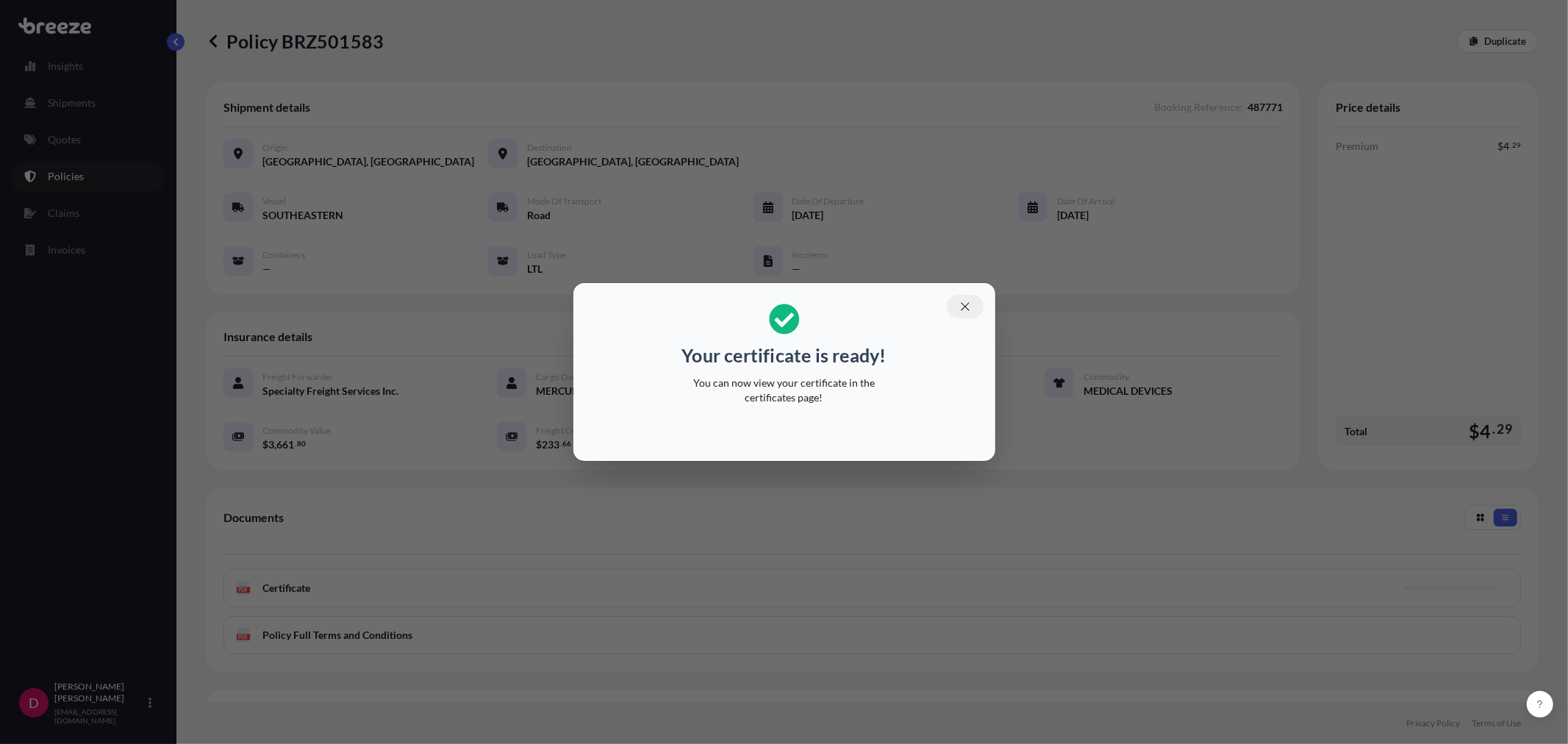
click at [969, 302] on icon "button" at bounding box center [965, 306] width 13 height 13
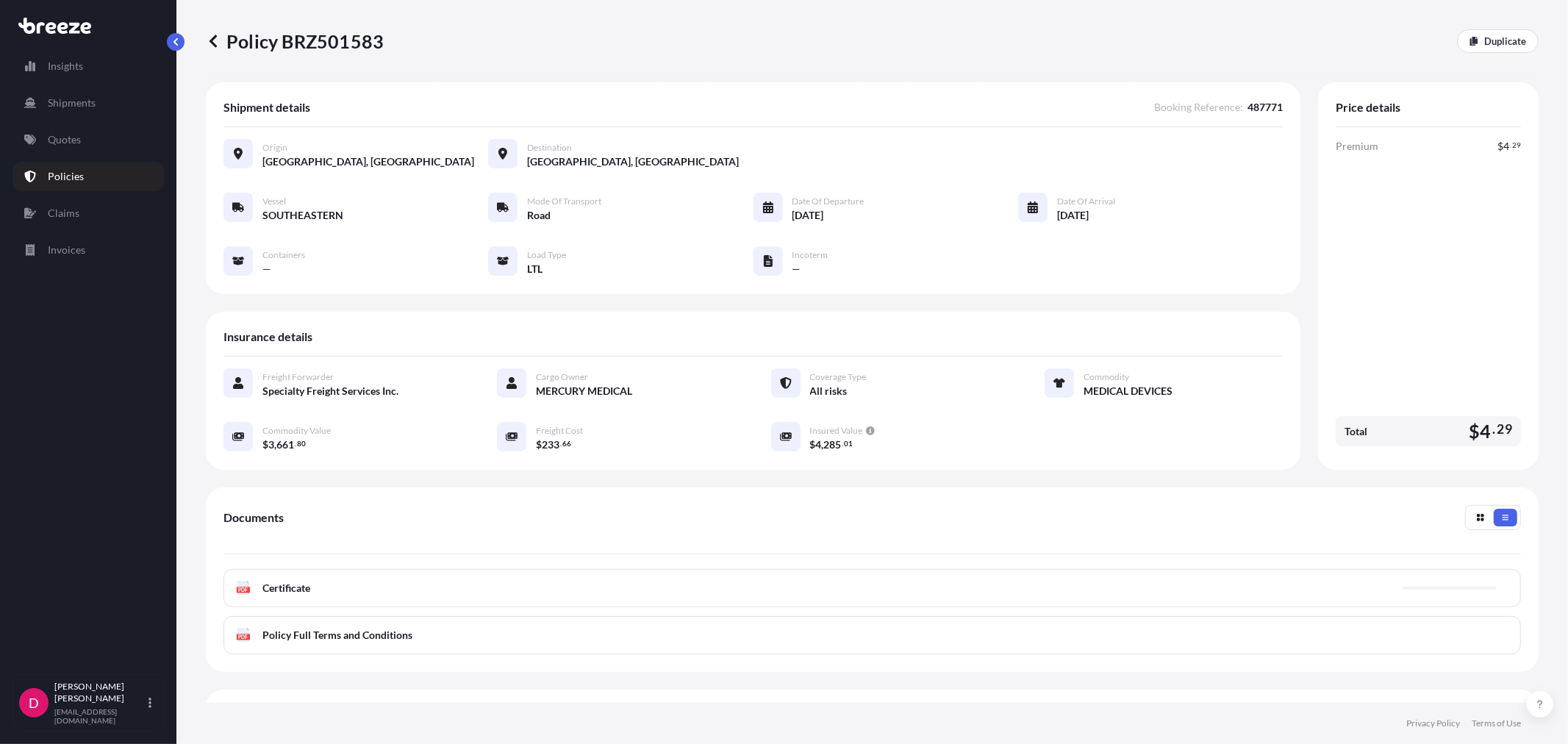
click at [306, 40] on p "Policy BRZ501583" at bounding box center [295, 41] width 178 height 24
click at [306, 39] on p "Policy BRZ501583" at bounding box center [295, 41] width 178 height 24
copy p "BRZ501583"
click at [1495, 33] on link "Duplicate" at bounding box center [1497, 41] width 81 height 24
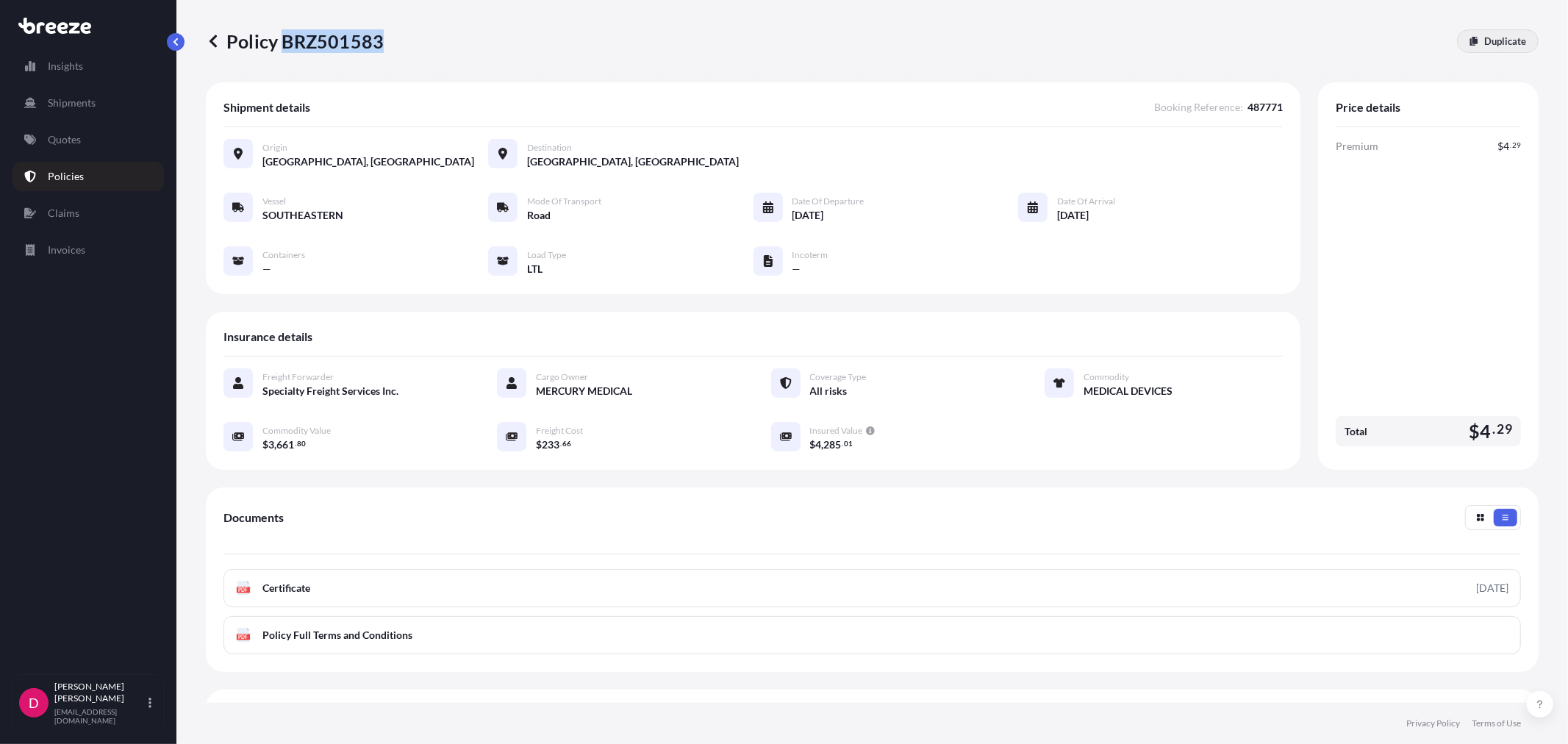
select select "Road"
select select "1"
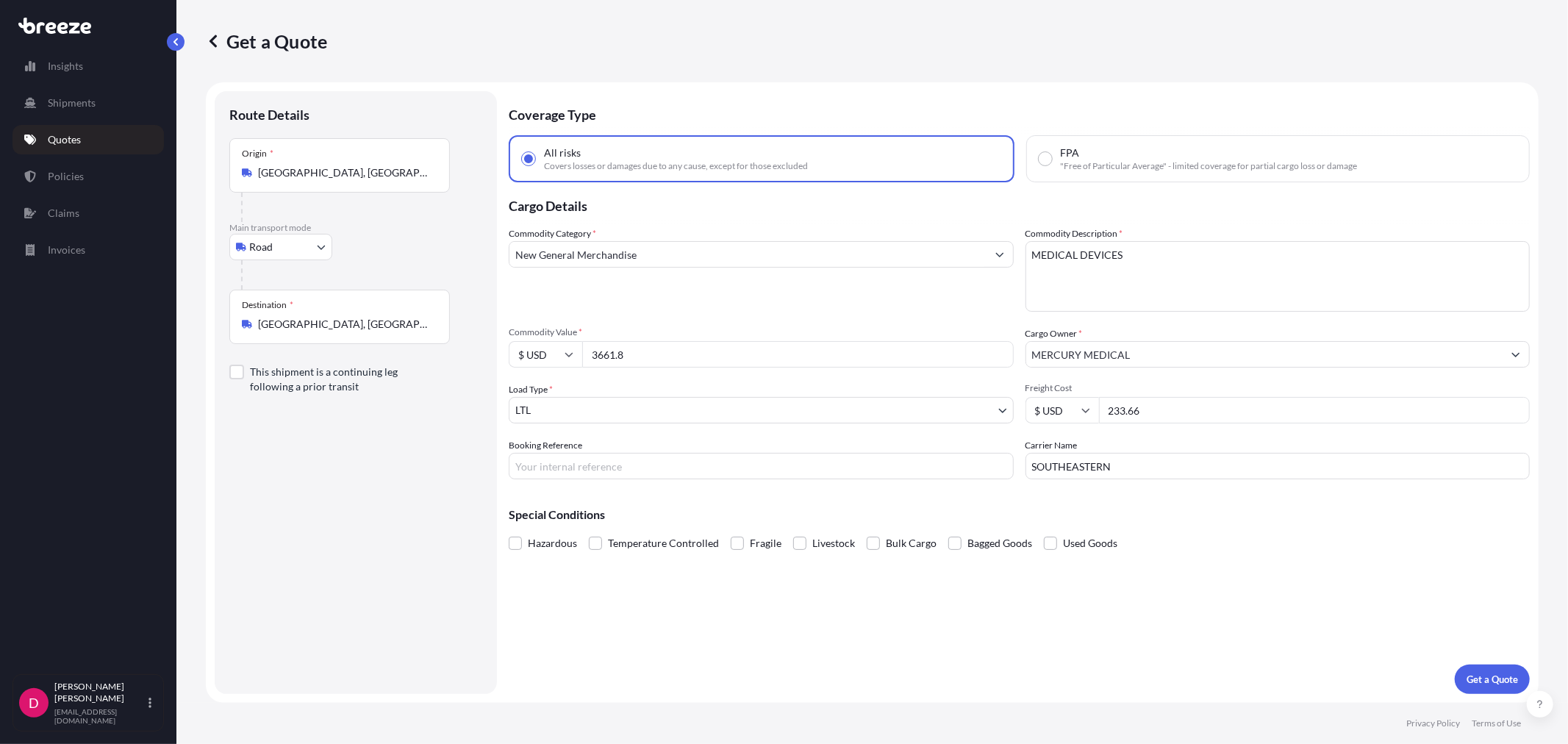
click at [418, 322] on input "[GEOGRAPHIC_DATA], [GEOGRAPHIC_DATA]" at bounding box center [345, 324] width 173 height 15
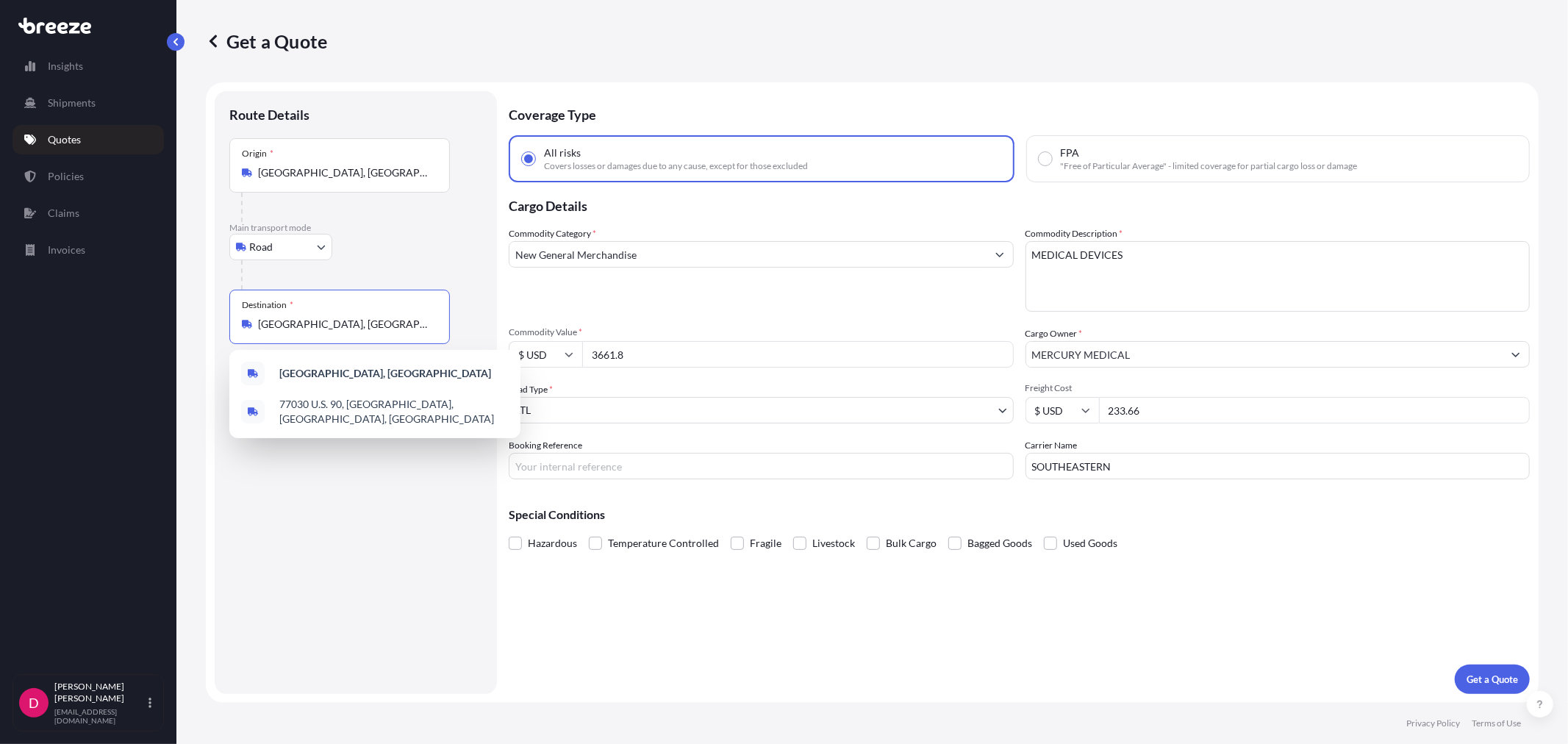
click at [418, 322] on input "[GEOGRAPHIC_DATA], [GEOGRAPHIC_DATA]" at bounding box center [345, 324] width 173 height 15
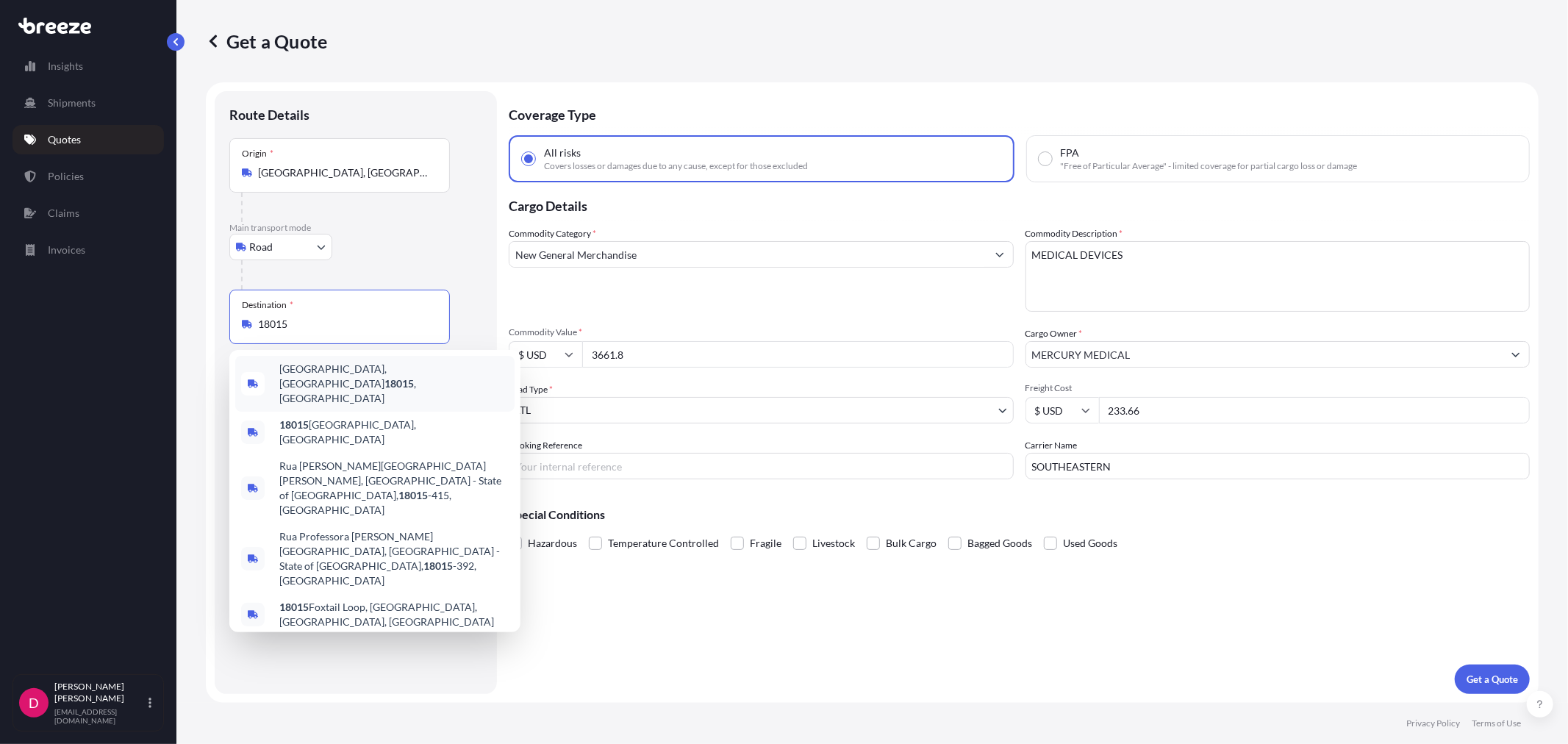
click at [342, 379] on span "[GEOGRAPHIC_DATA], [GEOGRAPHIC_DATA] 18015 , [GEOGRAPHIC_DATA]" at bounding box center [394, 384] width 229 height 44
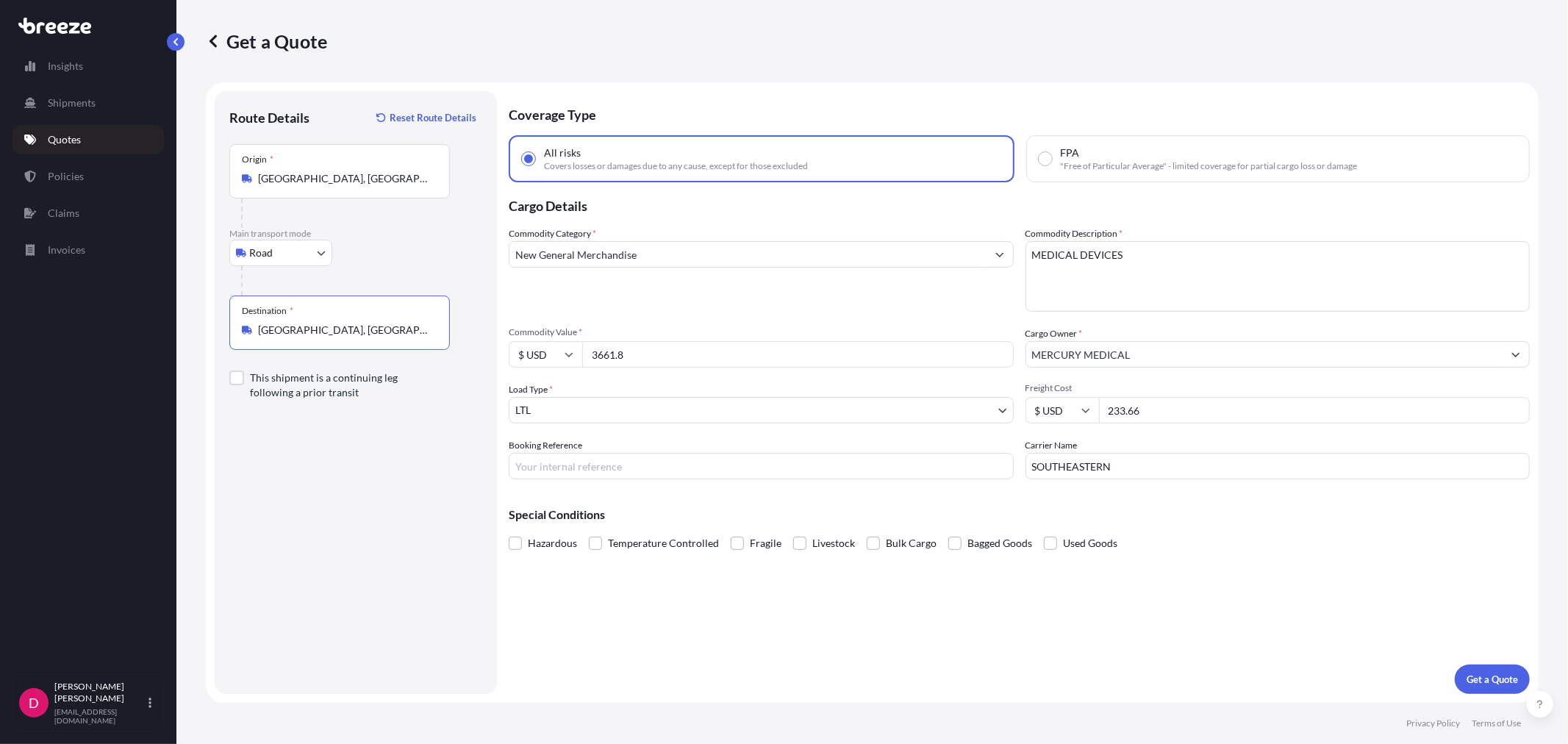
type input "[GEOGRAPHIC_DATA], [GEOGRAPHIC_DATA] 18015, [GEOGRAPHIC_DATA]"
drag, startPoint x: 665, startPoint y: 351, endPoint x: 575, endPoint y: 349, distance: 90.0
click at [575, 349] on div "$ USD 3661.8" at bounding box center [761, 354] width 505 height 27
paste input "4427.70"
paste input "number"
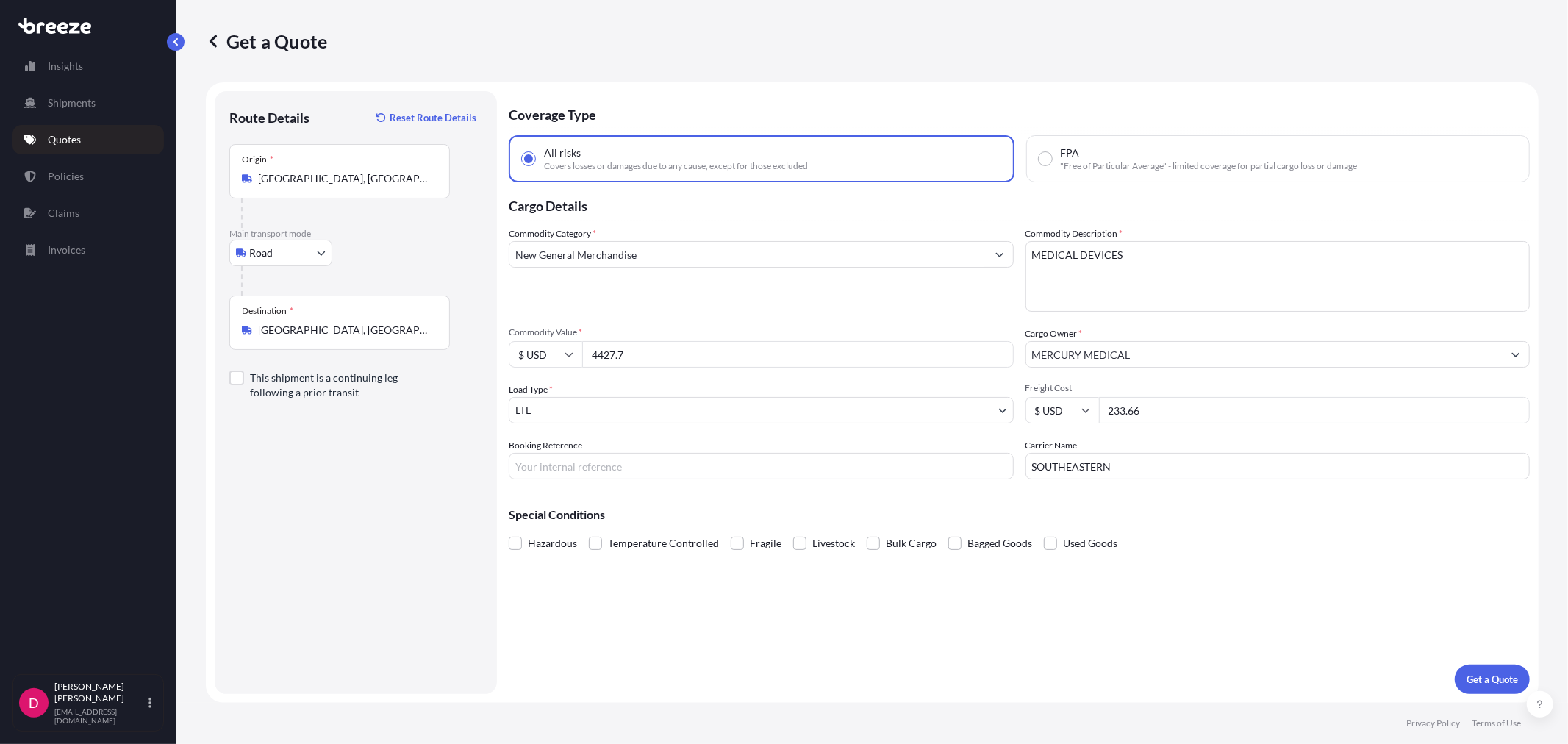
type input "4427.7"
drag, startPoint x: 1165, startPoint y: 414, endPoint x: 1076, endPoint y: 412, distance: 89.0
click at [1076, 412] on div "$ USD 233.66" at bounding box center [1278, 410] width 505 height 27
type input "349.94"
click at [759, 472] on input "Booking Reference" at bounding box center [761, 466] width 505 height 27
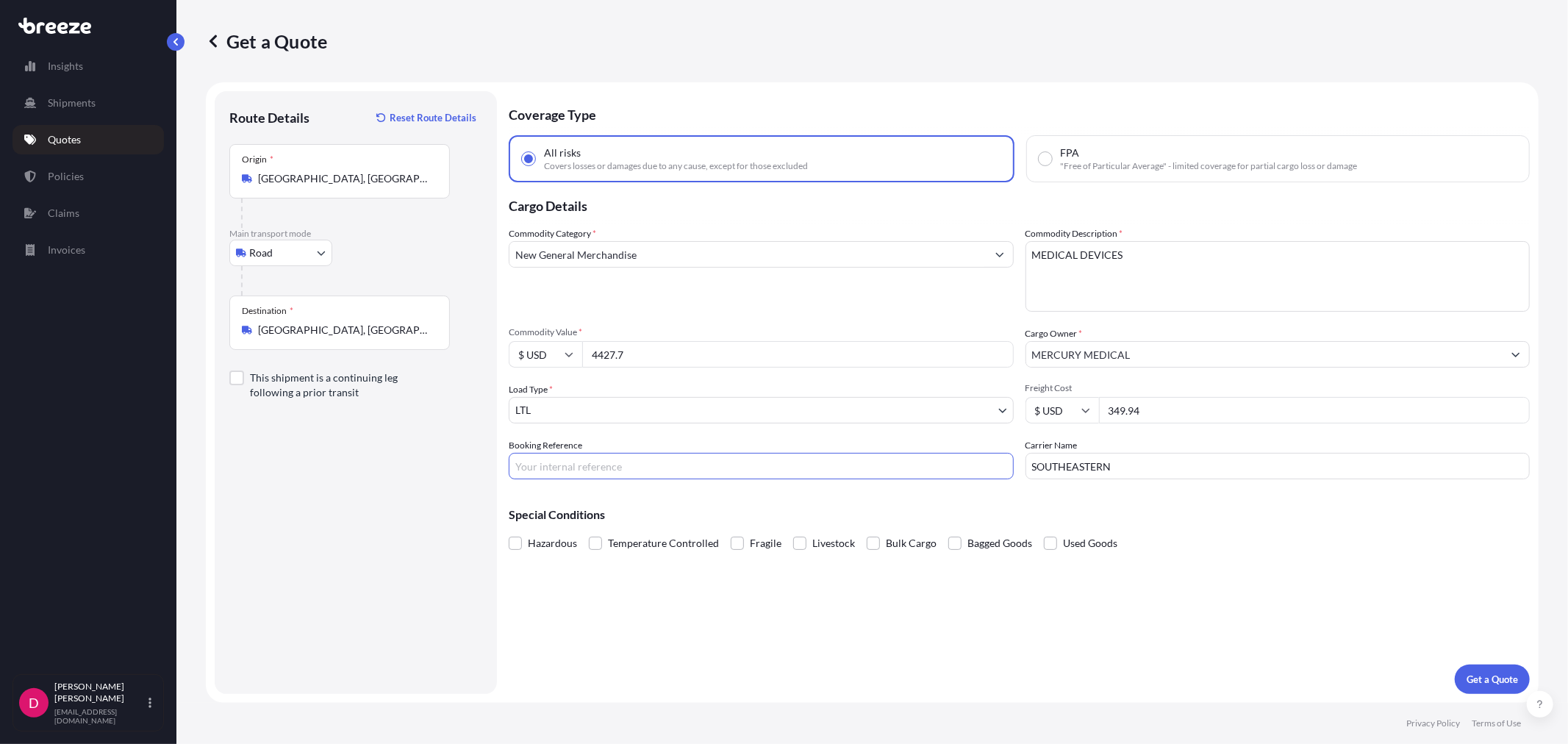
paste input "487774"
type input "487774"
click at [1167, 464] on input "SOUTHEASTERN" at bounding box center [1278, 466] width 505 height 27
click at [1167, 464] on input "SOUTHEASTERN" at bounding box center [1278, 466] width 505 height 27
type input "R&L"
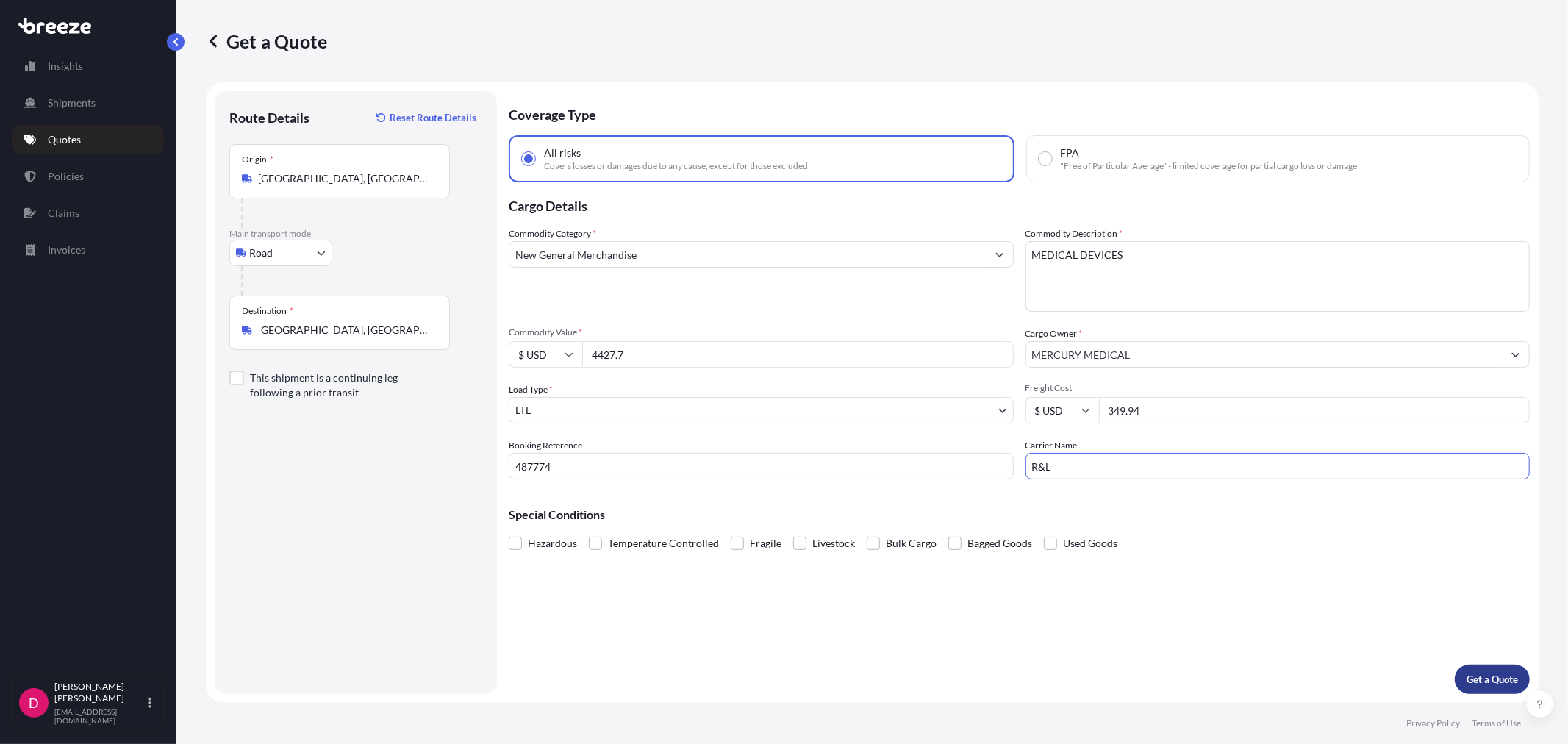
click at [1472, 683] on p "Get a Quote" at bounding box center [1492, 679] width 51 height 15
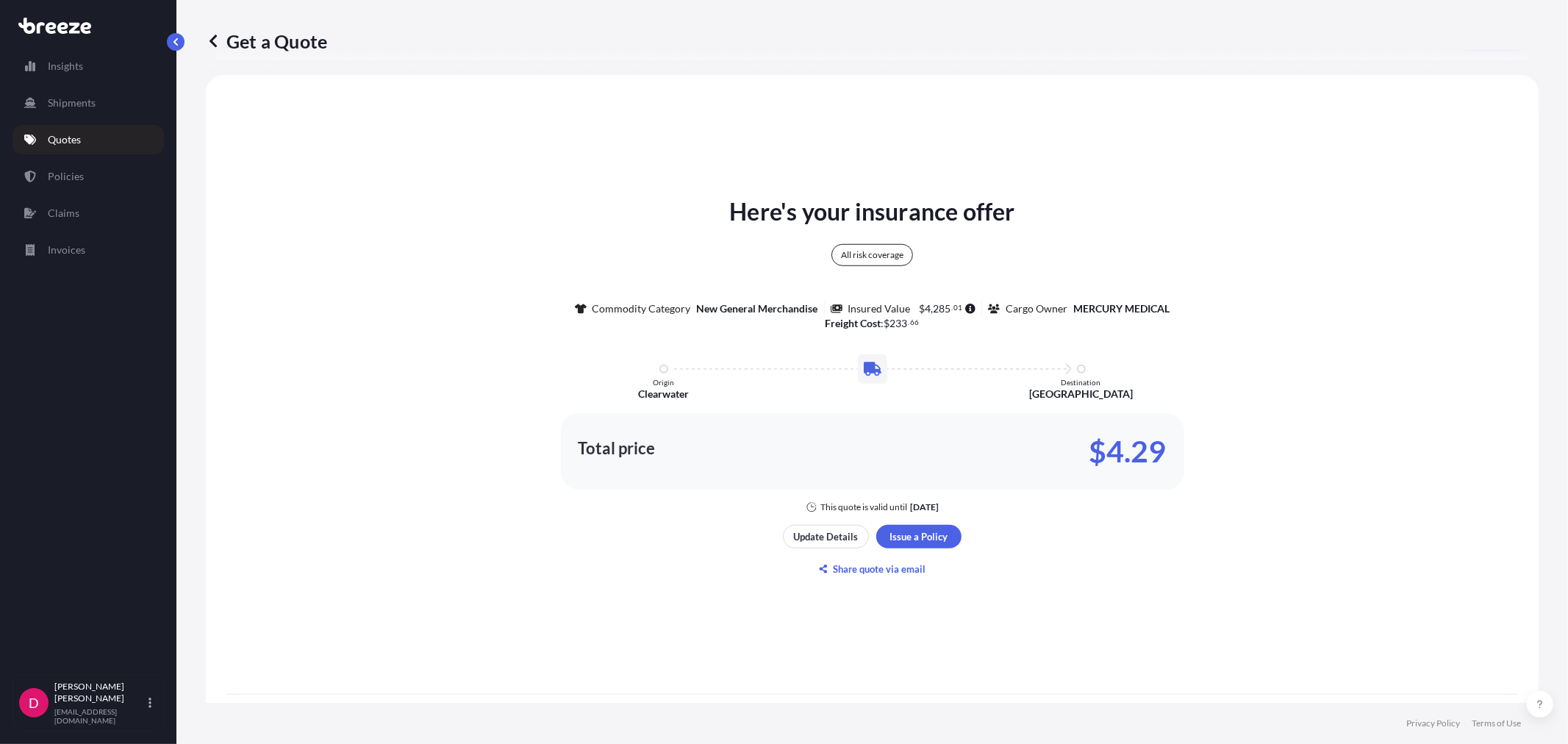
scroll to position [725, 0]
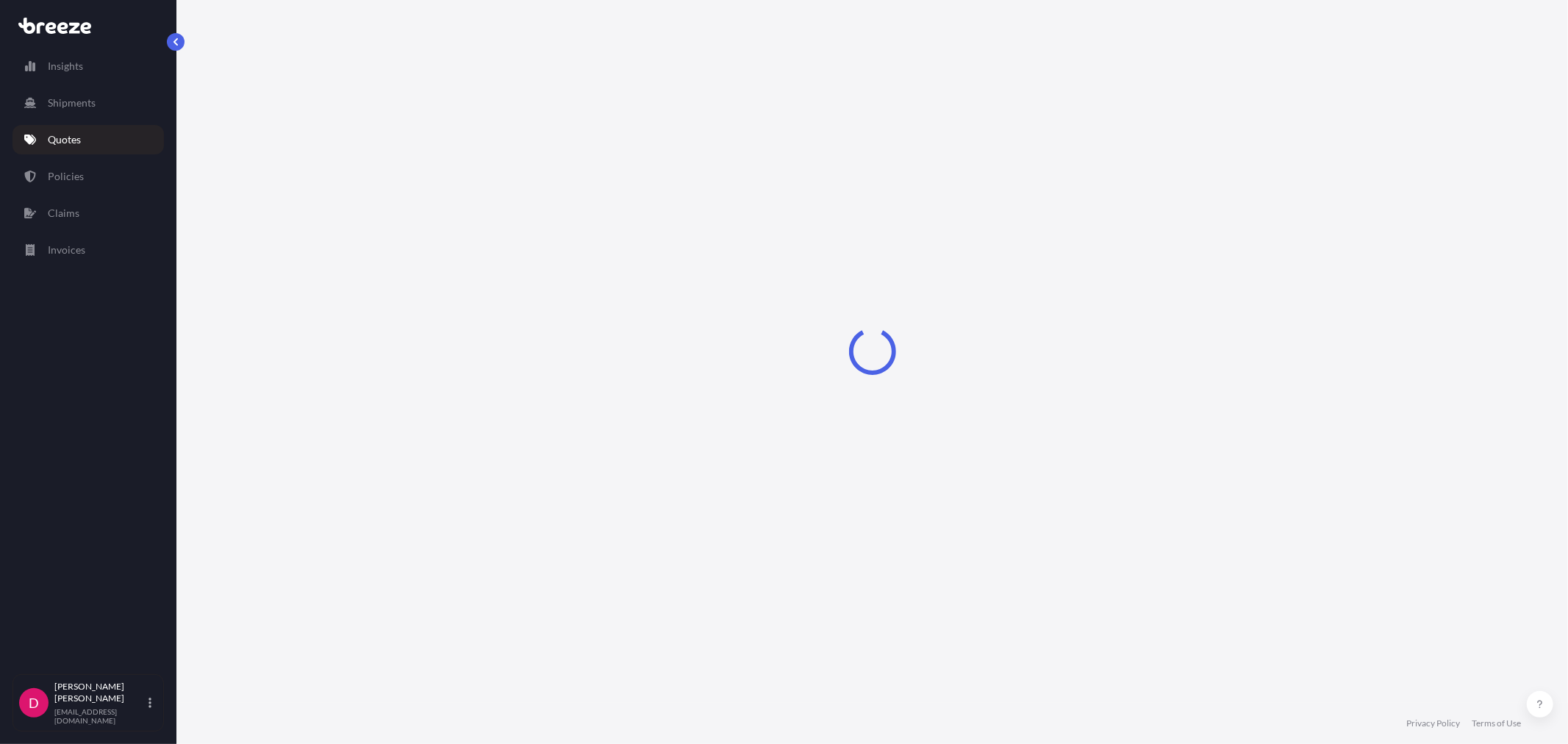
select select "Road"
select select "1"
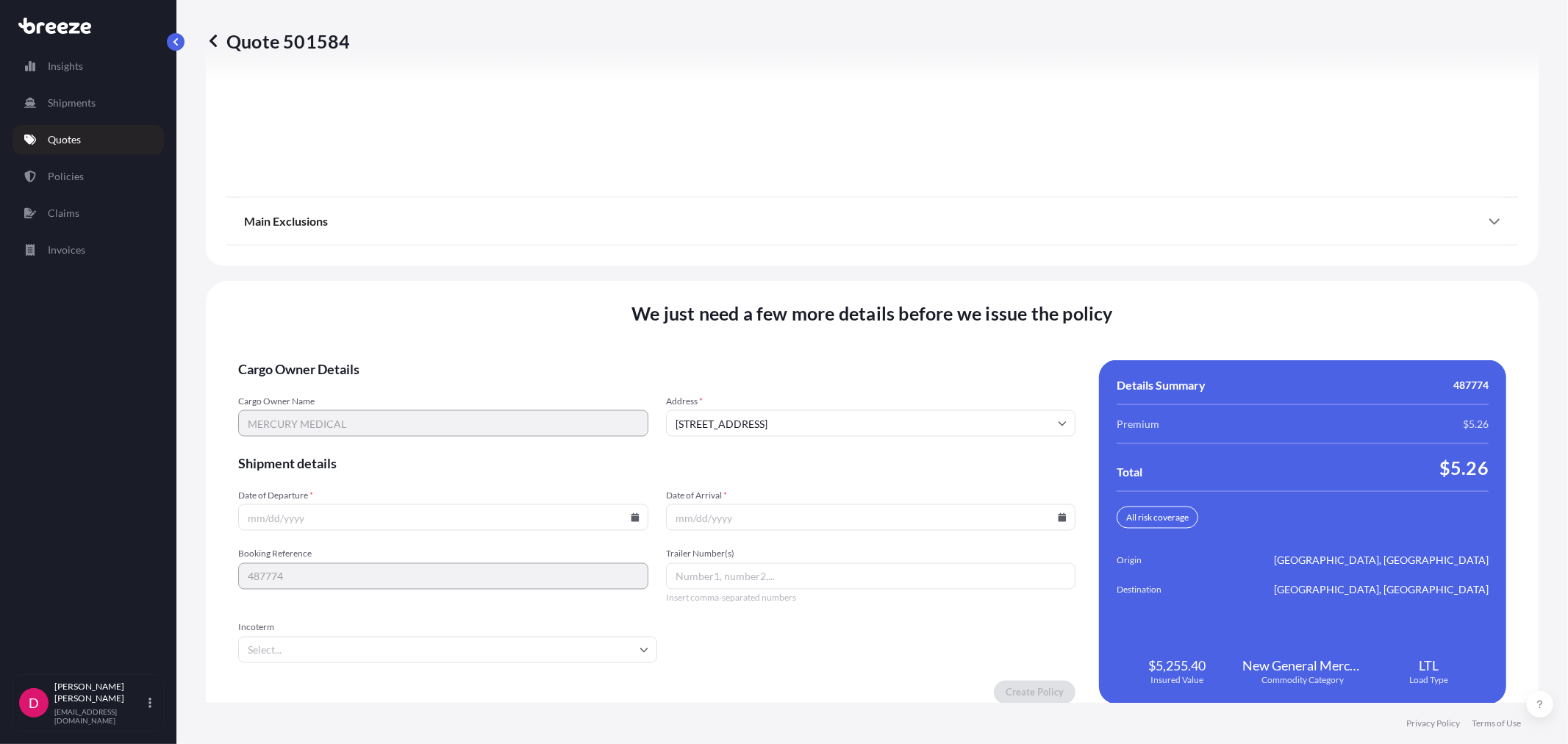
scroll to position [1819, 0]
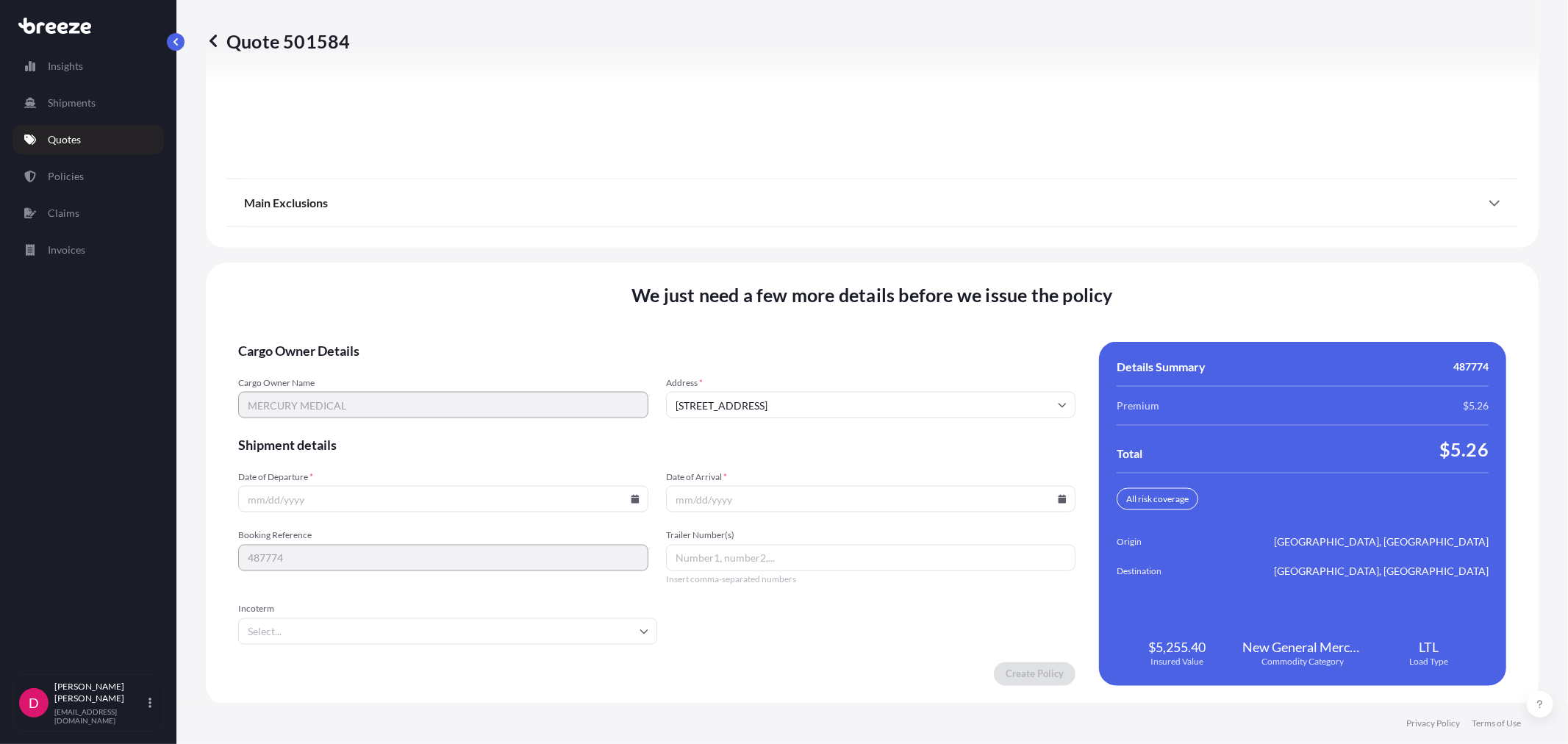
click at [631, 495] on icon at bounding box center [635, 499] width 9 height 9
click at [396, 365] on button "15" at bounding box center [407, 364] width 24 height 24
type input "[DATE]"
click at [1057, 495] on icon at bounding box center [1062, 499] width 9 height 9
click at [903, 396] on button "24" at bounding box center [898, 392] width 24 height 24
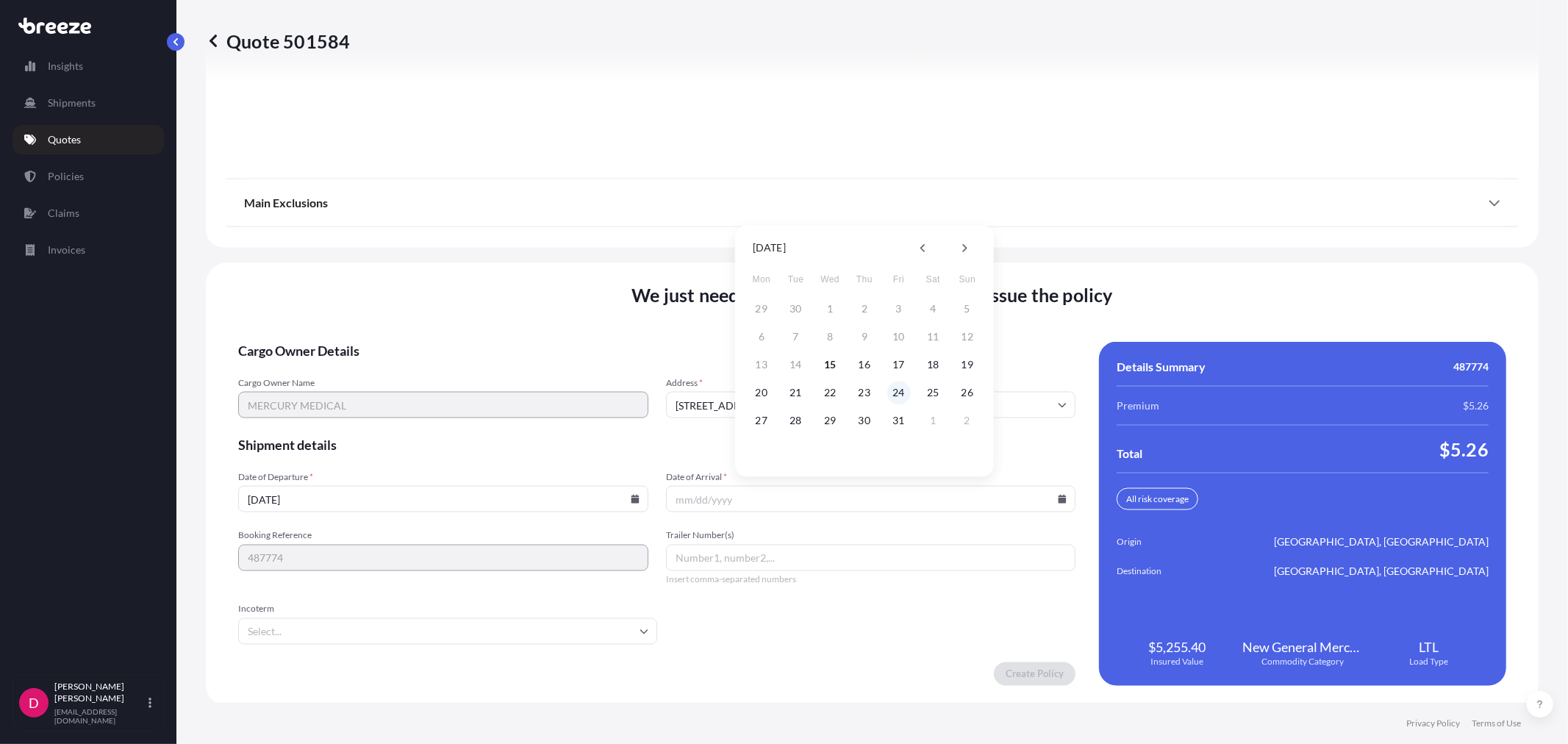
type input "[DATE]"
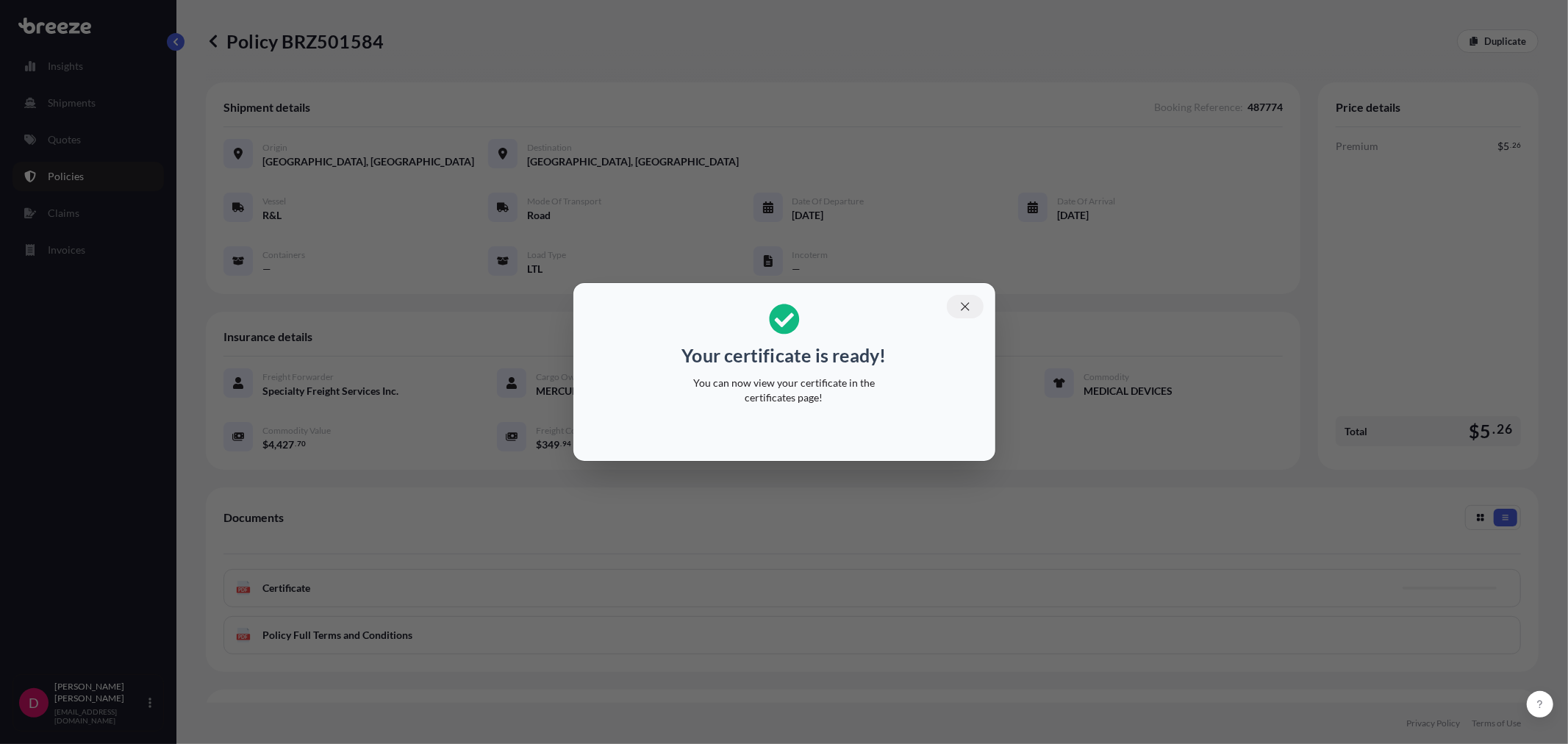
click at [966, 309] on icon "button" at bounding box center [965, 305] width 8 height 8
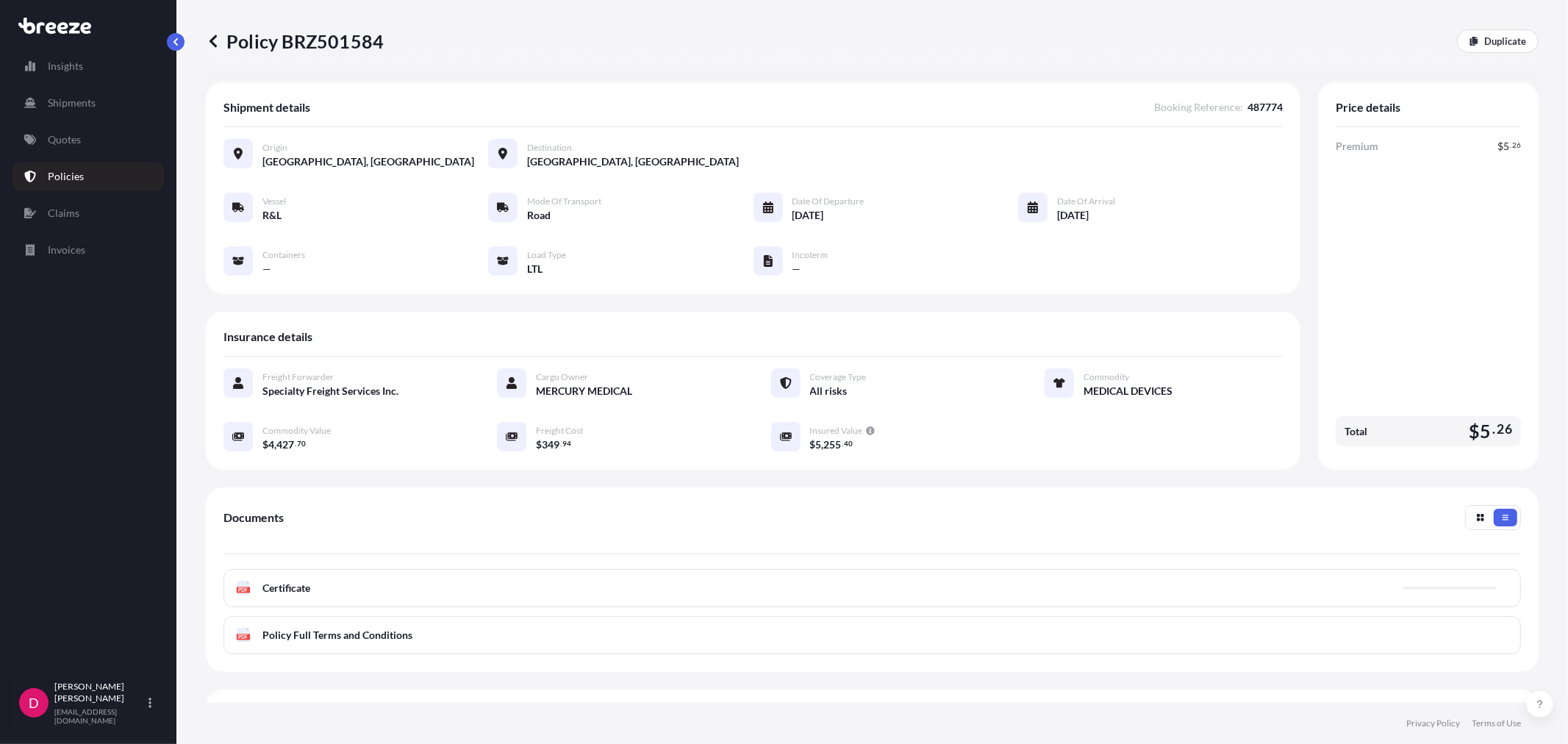
click at [342, 35] on p "Policy BRZ501584" at bounding box center [295, 41] width 178 height 24
click at [342, 34] on p "Policy BRZ501584" at bounding box center [295, 41] width 178 height 24
copy p "BRZ501584"
